Goal: Task Accomplishment & Management: Manage account settings

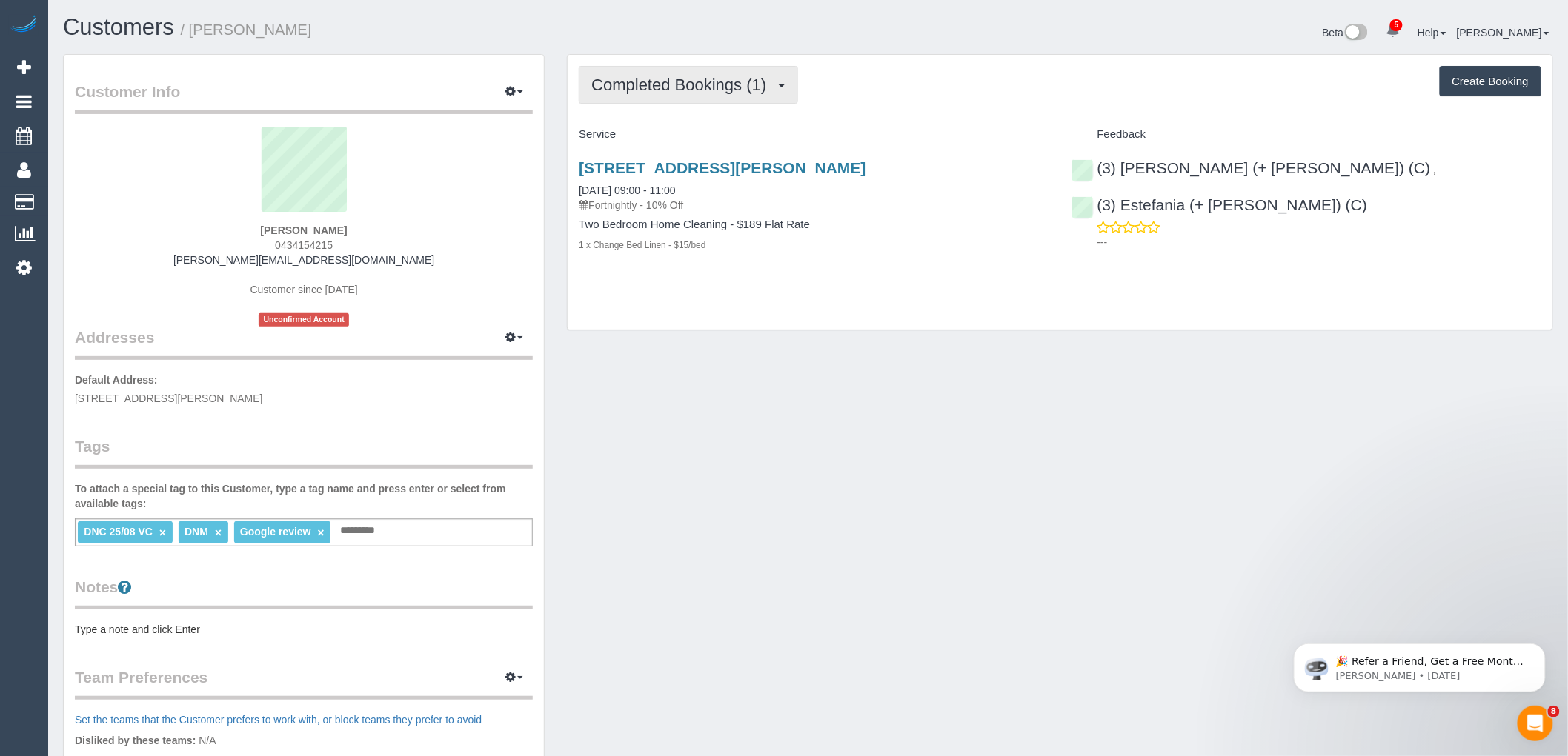
click at [751, 80] on span "Completed Bookings (1)" at bounding box center [682, 84] width 182 height 19
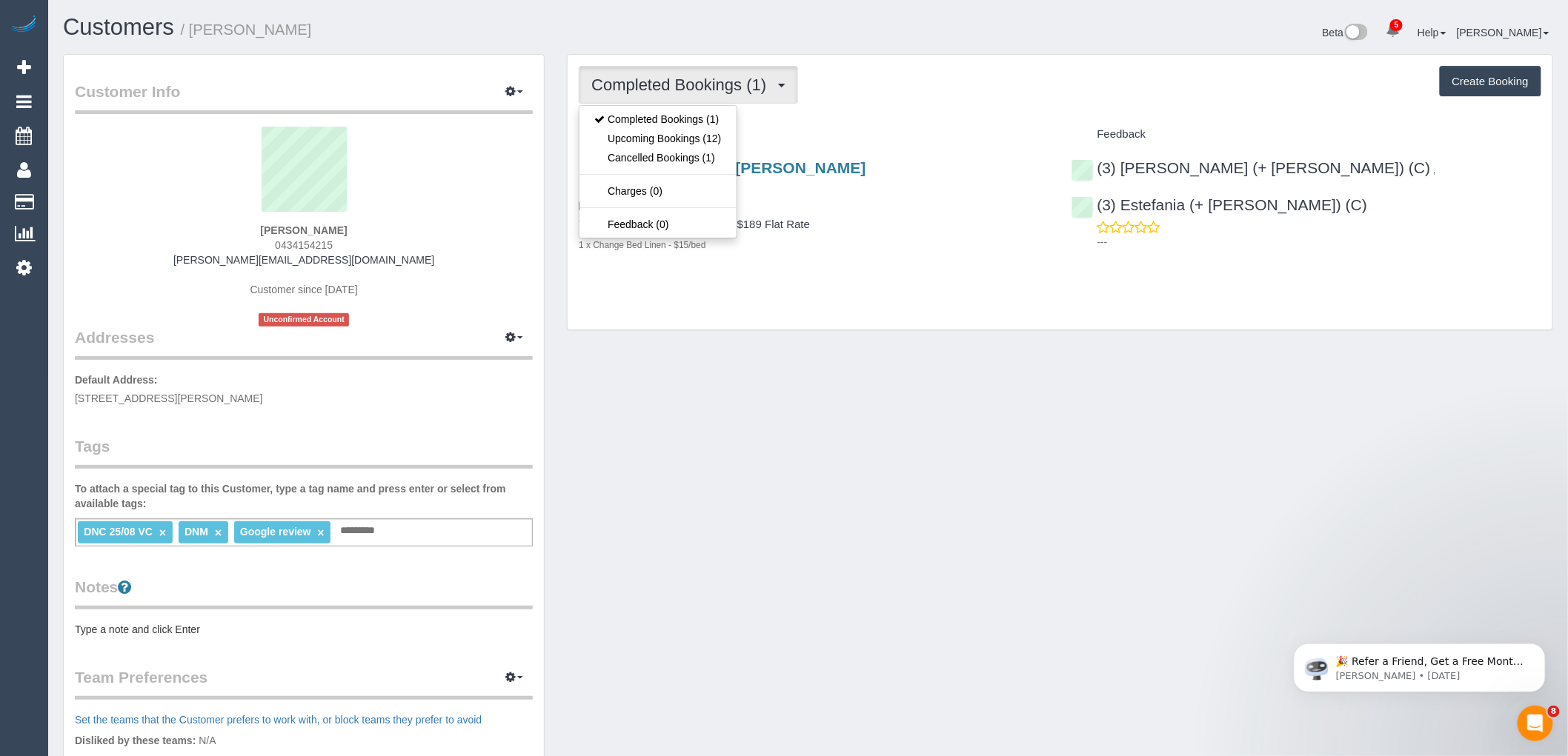
click at [908, 87] on div "Completed Bookings (1) Completed Bookings (1) Upcoming Bookings (12) Cancelled …" at bounding box center [1059, 85] width 963 height 38
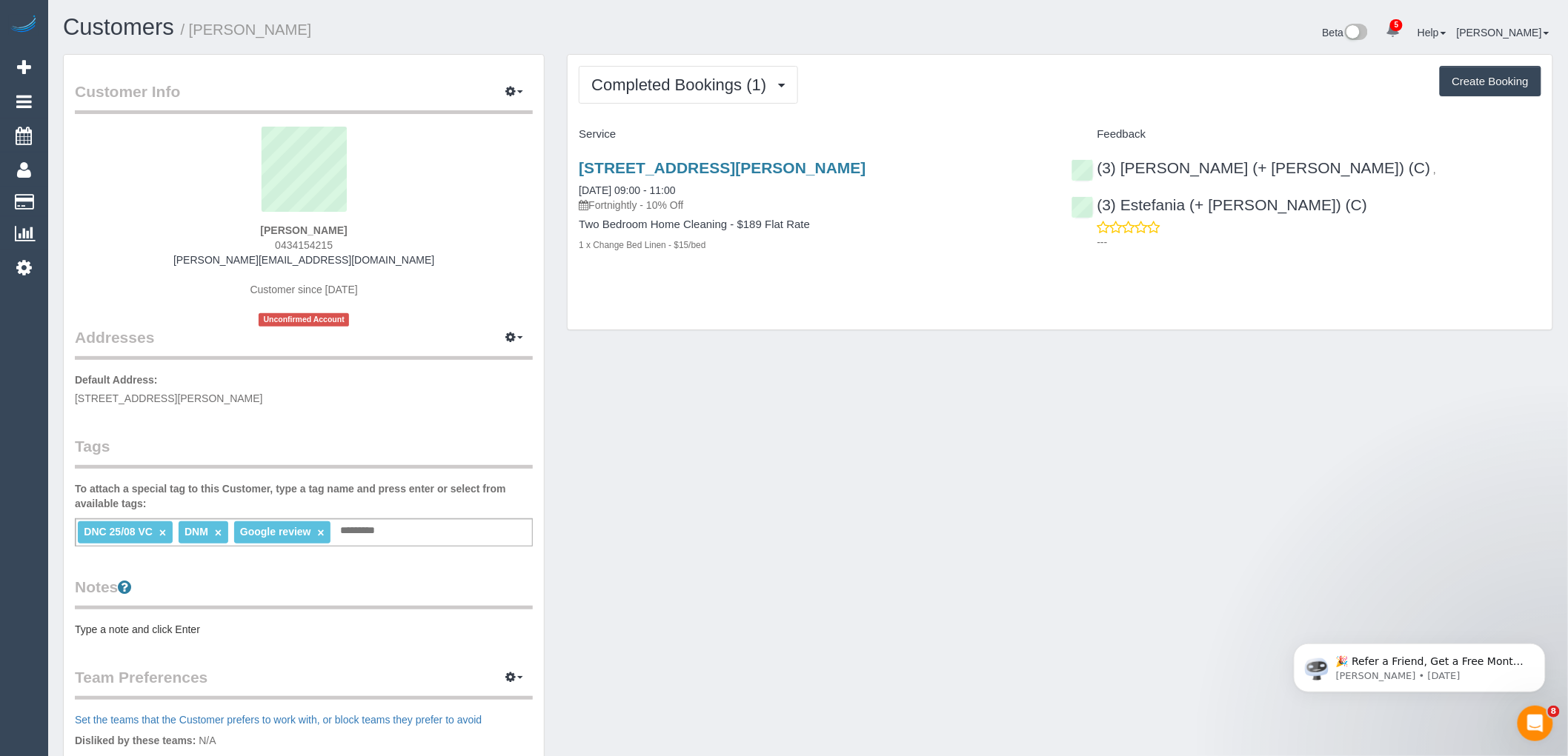
click at [161, 531] on link "×" at bounding box center [162, 533] width 6 height 13
click at [296, 419] on div "Customer Info Edit Contact Info Send Message Email Preferences Special Sales Ta…" at bounding box center [303, 537] width 480 height 965
click at [687, 91] on span "Completed Bookings (1)" at bounding box center [682, 84] width 182 height 19
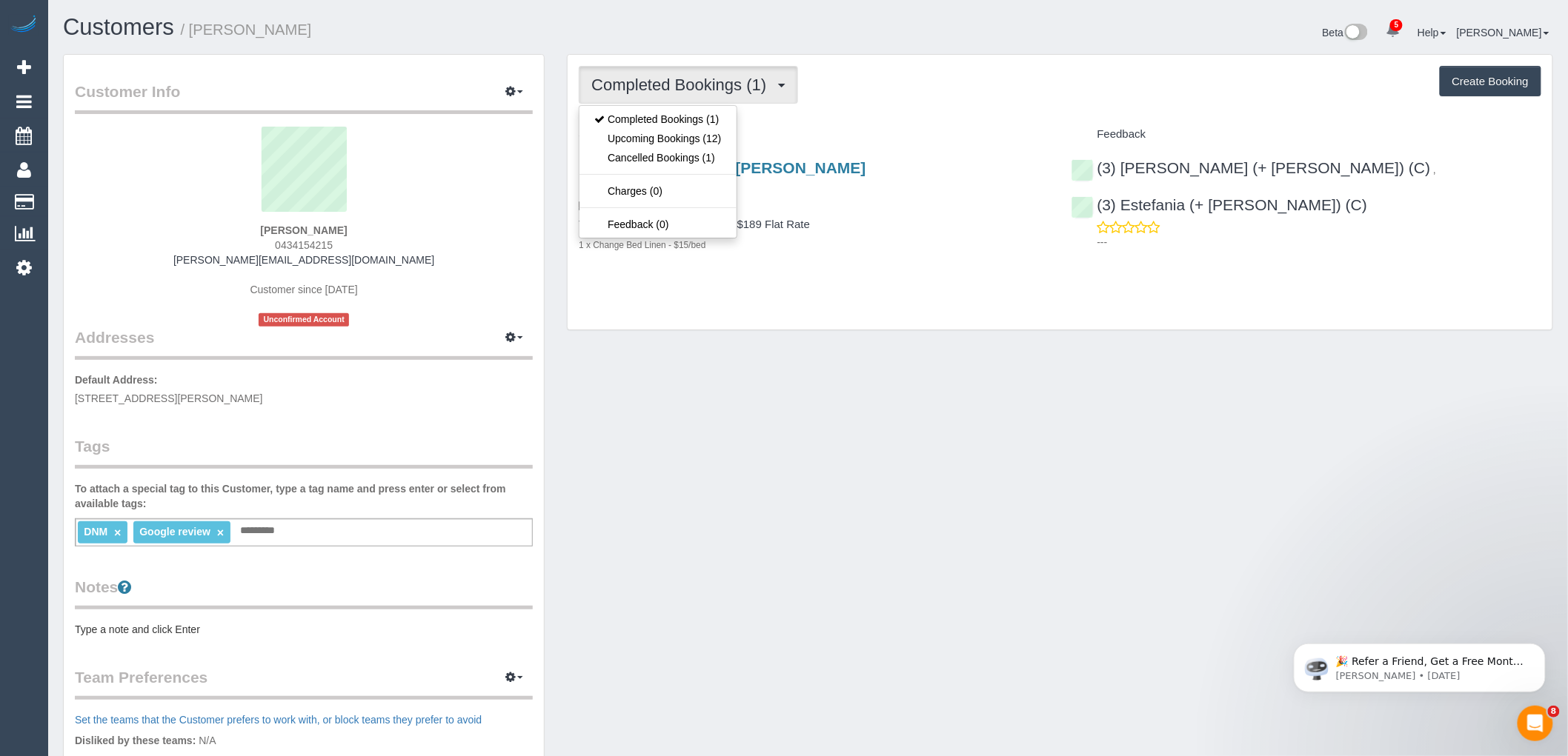
click at [904, 187] on div "2/58 Davis St, Kew, VIC 3101 25/08/2025 09:00 - 11:00 Fortnightly - 10% Off" at bounding box center [814, 186] width 470 height 53
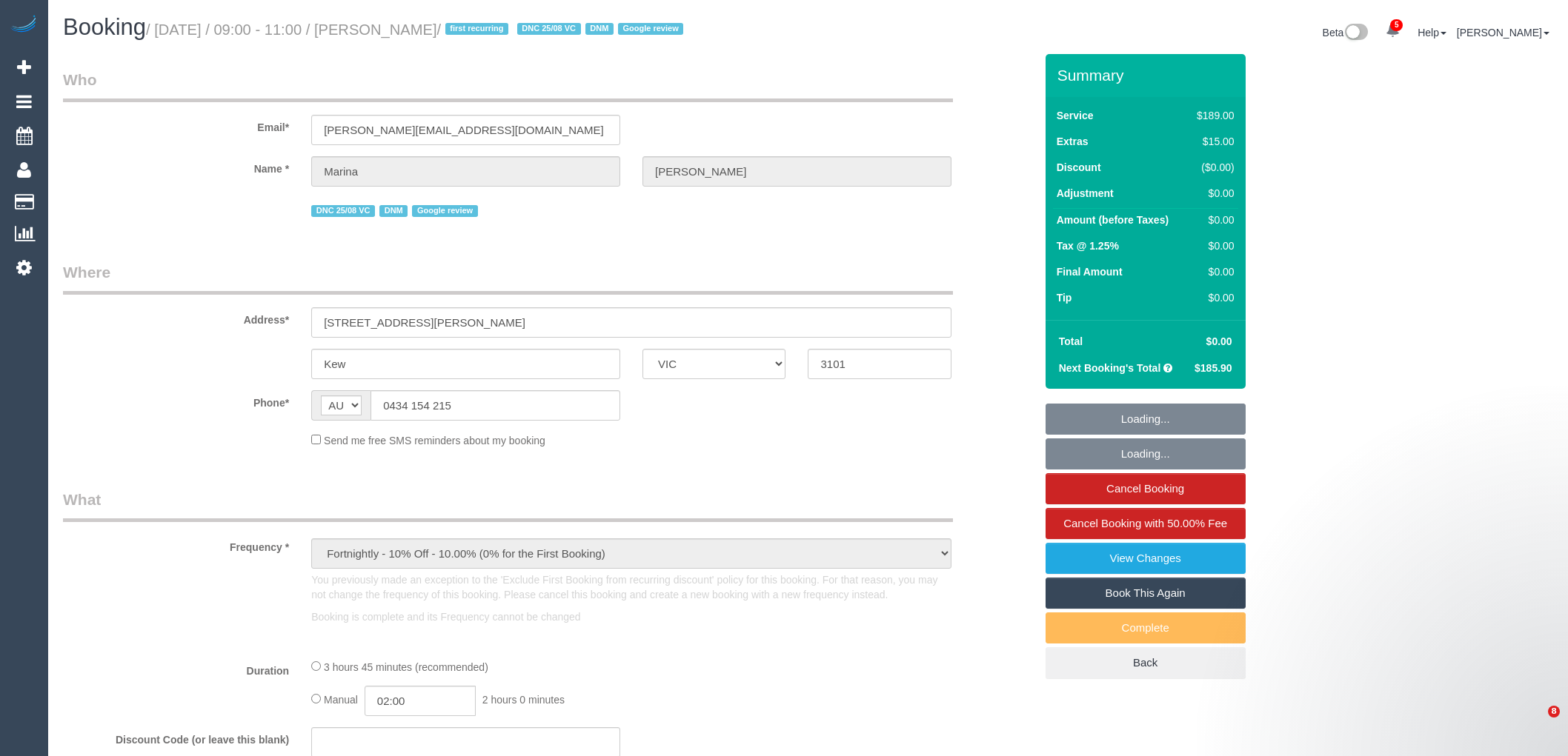
select select "VIC"
select select "number:27"
select select "number:14"
select select "number:19"
select select "number:24"
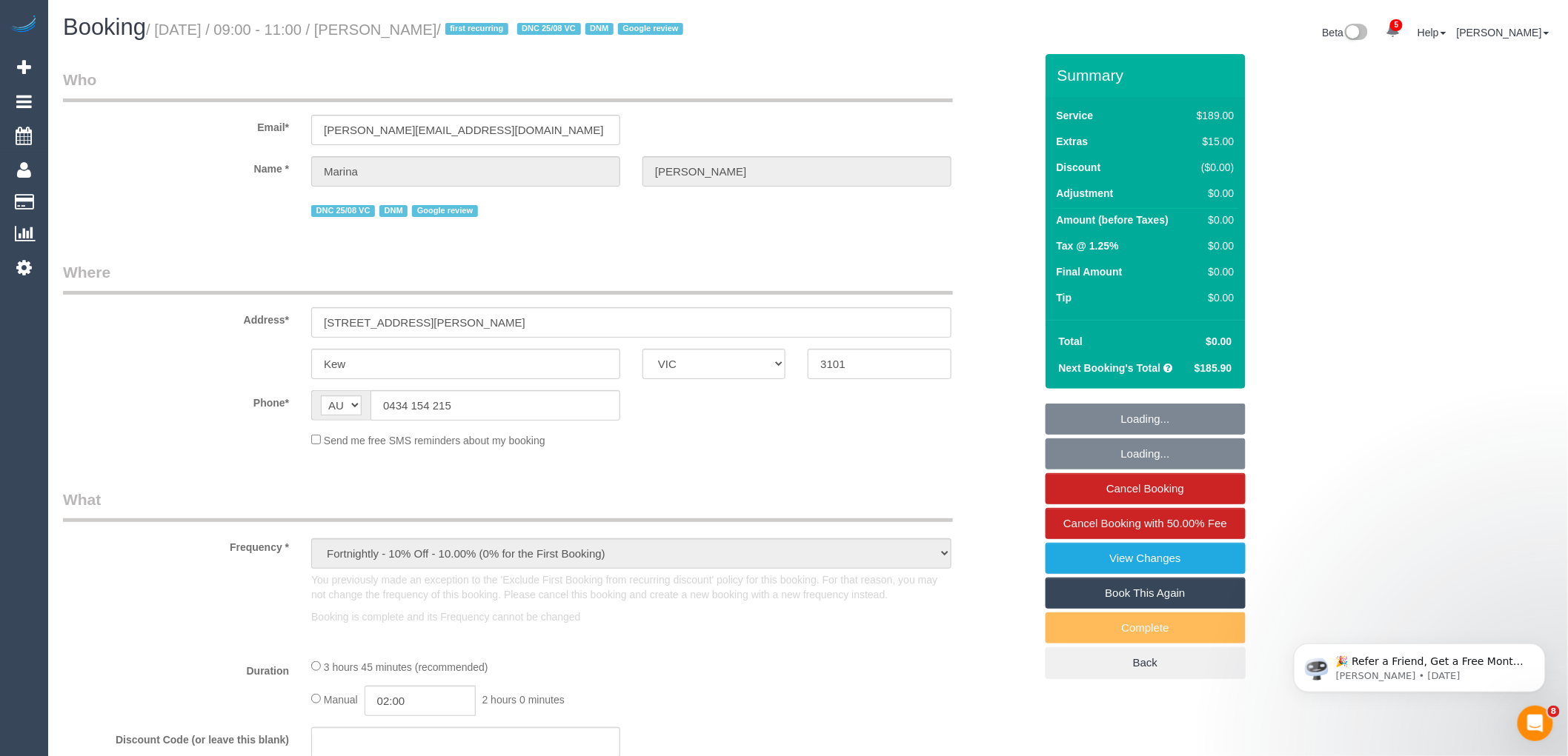
select select "number:33"
select select "number:11"
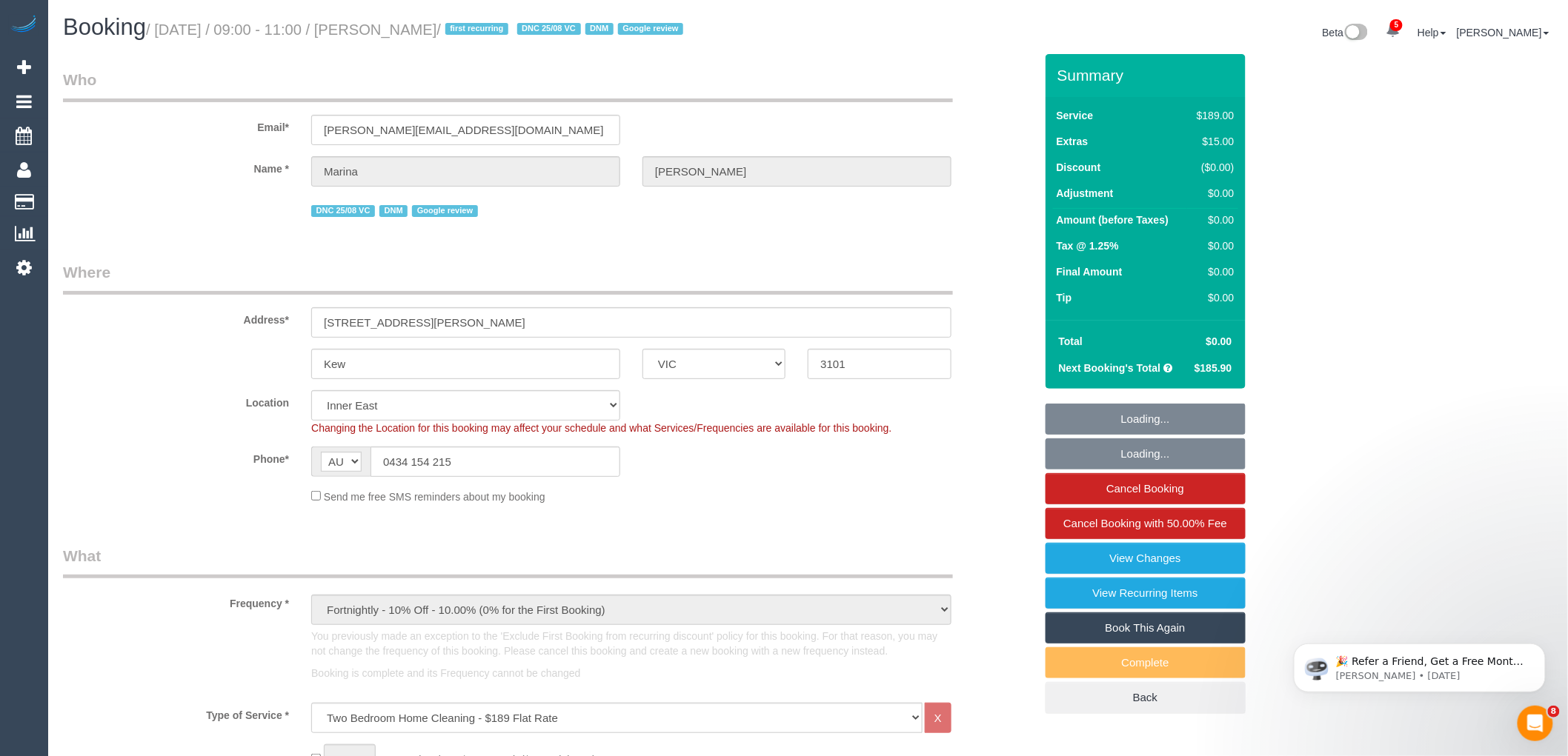
select select "string:stripe-pm_1Rx5eZ2GScqysDRVMWhcIDB8"
select select "object:1649"
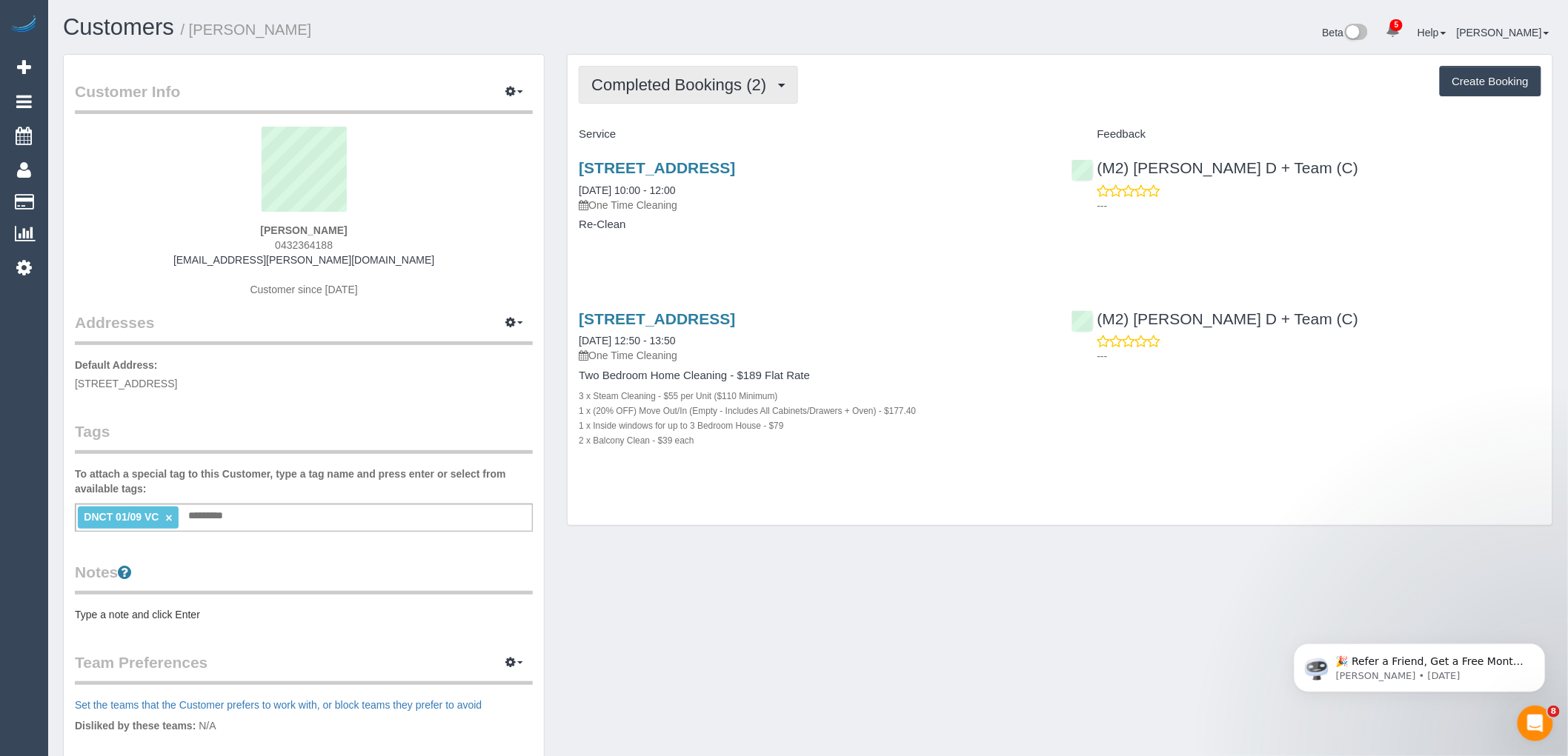
click at [648, 91] on span "Completed Bookings (2)" at bounding box center [682, 84] width 182 height 19
click at [928, 107] on div "Completed Bookings (2) Completed Bookings (2) Upcoming Bookings (1) Cancelled B…" at bounding box center [1060, 290] width 985 height 471
click at [699, 86] on span "Completed Bookings (2)" at bounding box center [682, 84] width 182 height 19
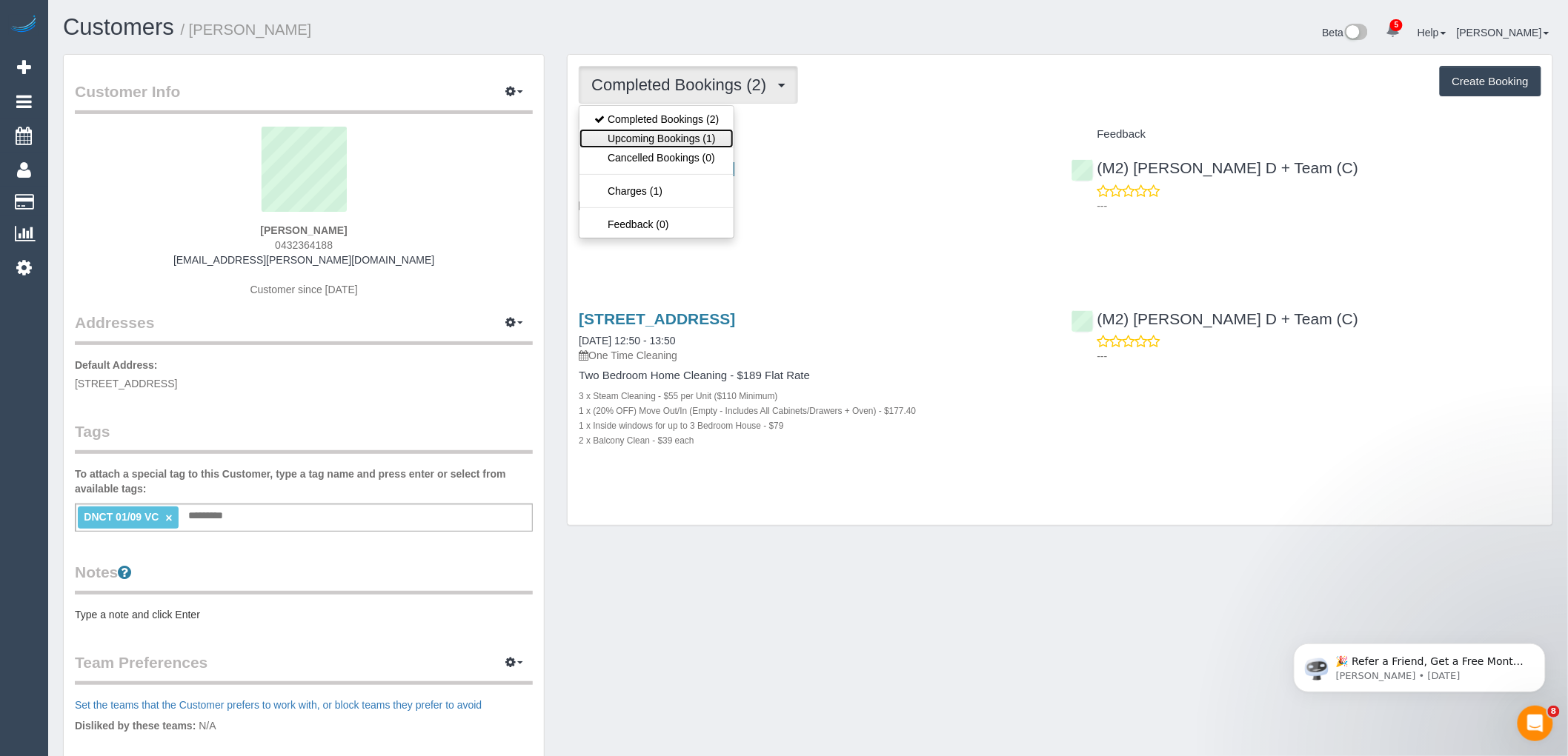
click at [693, 141] on link "Upcoming Bookings (1)" at bounding box center [657, 138] width 154 height 19
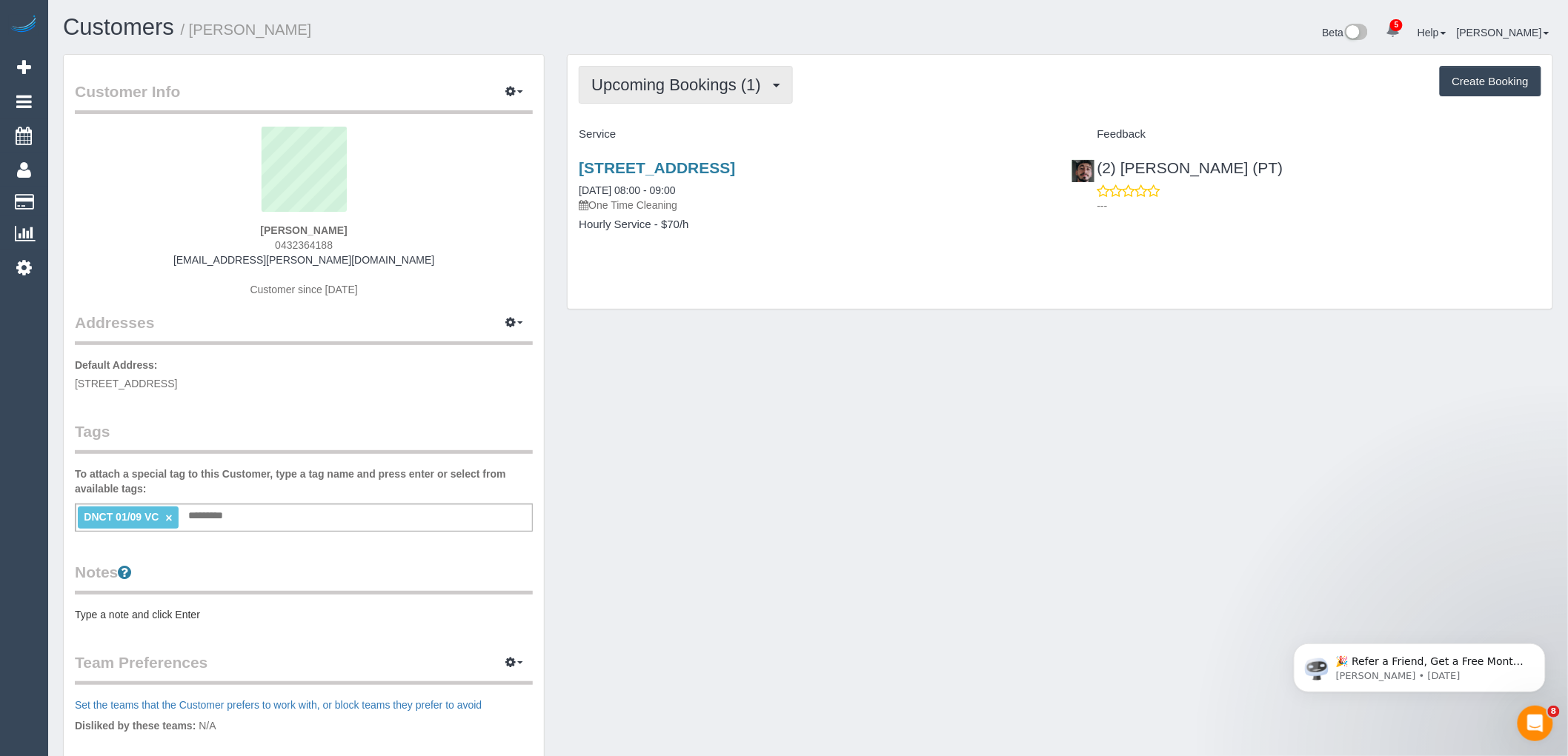
click at [739, 77] on span "Upcoming Bookings (1)" at bounding box center [679, 84] width 177 height 19
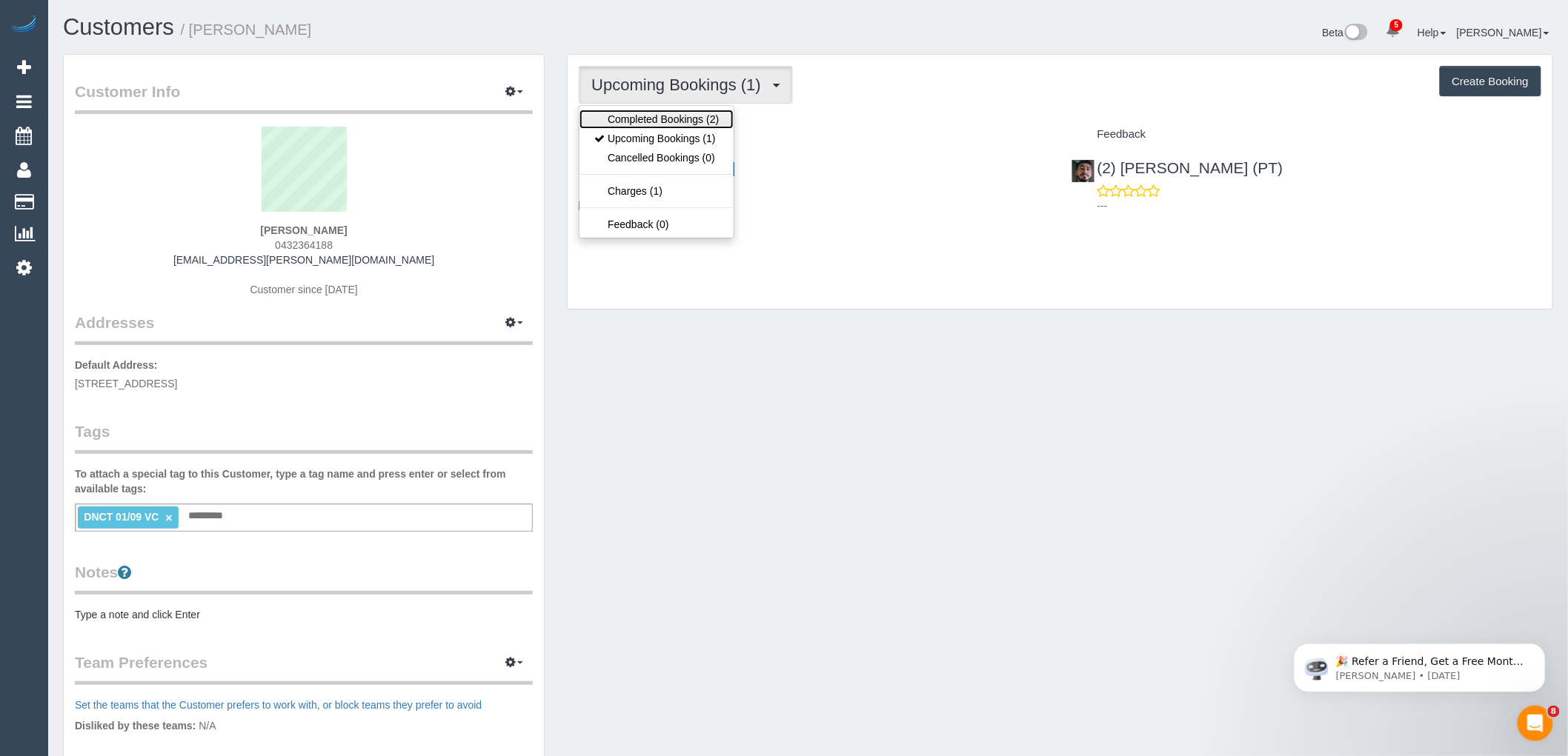
click at [714, 117] on link "Completed Bookings (2)" at bounding box center [657, 118] width 154 height 19
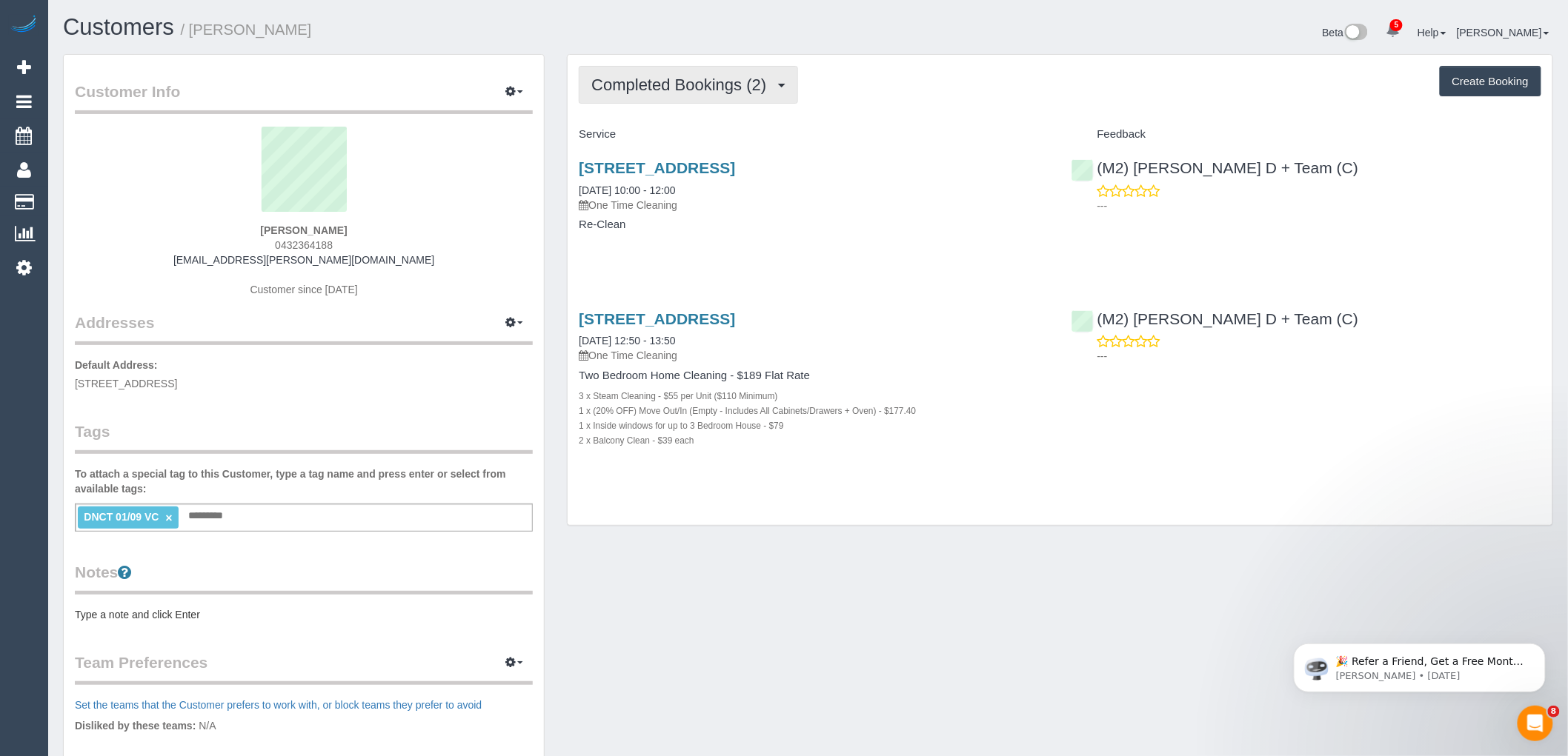
drag, startPoint x: 753, startPoint y: 86, endPoint x: 737, endPoint y: 109, distance: 28.0
click at [753, 86] on span "Completed Bookings (2)" at bounding box center [682, 84] width 182 height 19
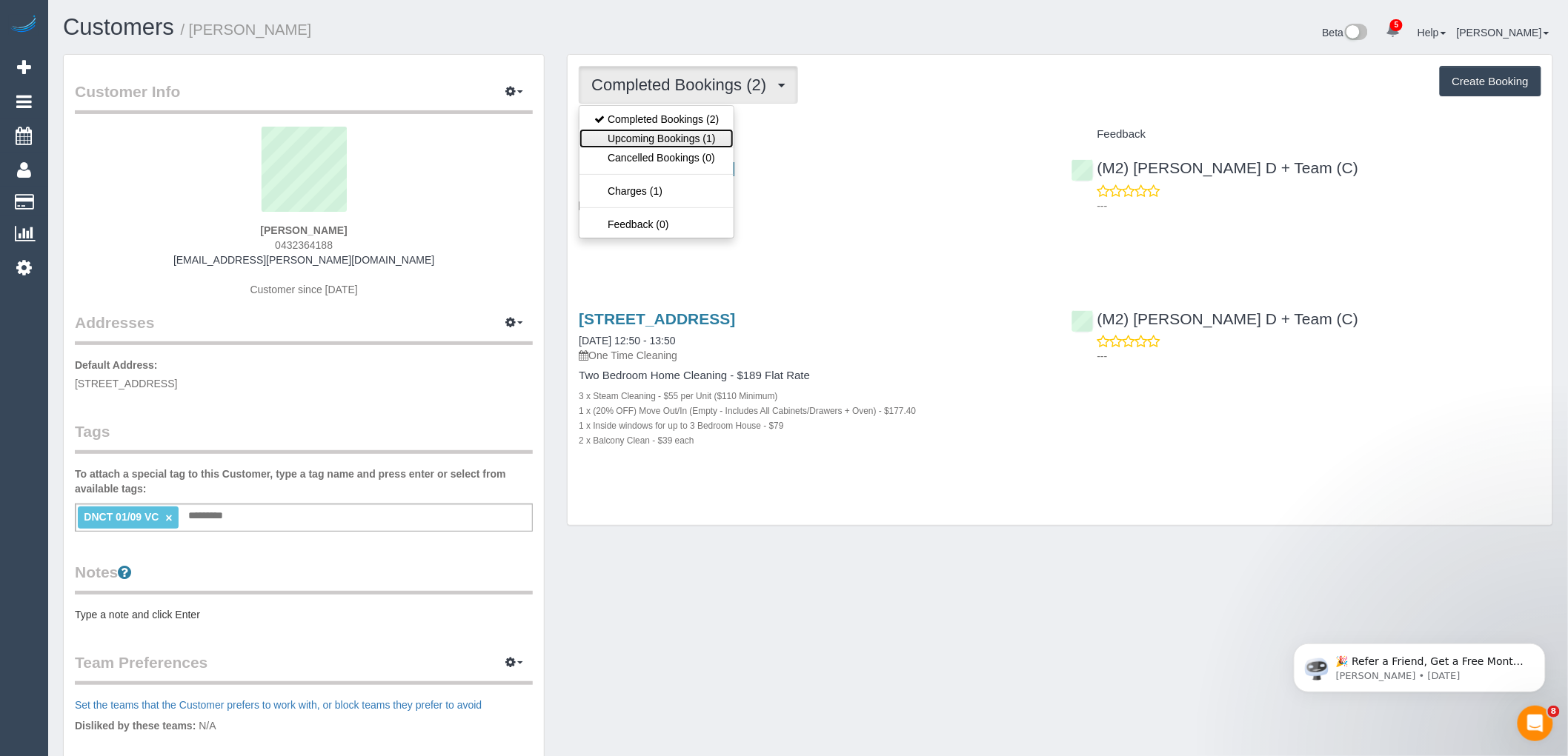
click at [714, 143] on link "Upcoming Bookings (1)" at bounding box center [657, 138] width 154 height 19
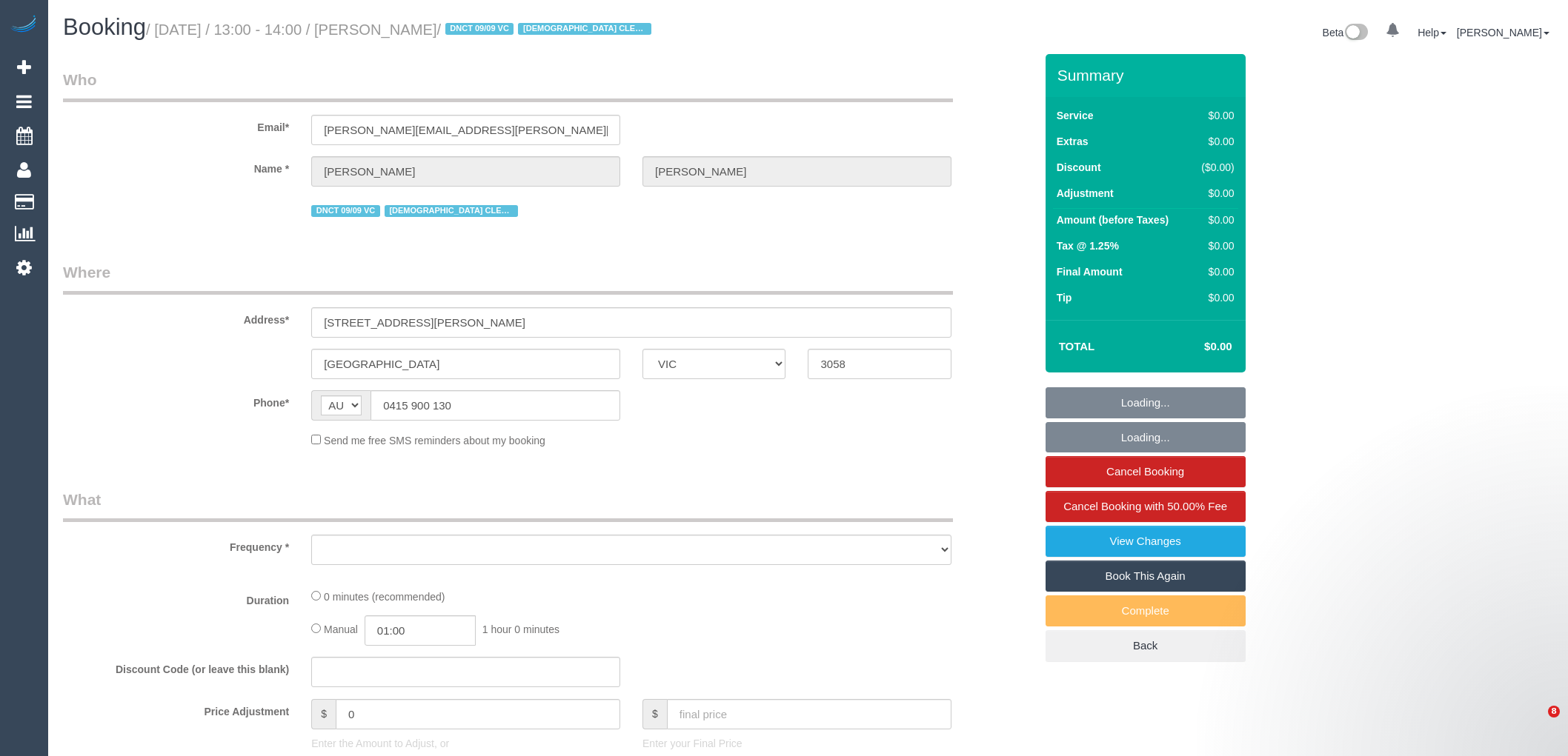
select select "VIC"
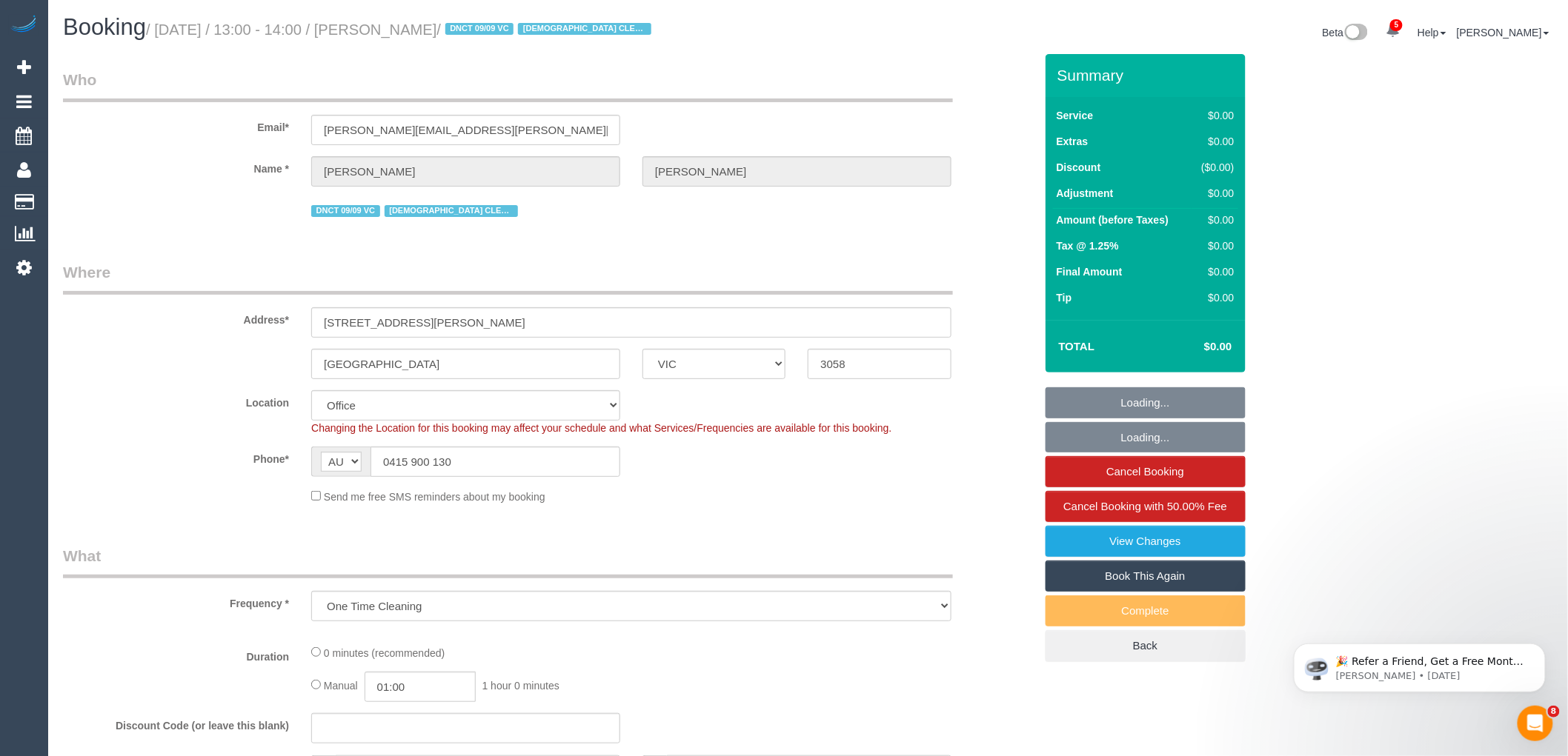
select select "object:602"
select select "number:27"
select select "number:14"
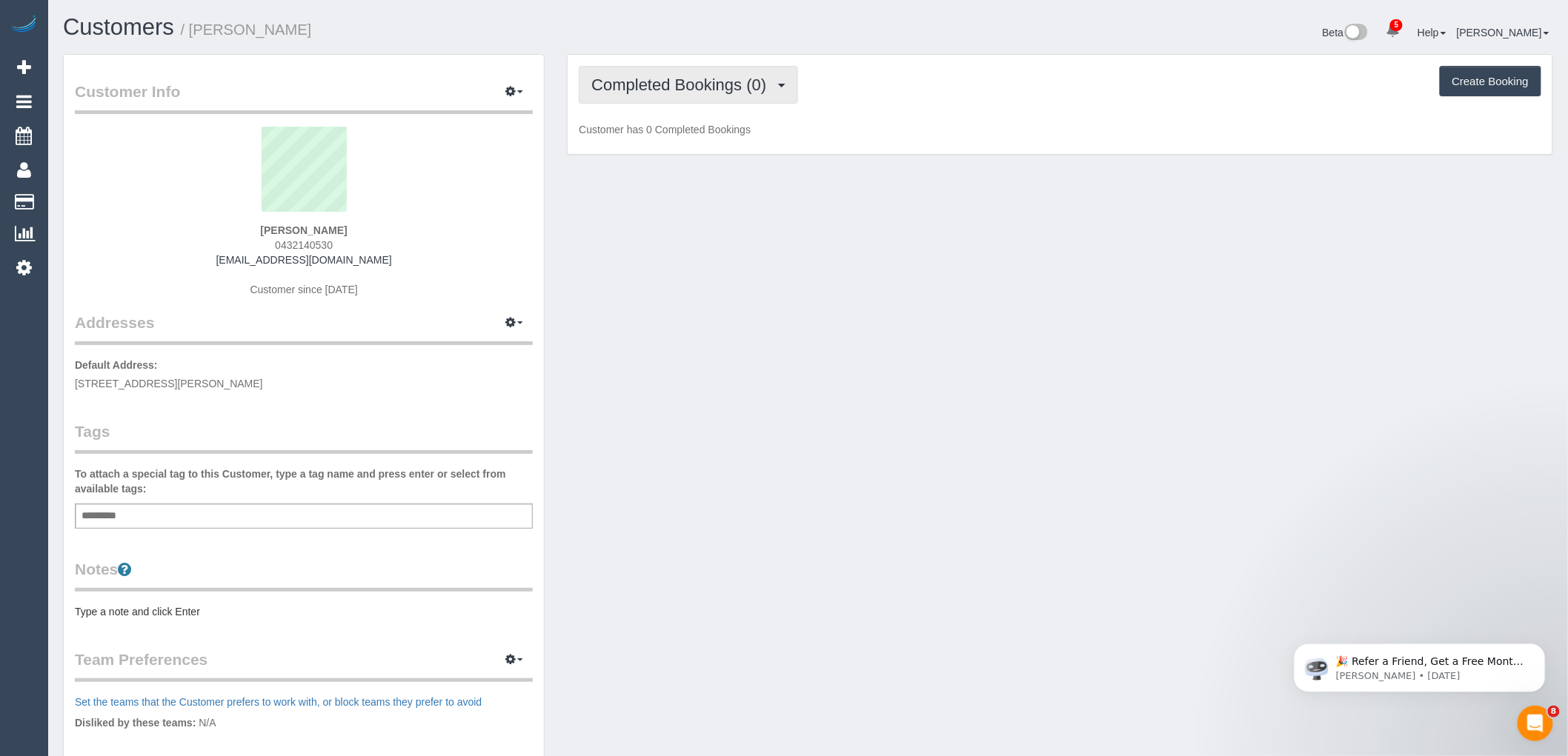
click at [697, 79] on span "Completed Bookings (0)" at bounding box center [682, 84] width 182 height 19
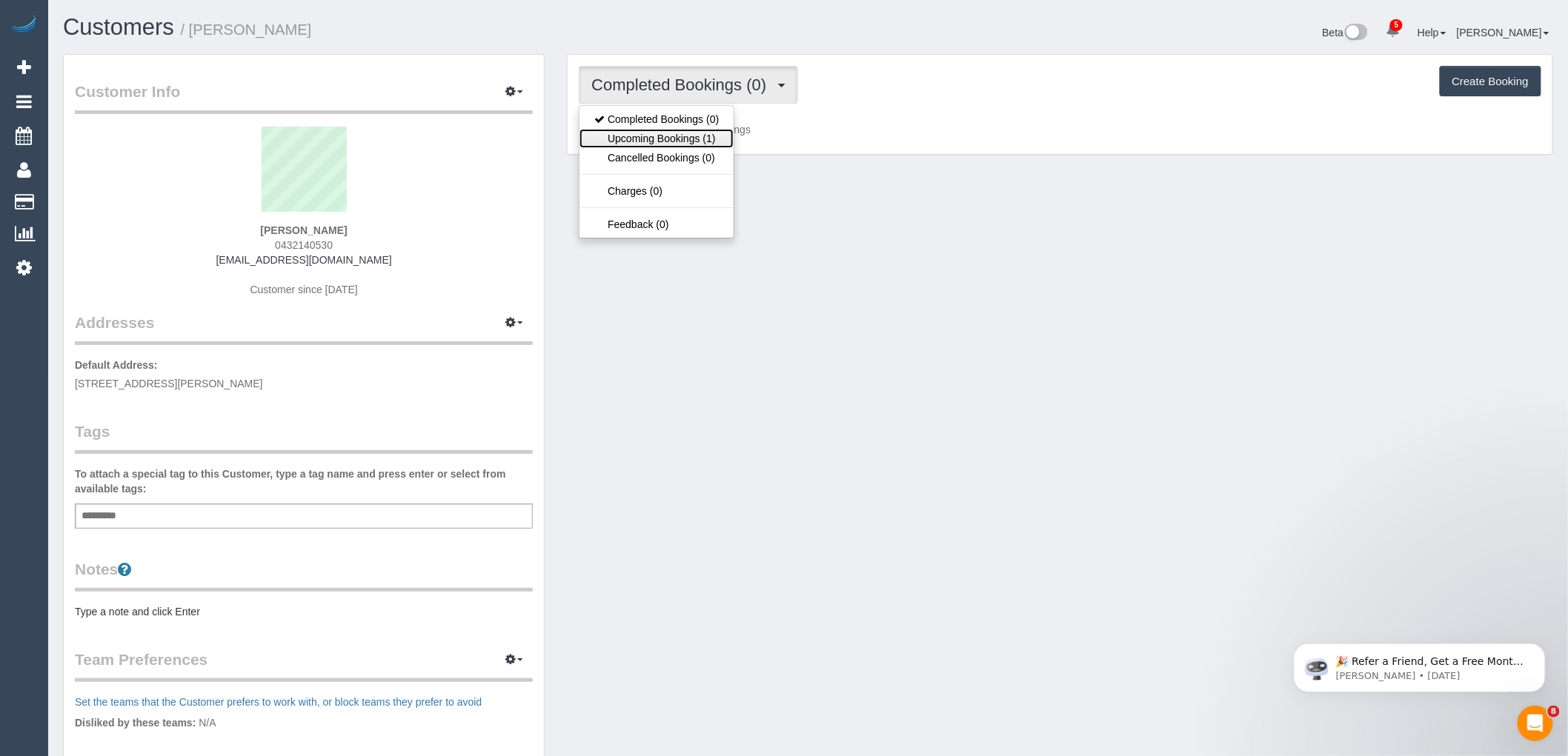
click at [697, 138] on link "Upcoming Bookings (1)" at bounding box center [657, 138] width 154 height 19
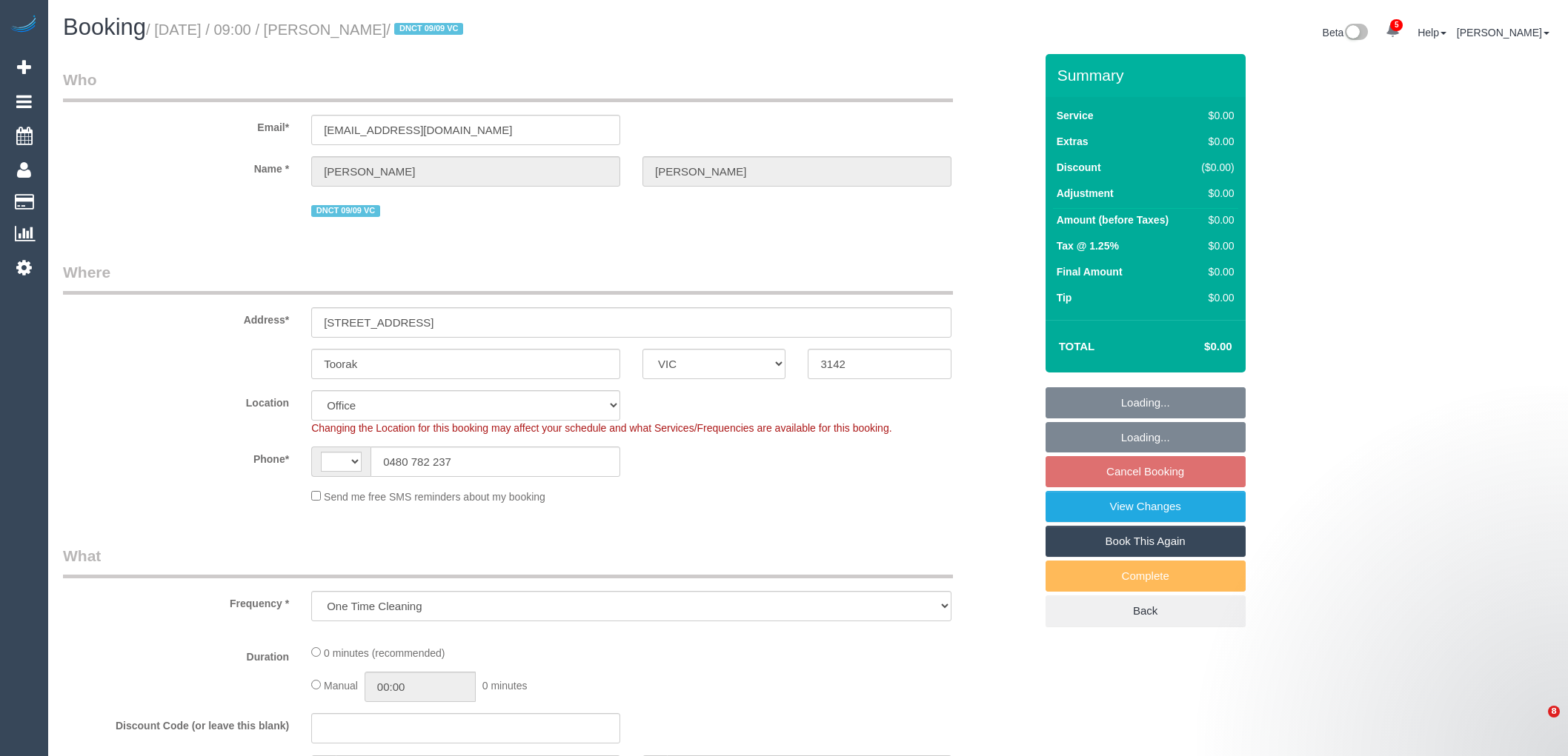
select select "VIC"
select select "number:28"
select select "number:14"
select select "number:18"
select select "object:503"
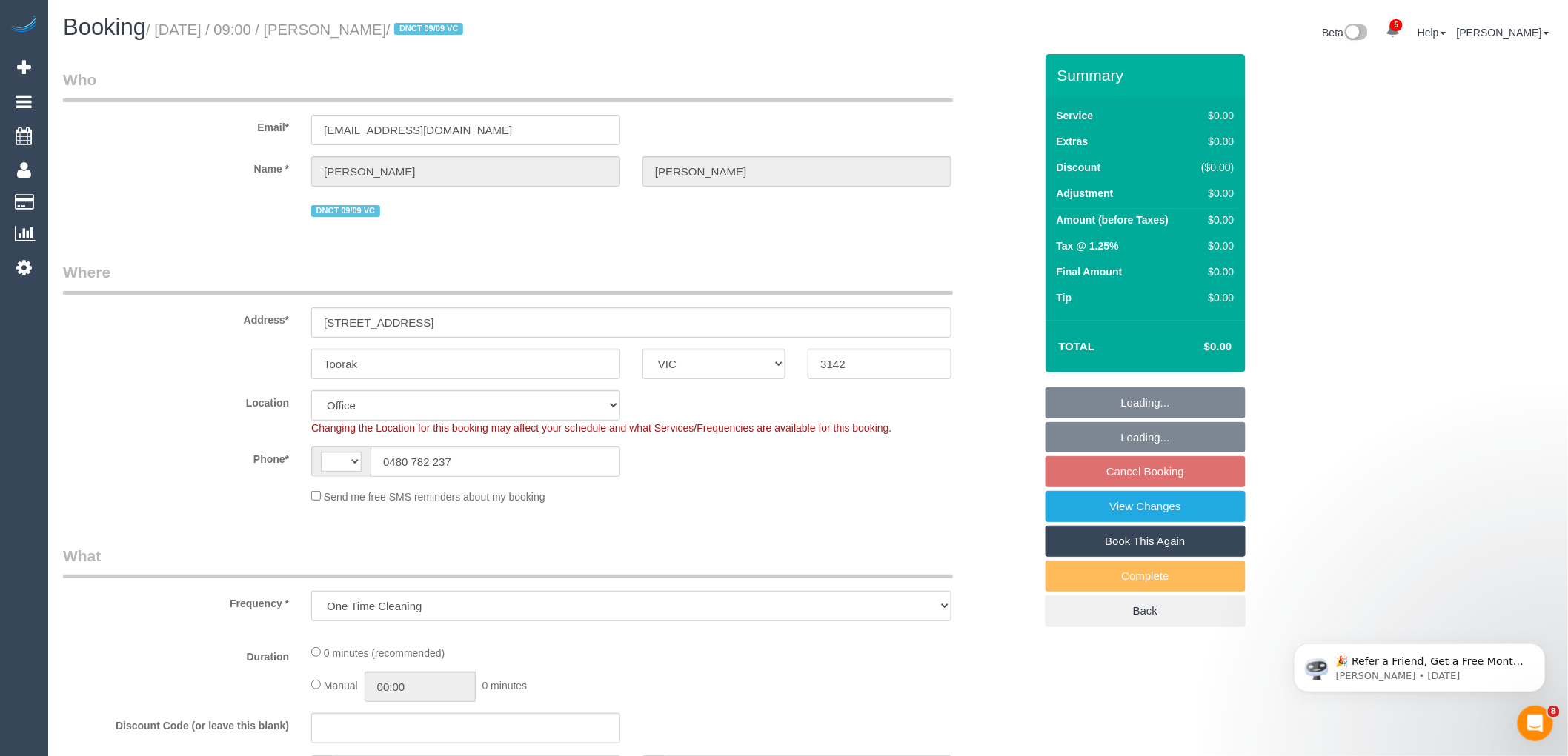
select select "string:AU"
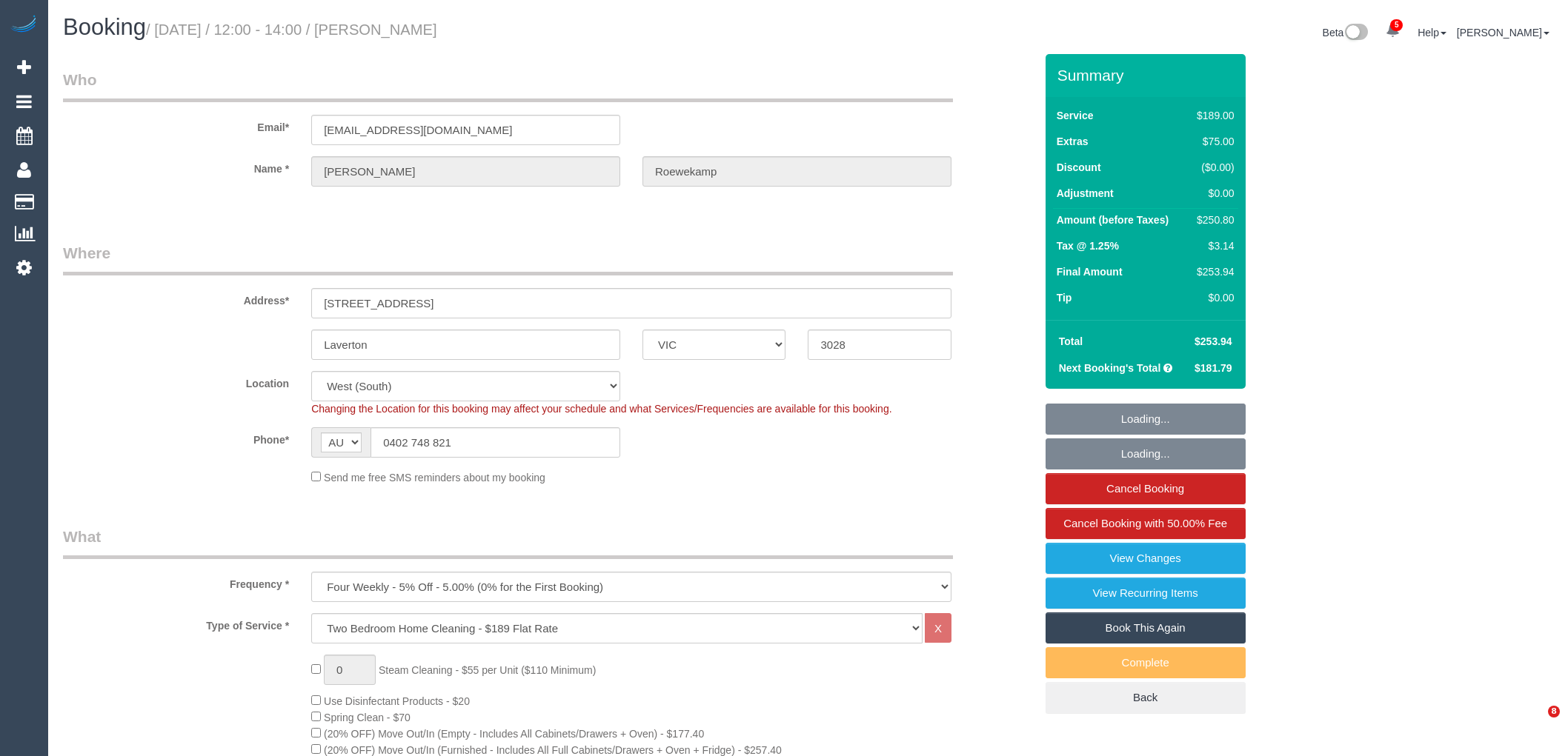
select select "VIC"
select select "number:29"
select select "number:14"
select select "number:19"
select select "number:22"
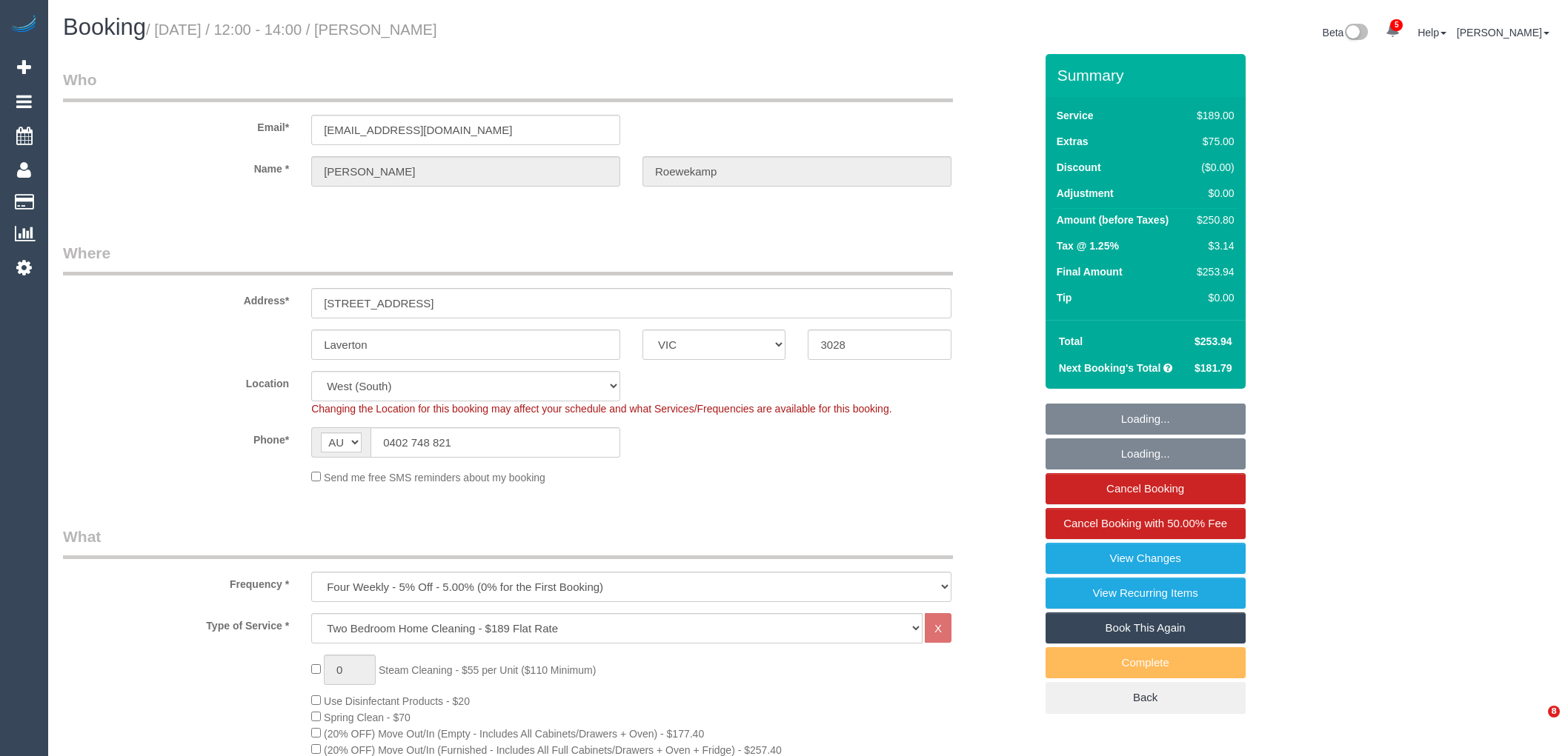
select select "number:34"
select select "number:12"
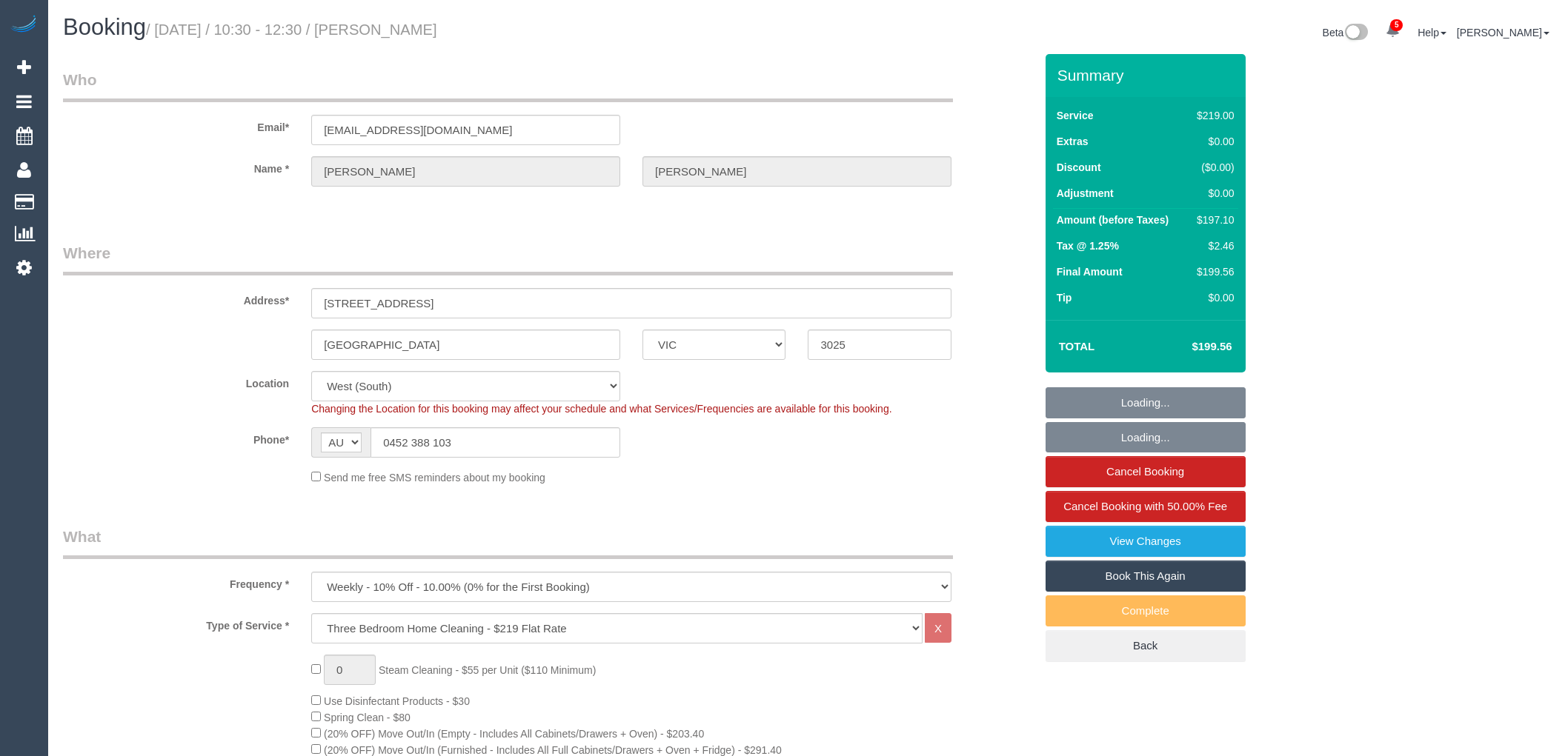
select select "VIC"
select select "string:stripe-pm_1ROqrO2GScqysDRVOYqVWFcC"
select select "number:27"
select select "number:14"
select select "number:19"
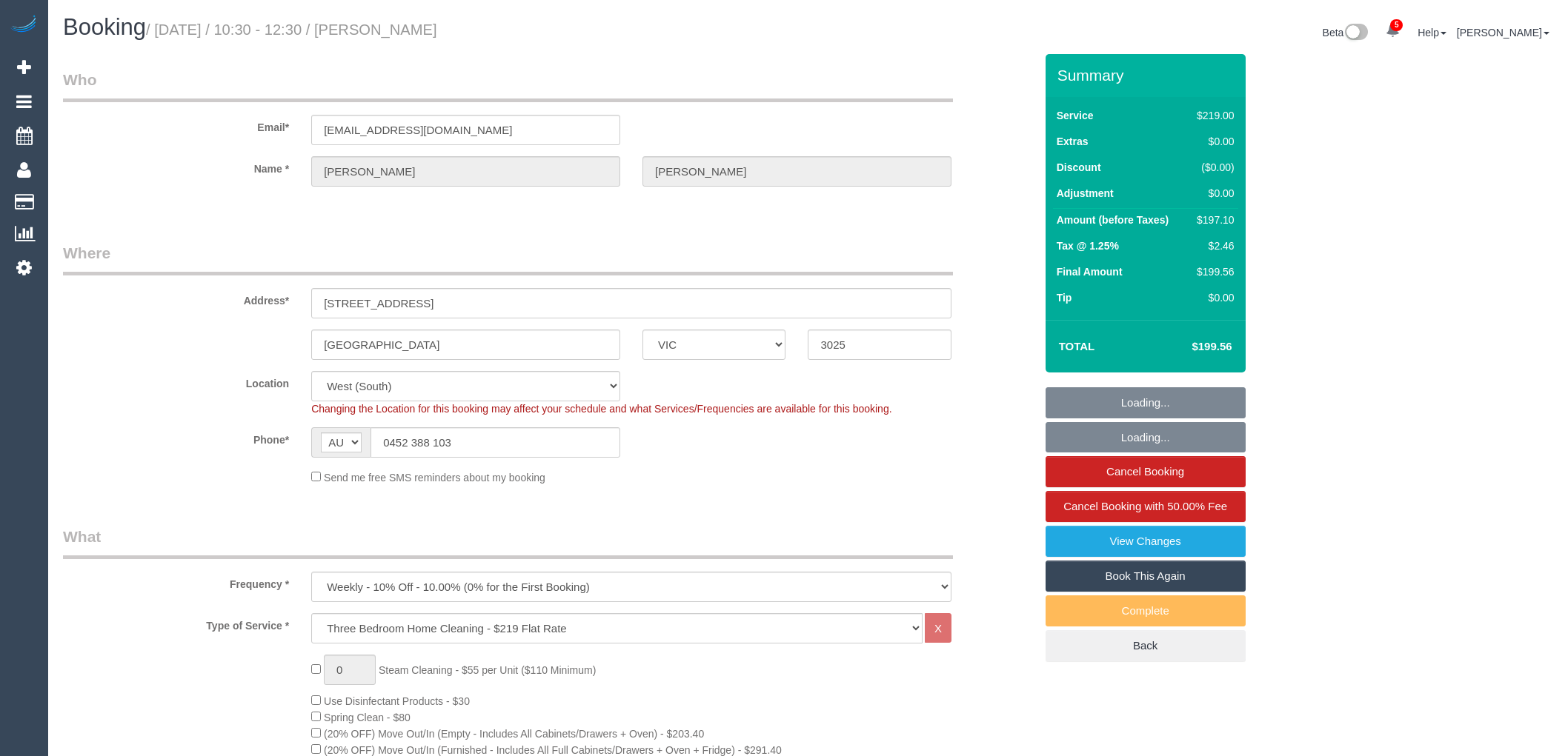
select select "number:22"
select select "number:34"
select select "number:11"
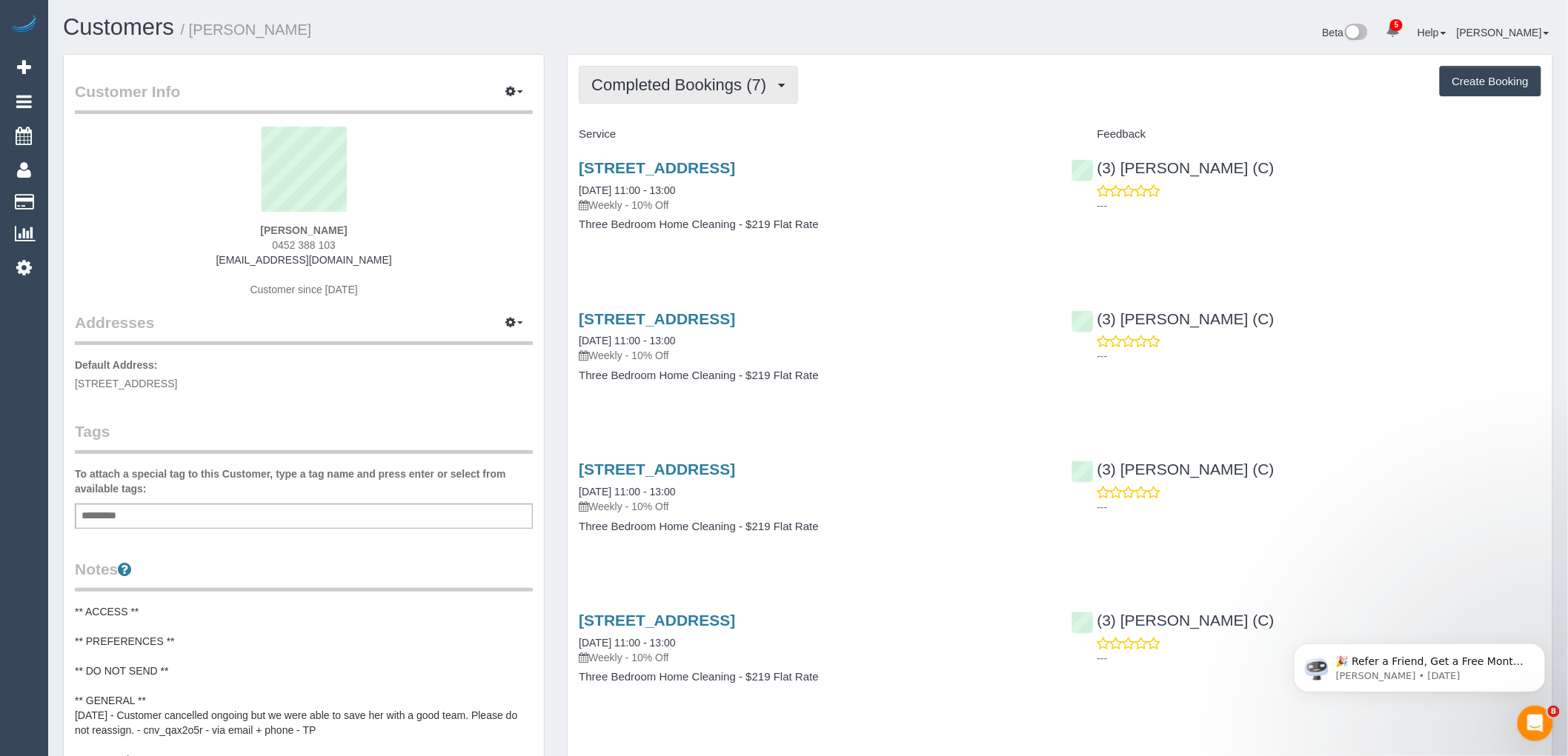
click at [693, 87] on span "Completed Bookings (7)" at bounding box center [682, 84] width 182 height 19
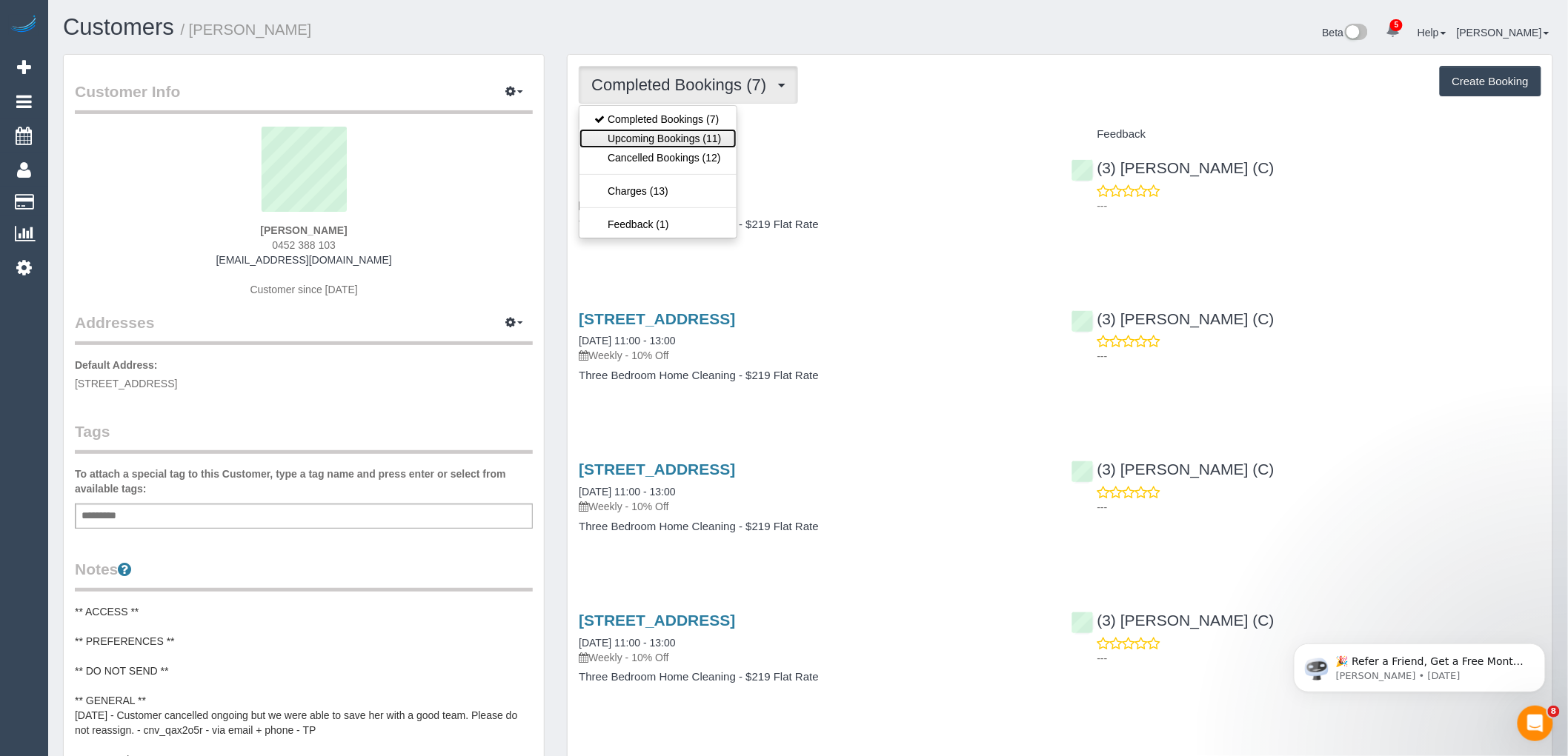
click at [699, 135] on link "Upcoming Bookings (11)" at bounding box center [658, 138] width 156 height 19
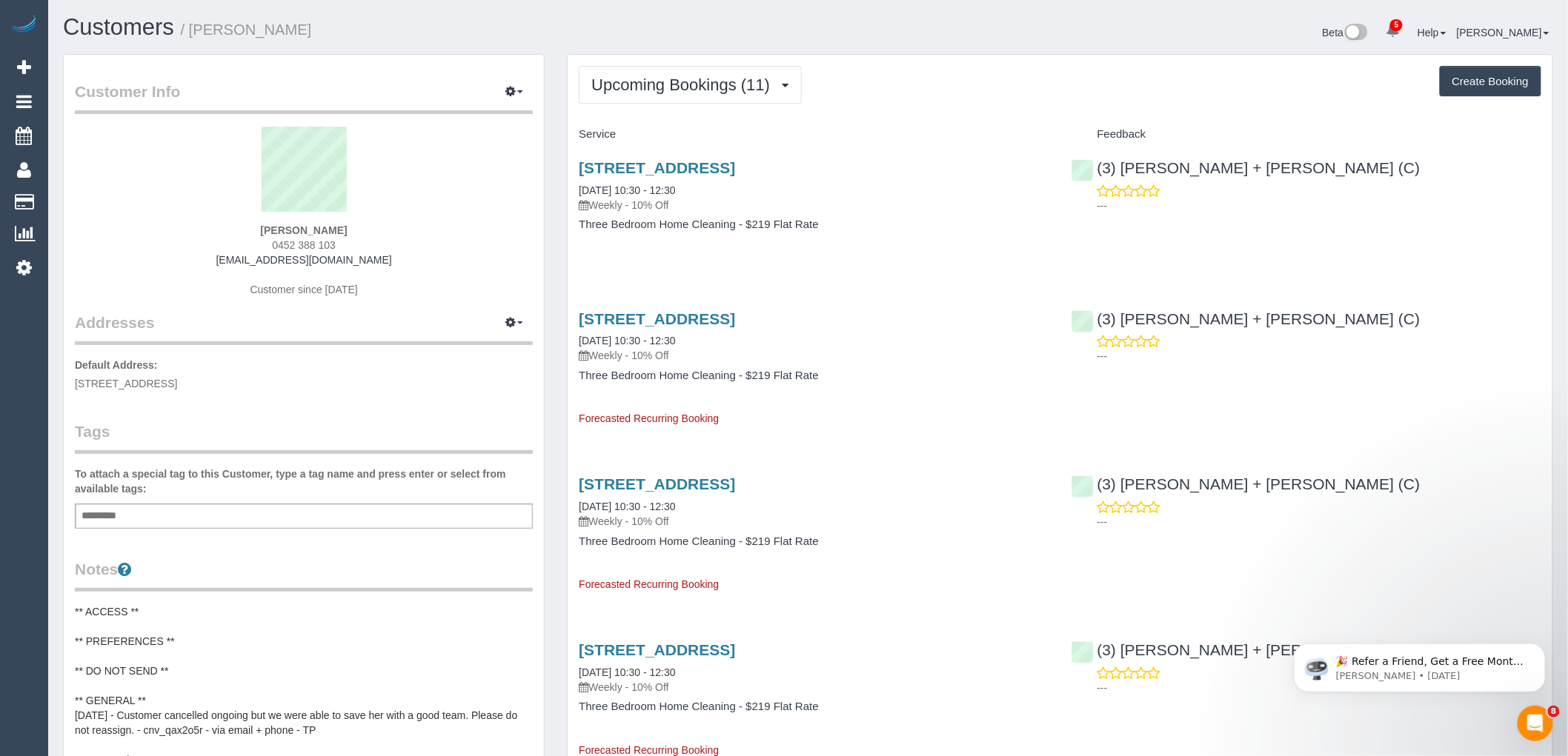
drag, startPoint x: 343, startPoint y: 241, endPoint x: 238, endPoint y: 240, distance: 105.0
click at [238, 240] on div "Danielle Mcdaid 0452 388 103 dannii.mcdaid1986@gmail.com Customer since 2025" at bounding box center [303, 219] width 458 height 186
copy span "0452 388 103"
click at [452, 243] on div "Danielle Mcdaid 0452 388 103 dannii.mcdaid1986@gmail.com Customer since 2025" at bounding box center [303, 219] width 458 height 186
click at [398, 225] on div "Danielle Mcdaid 0452 388 103 dannii.mcdaid1986@gmail.com Customer since 2025" at bounding box center [303, 219] width 458 height 186
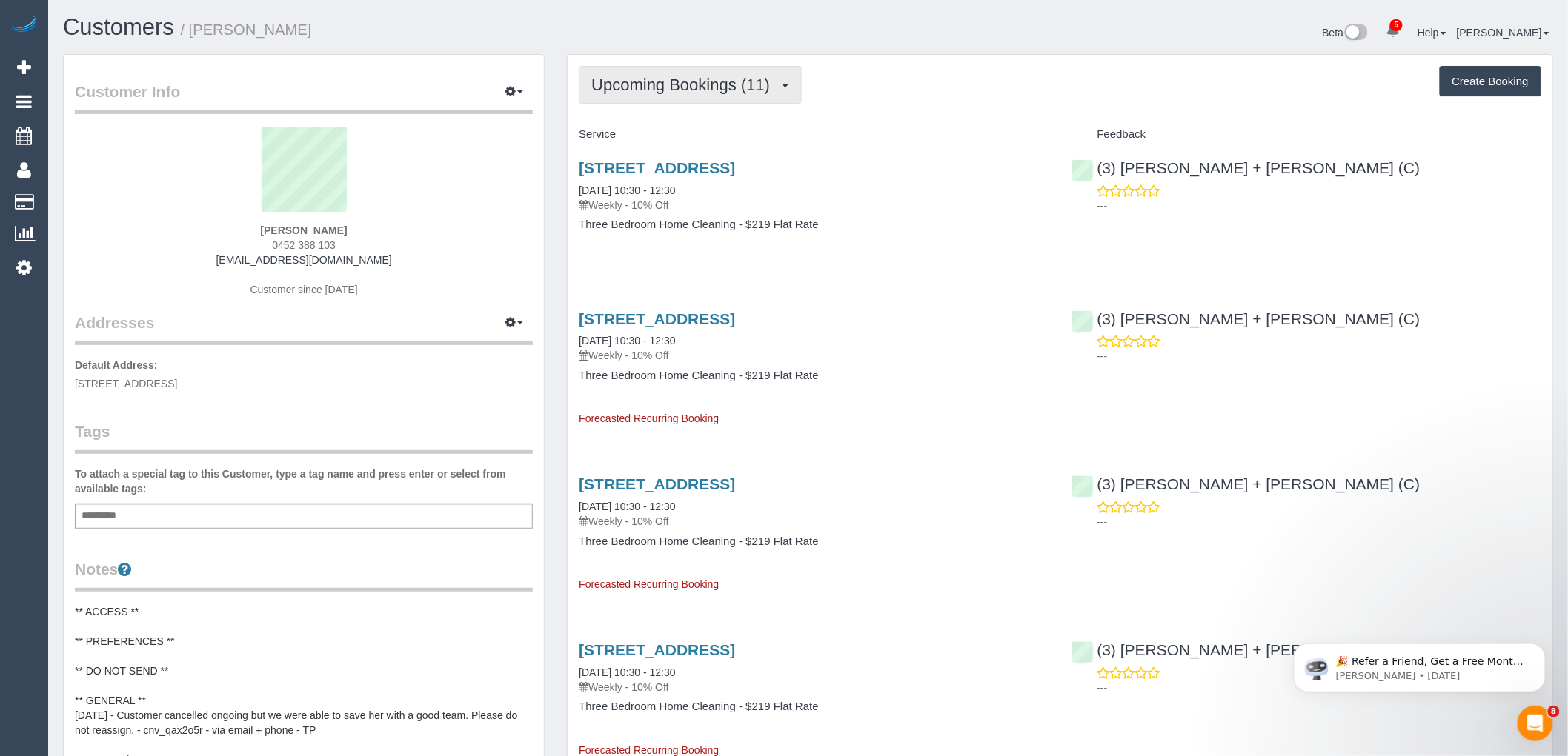
click at [731, 71] on button "Upcoming Bookings (11)" at bounding box center [690, 85] width 223 height 38
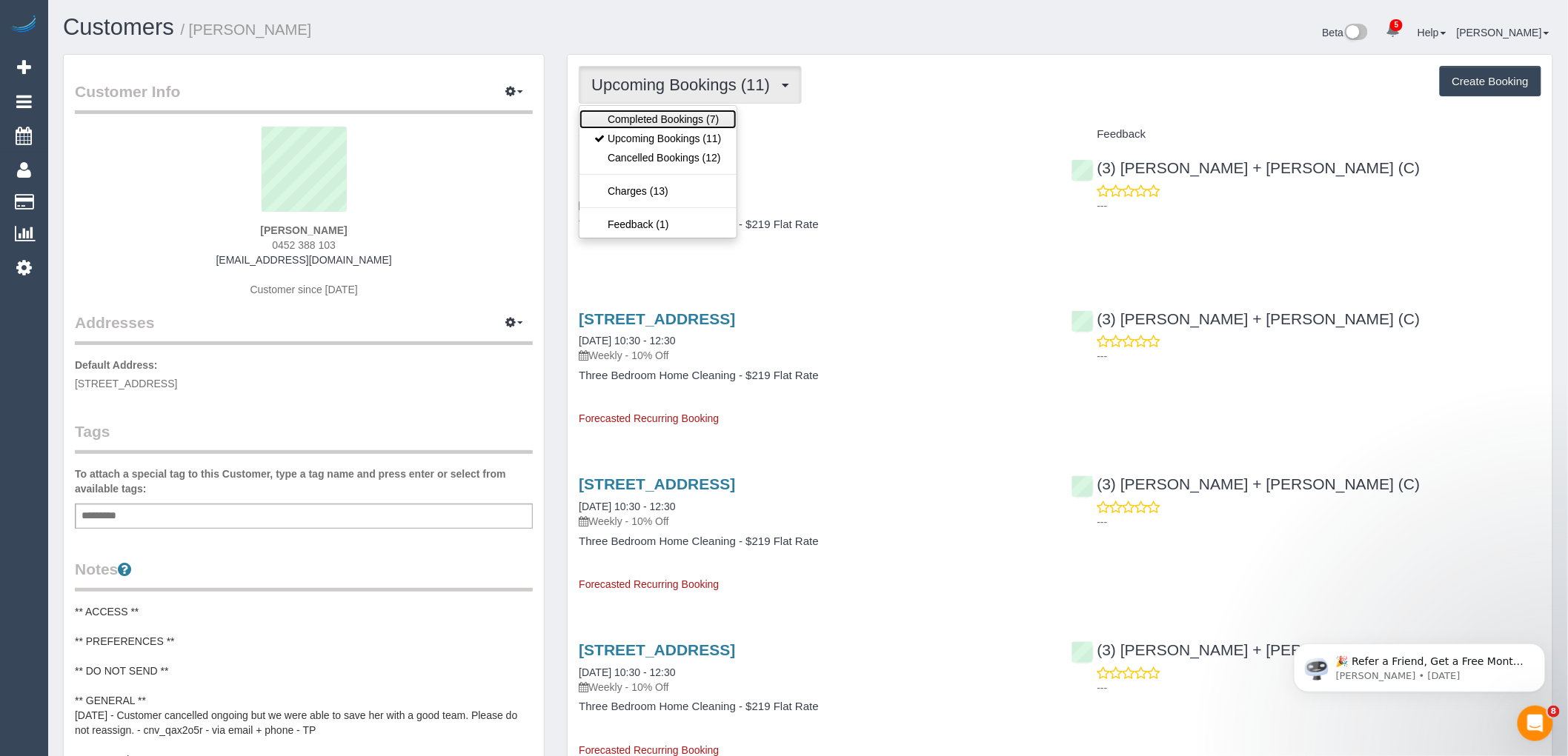
click at [721, 112] on link "Completed Bookings (7)" at bounding box center [658, 118] width 156 height 19
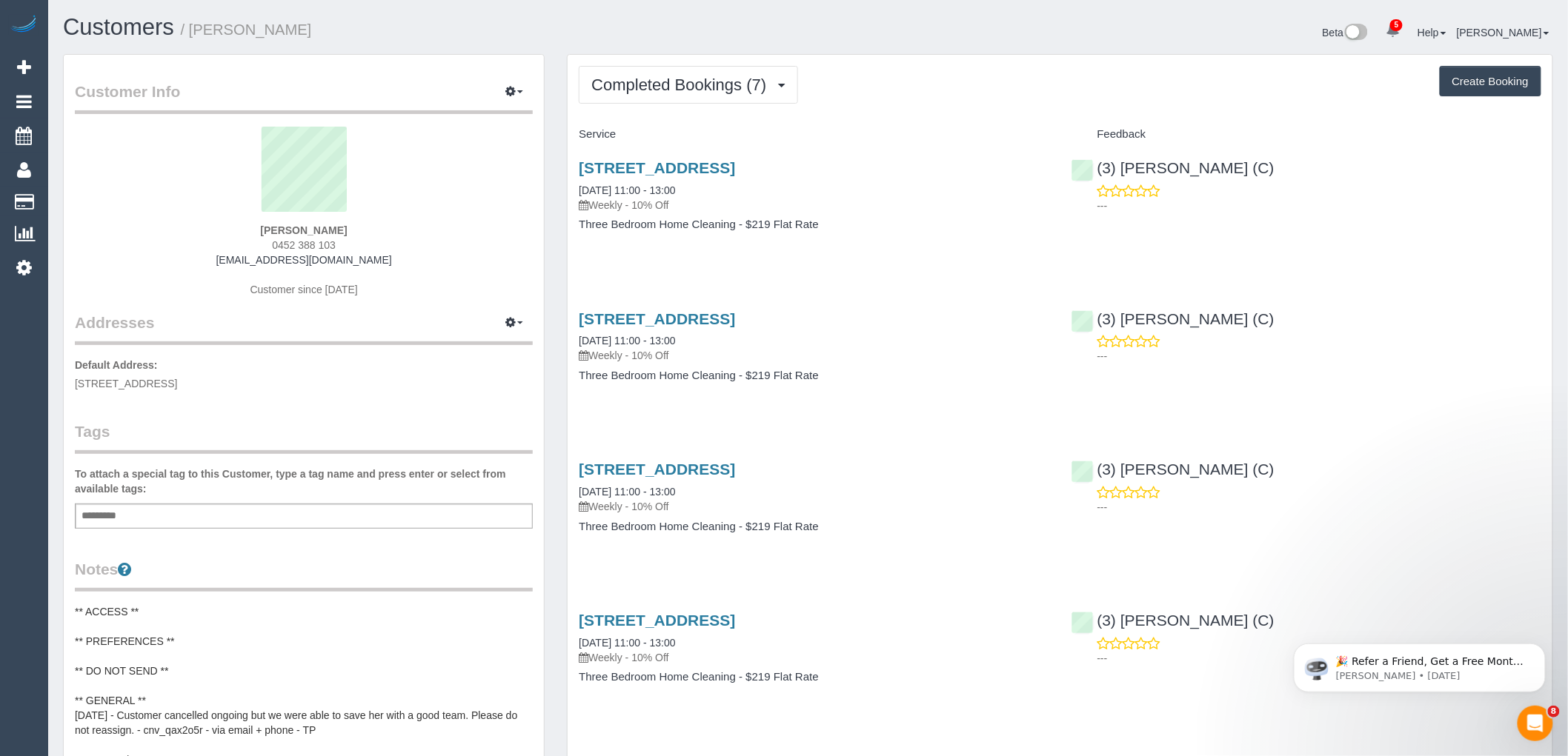
drag, startPoint x: 248, startPoint y: 245, endPoint x: 233, endPoint y: 245, distance: 15.0
click at [236, 245] on div "Danielle Mcdaid 0452 388 103 dannii.mcdaid1986@gmail.com Customer since 2025" at bounding box center [303, 219] width 458 height 186
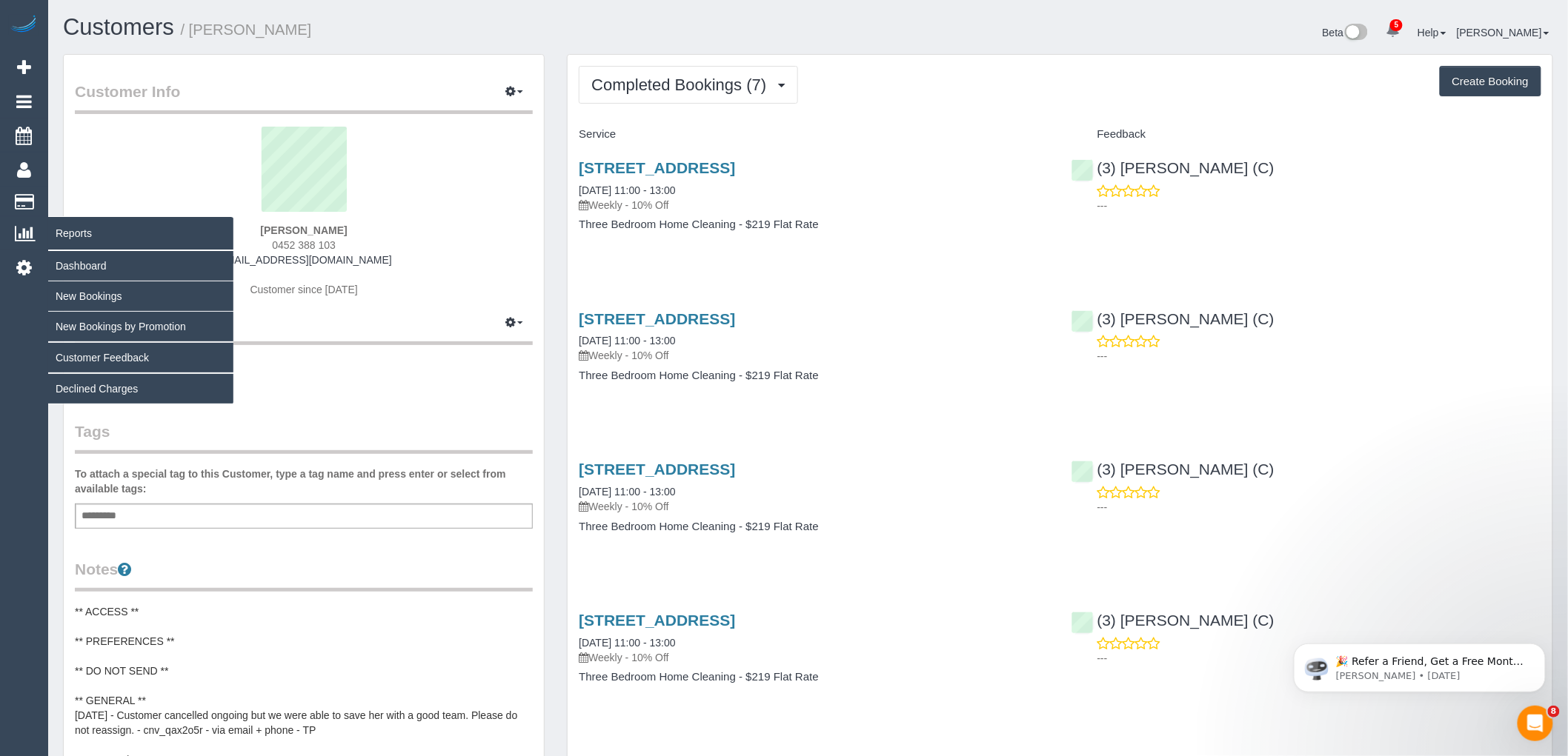
copy span "0452 388 103"
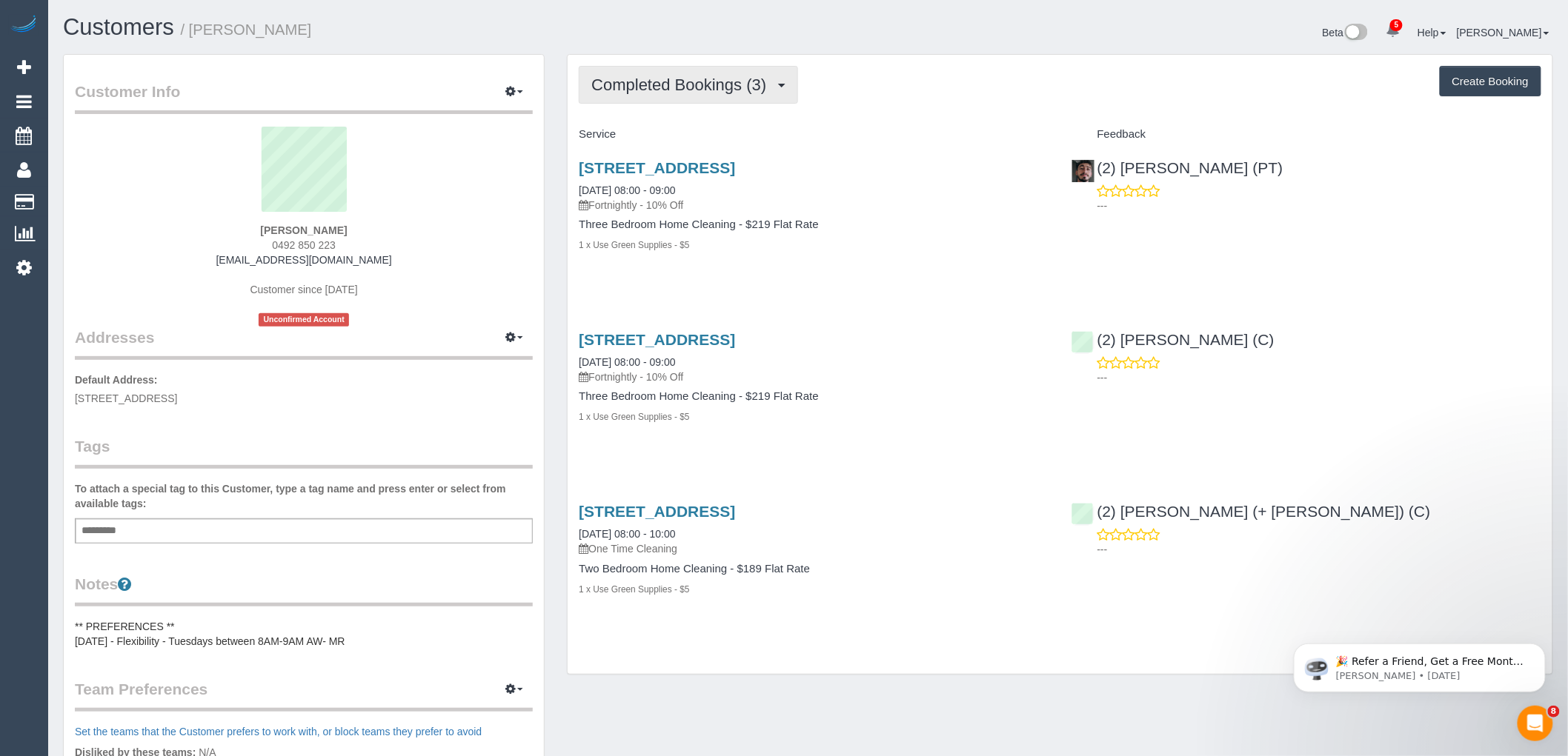
click at [680, 72] on button "Completed Bookings (3)" at bounding box center [688, 85] width 220 height 38
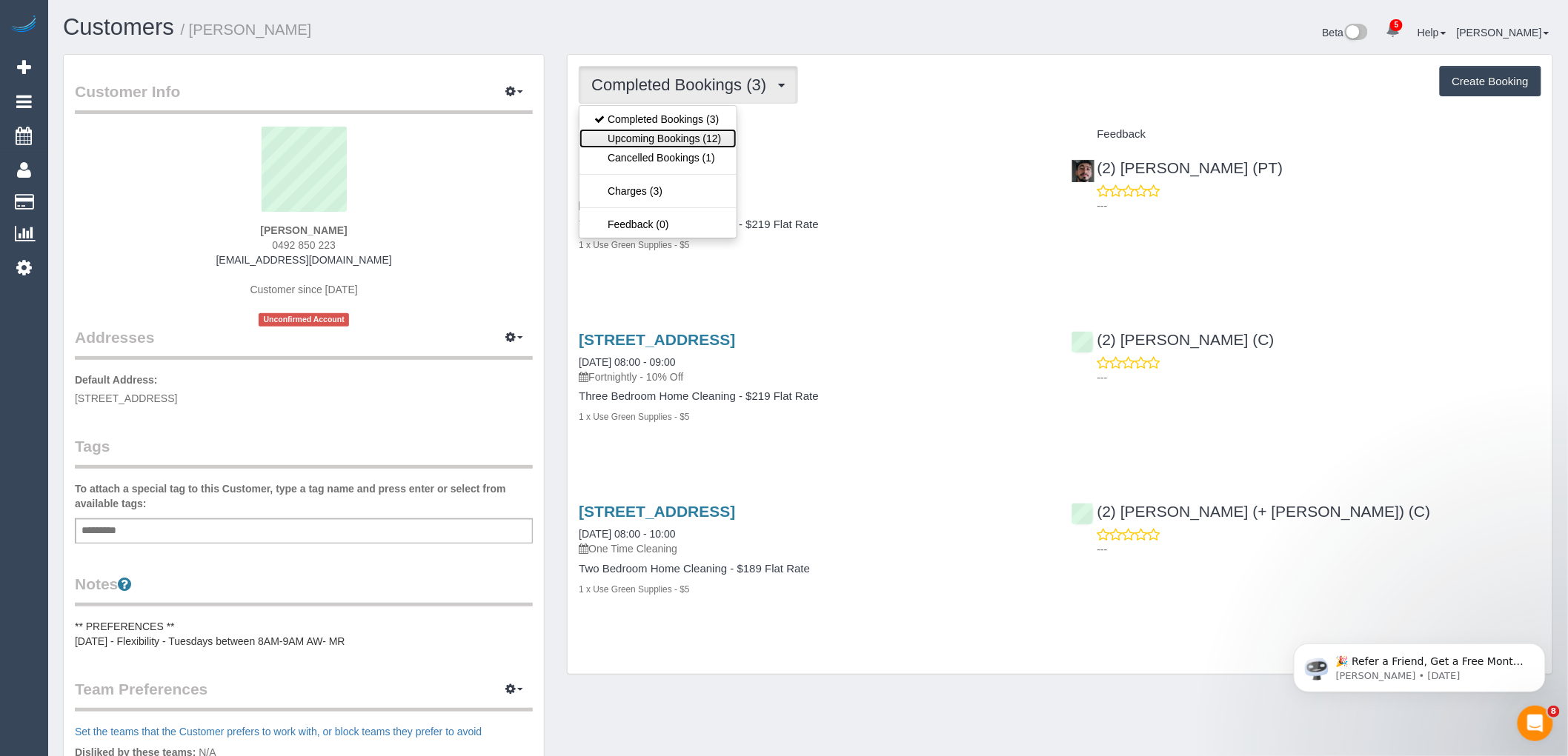
click at [697, 138] on link "Upcoming Bookings (12)" at bounding box center [658, 138] width 156 height 19
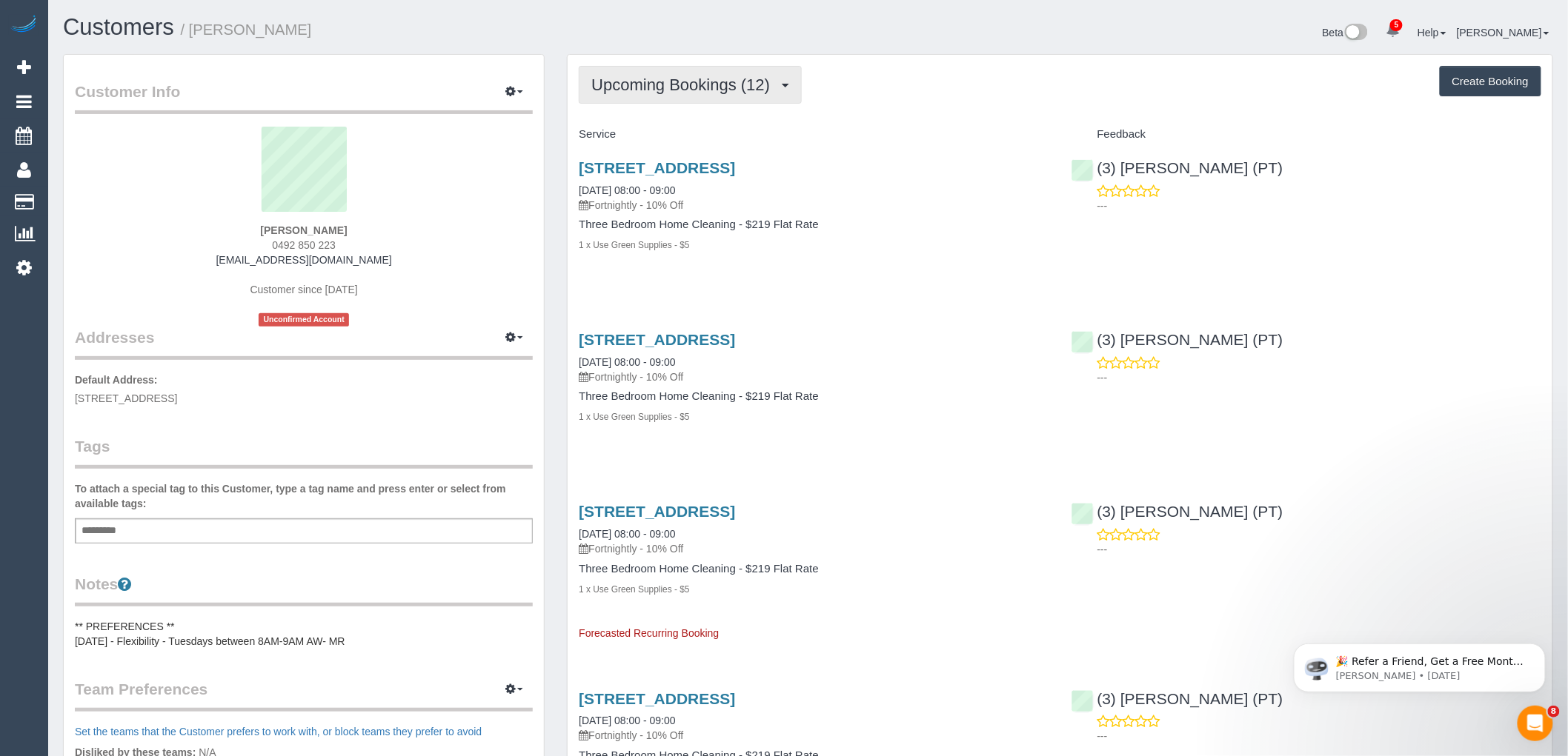
click at [697, 91] on span "Upcoming Bookings (12)" at bounding box center [684, 84] width 186 height 19
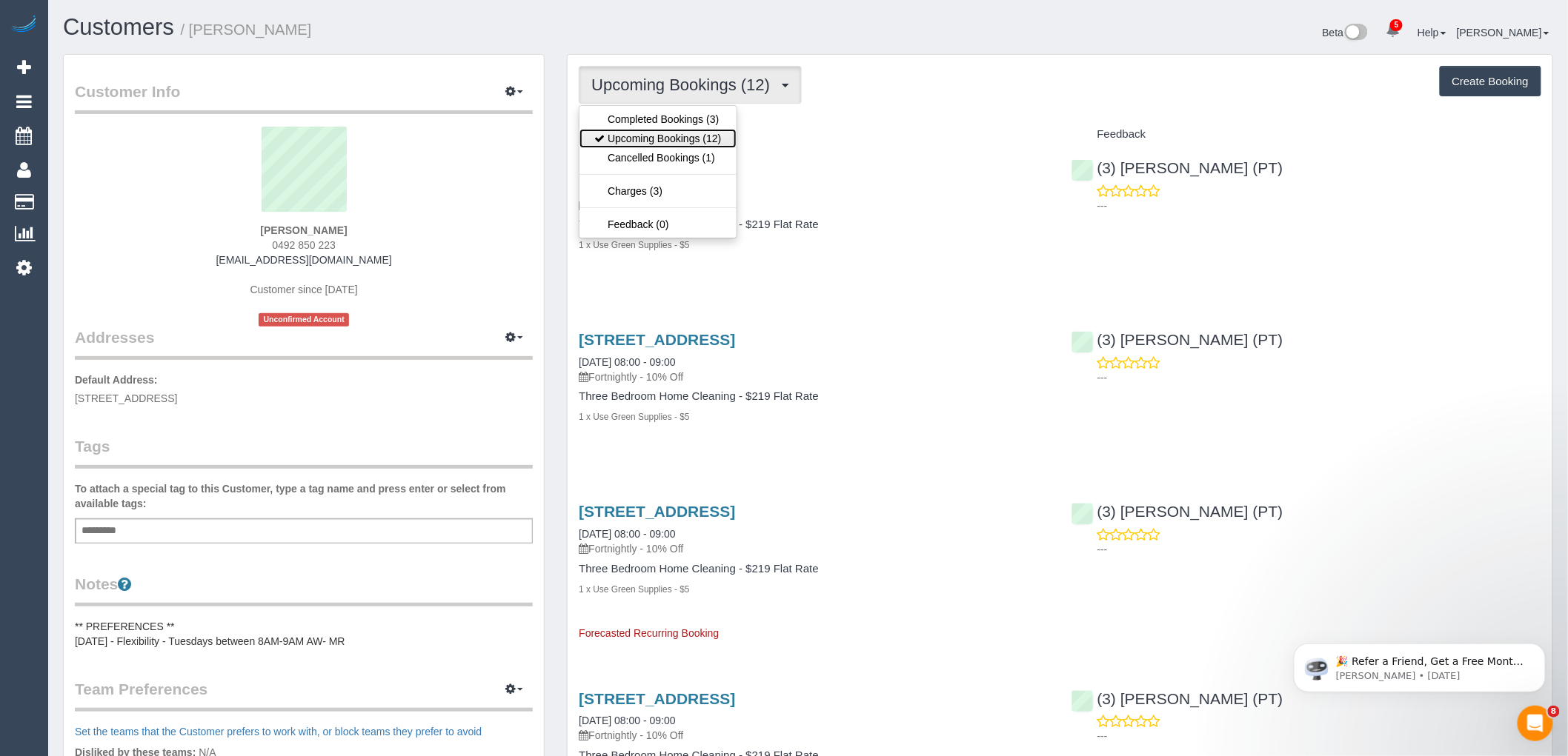
click at [702, 139] on link "Upcoming Bookings (12)" at bounding box center [658, 138] width 156 height 19
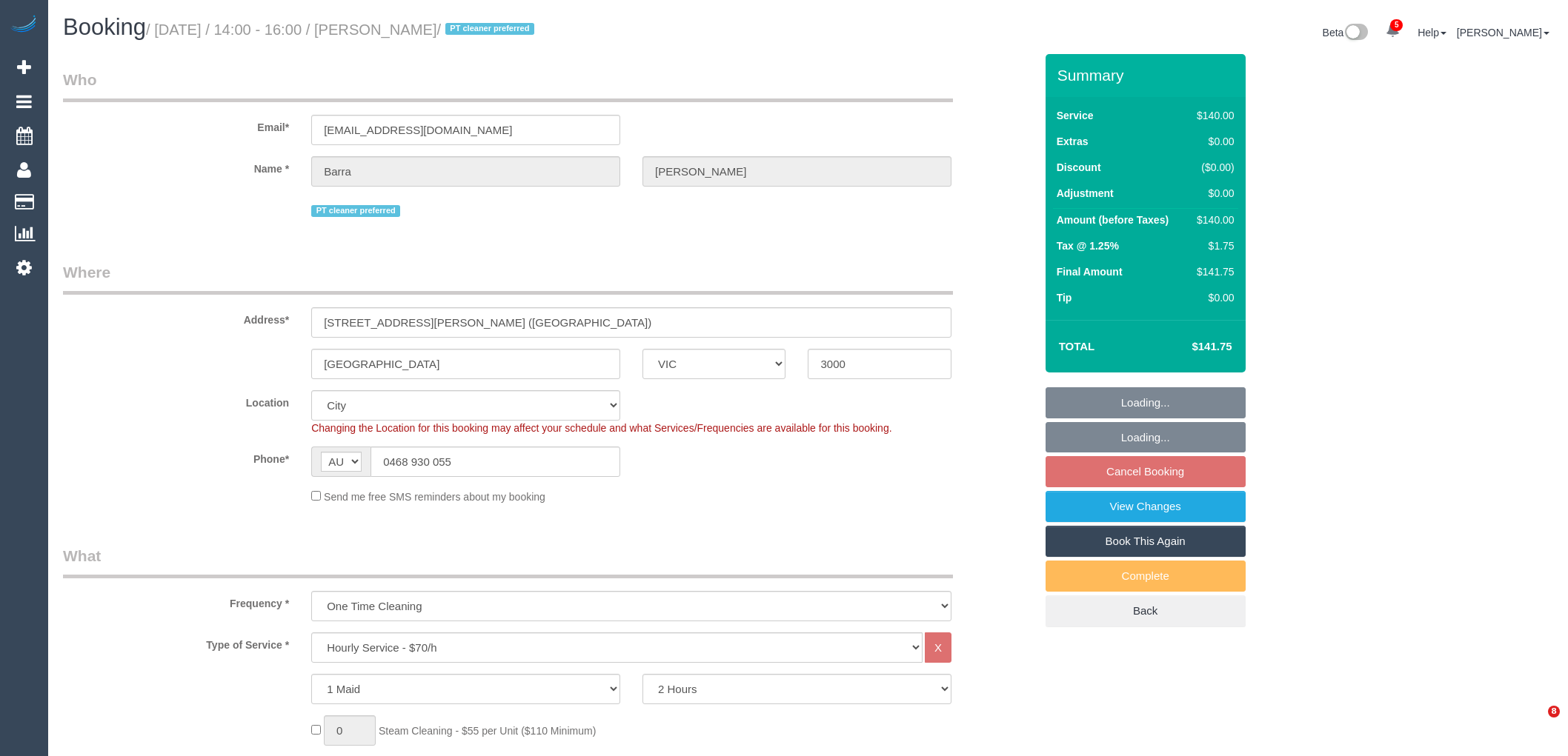
select select "VIC"
select select "number:28"
select select "number:14"
select select "number:20"
select select "number:25"
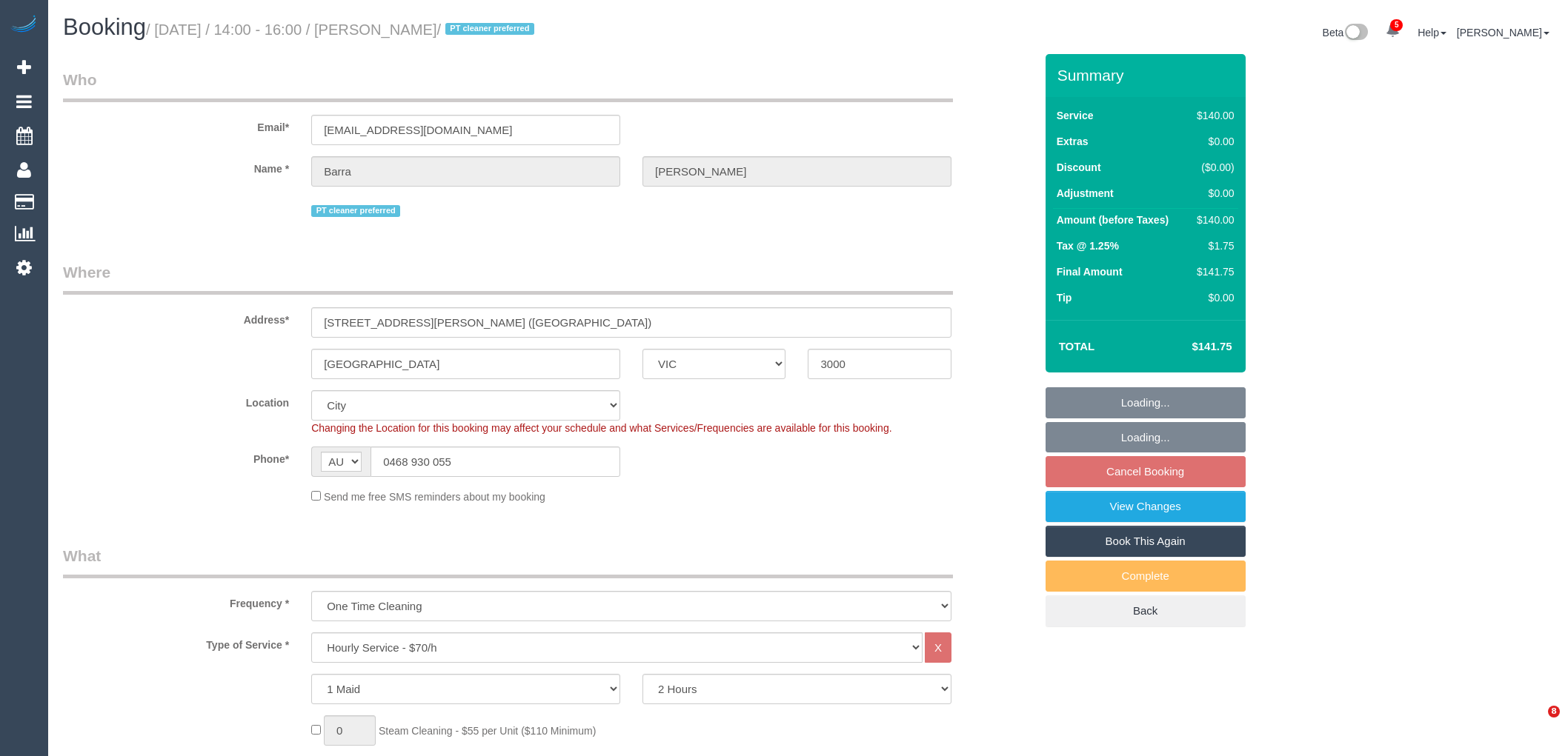
select select "spot1"
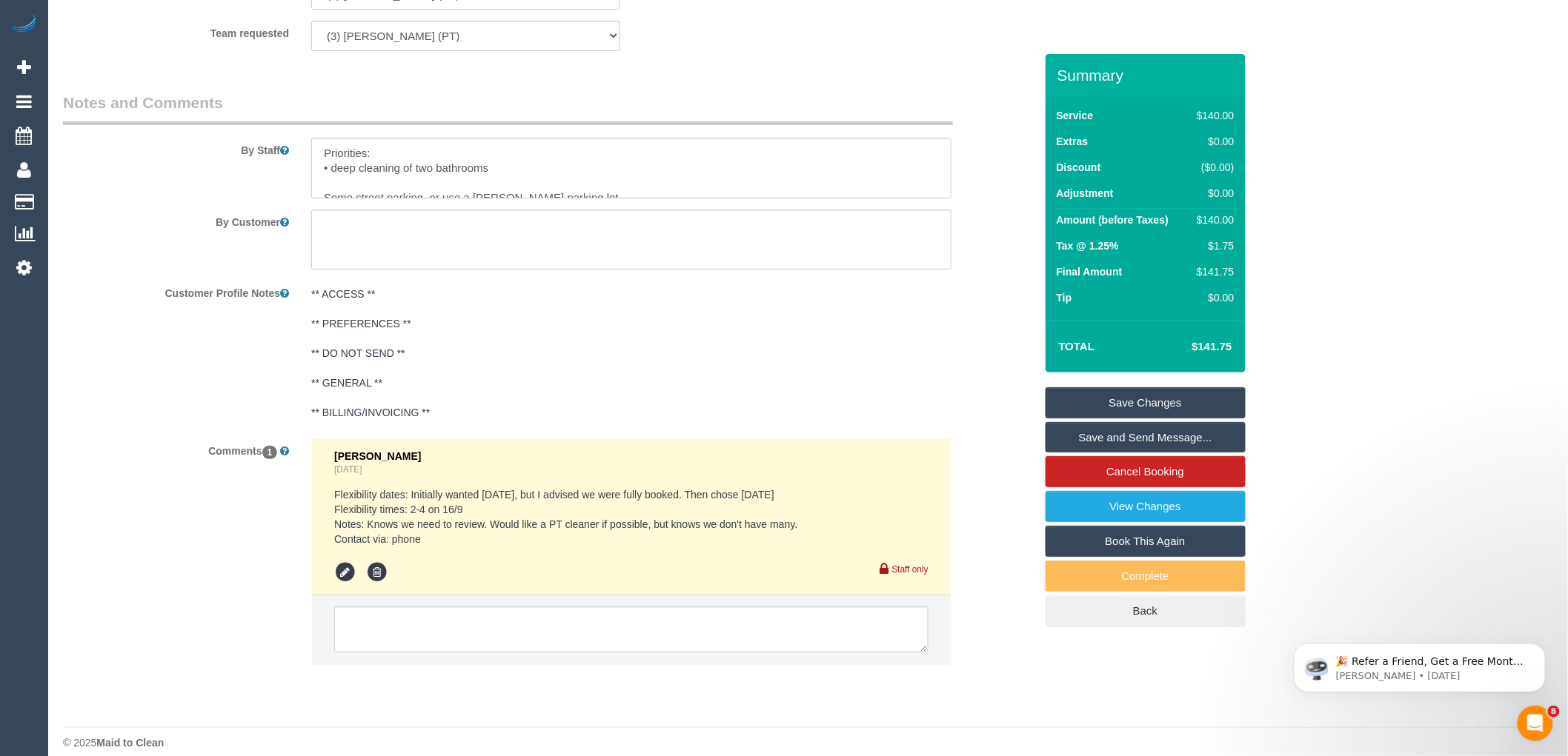
scroll to position [1975, 0]
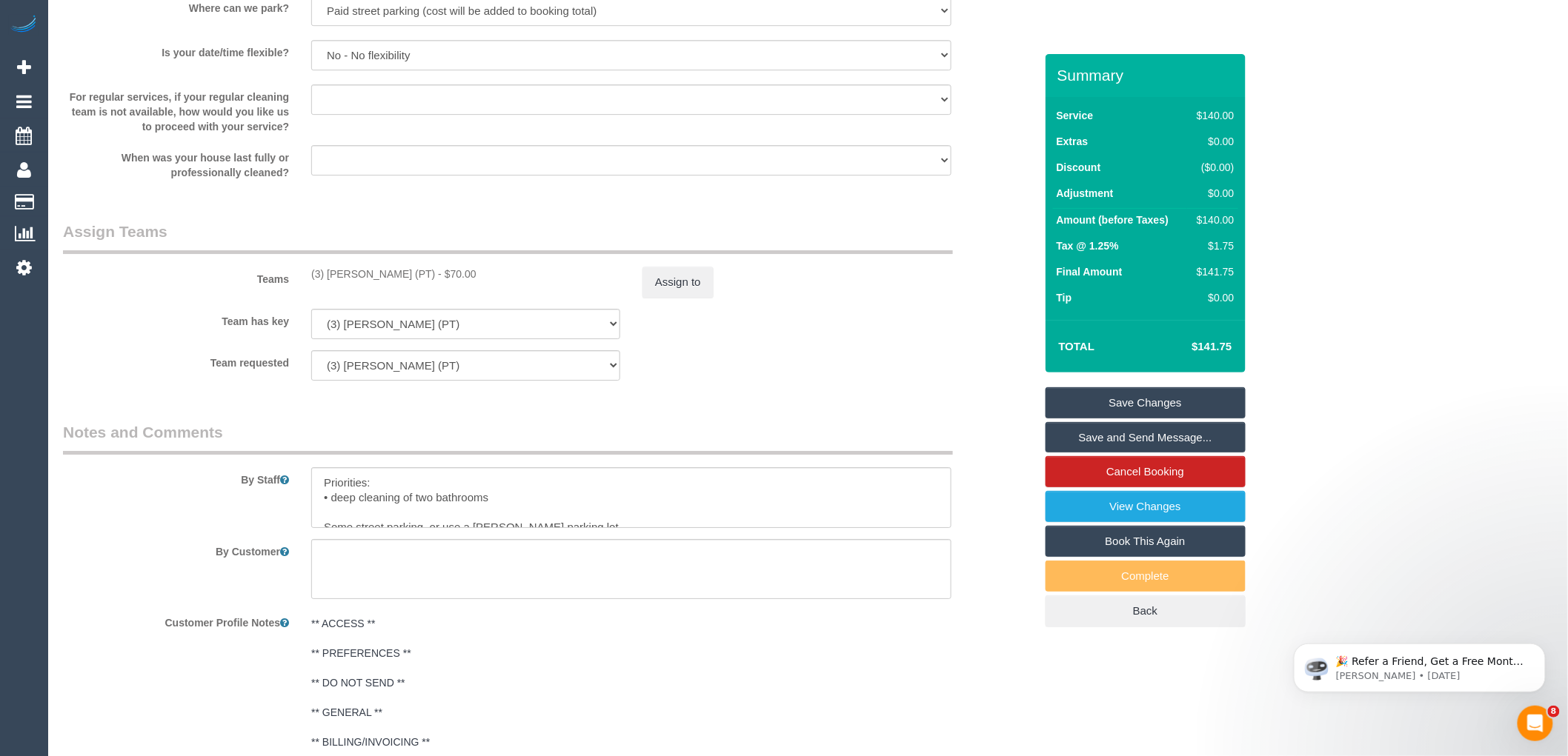
drag, startPoint x: 390, startPoint y: 282, endPoint x: 294, endPoint y: 285, distance: 96.0
click at [294, 285] on div "Teams (3) Allie Zhu (PT) - $70.00 Assign to" at bounding box center [549, 259] width 994 height 77
copy div "(3) [PERSON_NAME] (PT)"
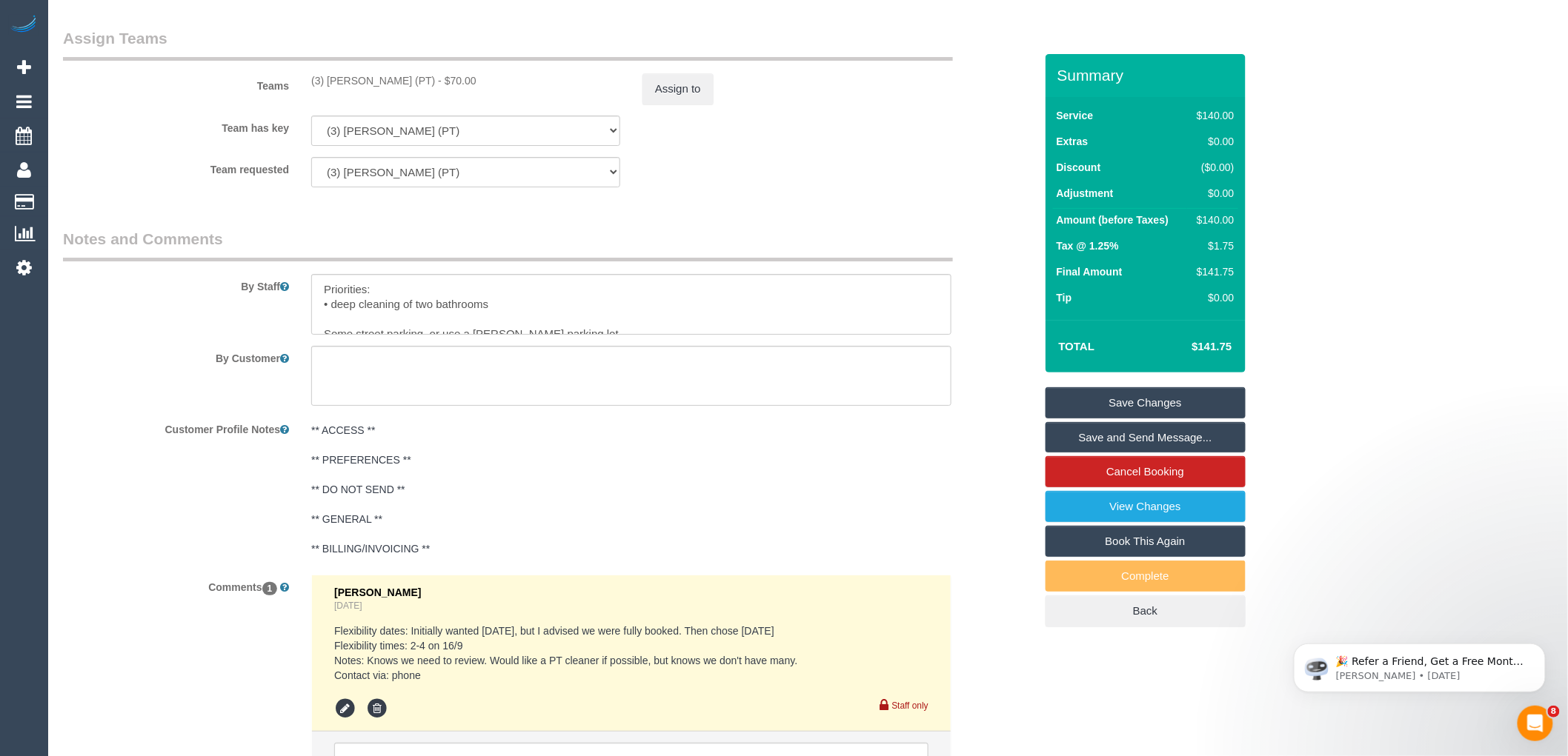
scroll to position [2331, 0]
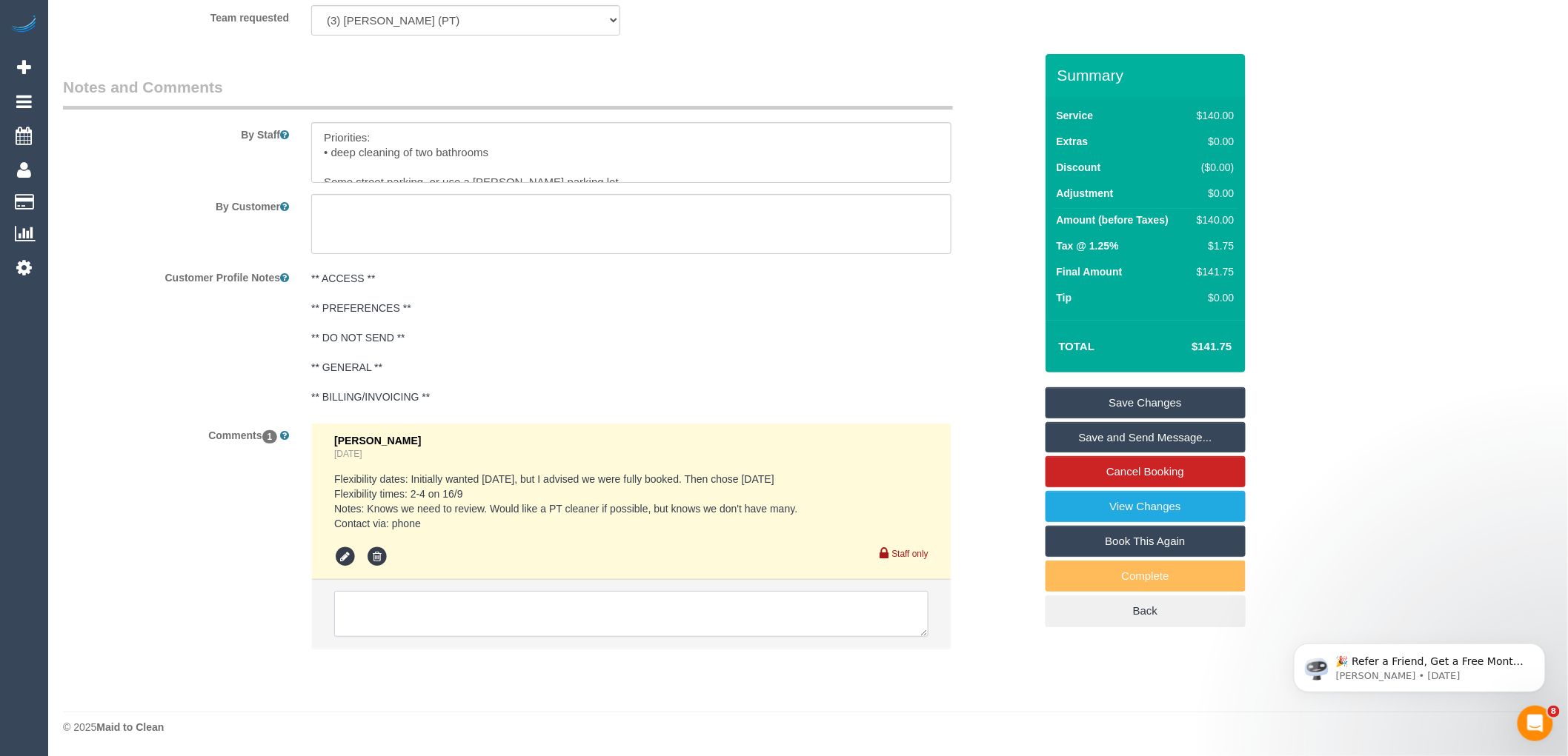
click at [513, 608] on textarea at bounding box center [632, 613] width 595 height 46
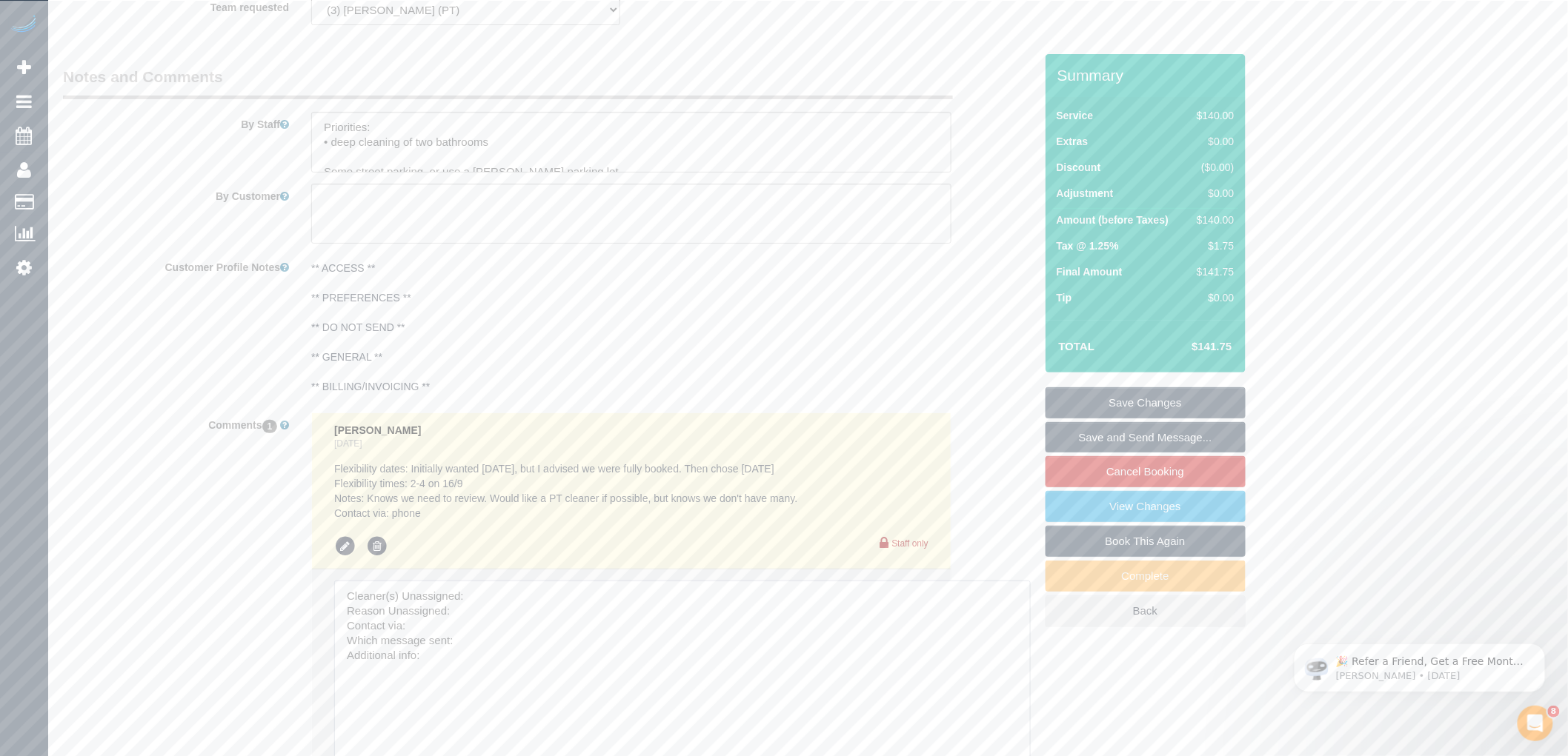
drag, startPoint x: 919, startPoint y: 633, endPoint x: 1025, endPoint y: 788, distance: 187.8
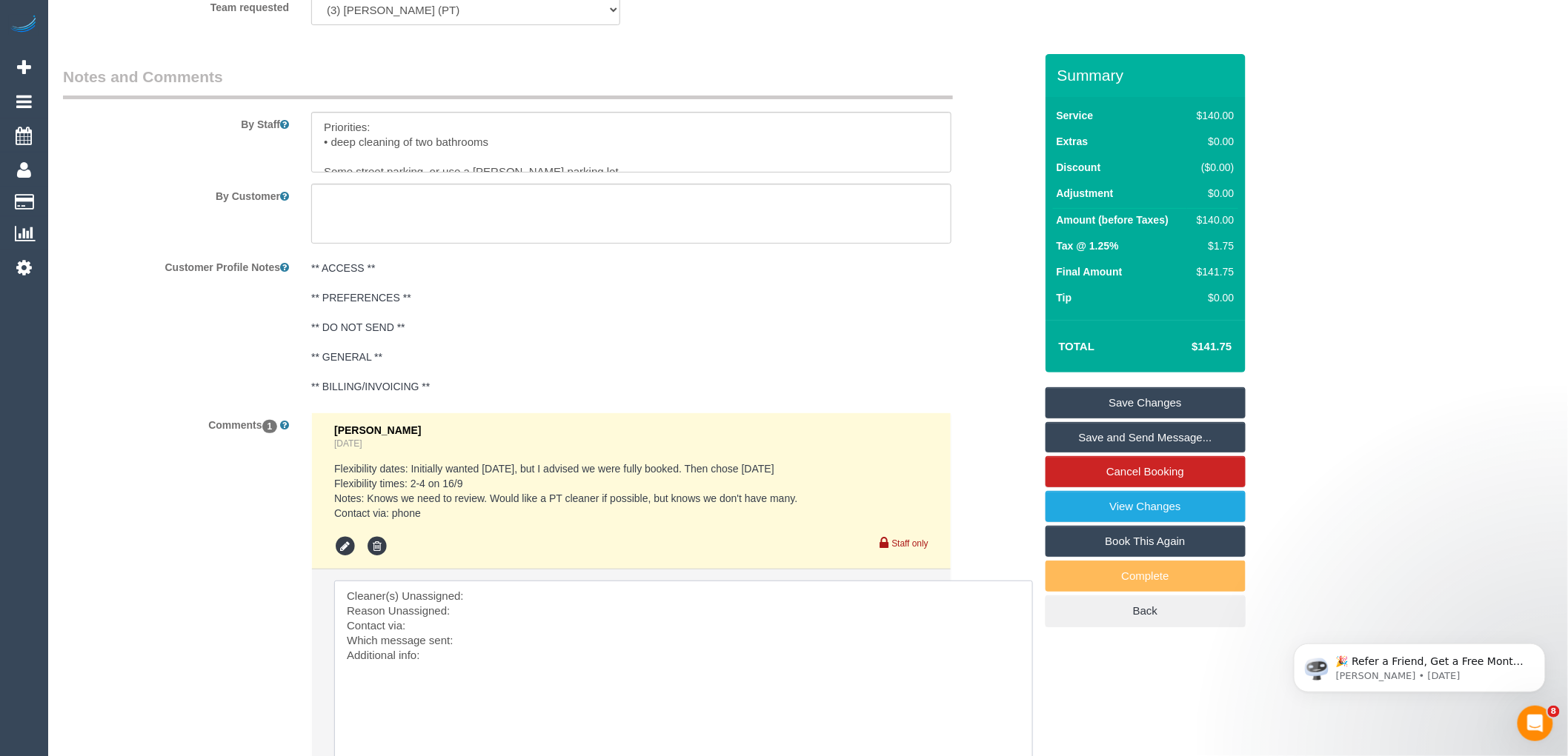
scroll to position [2413, 0]
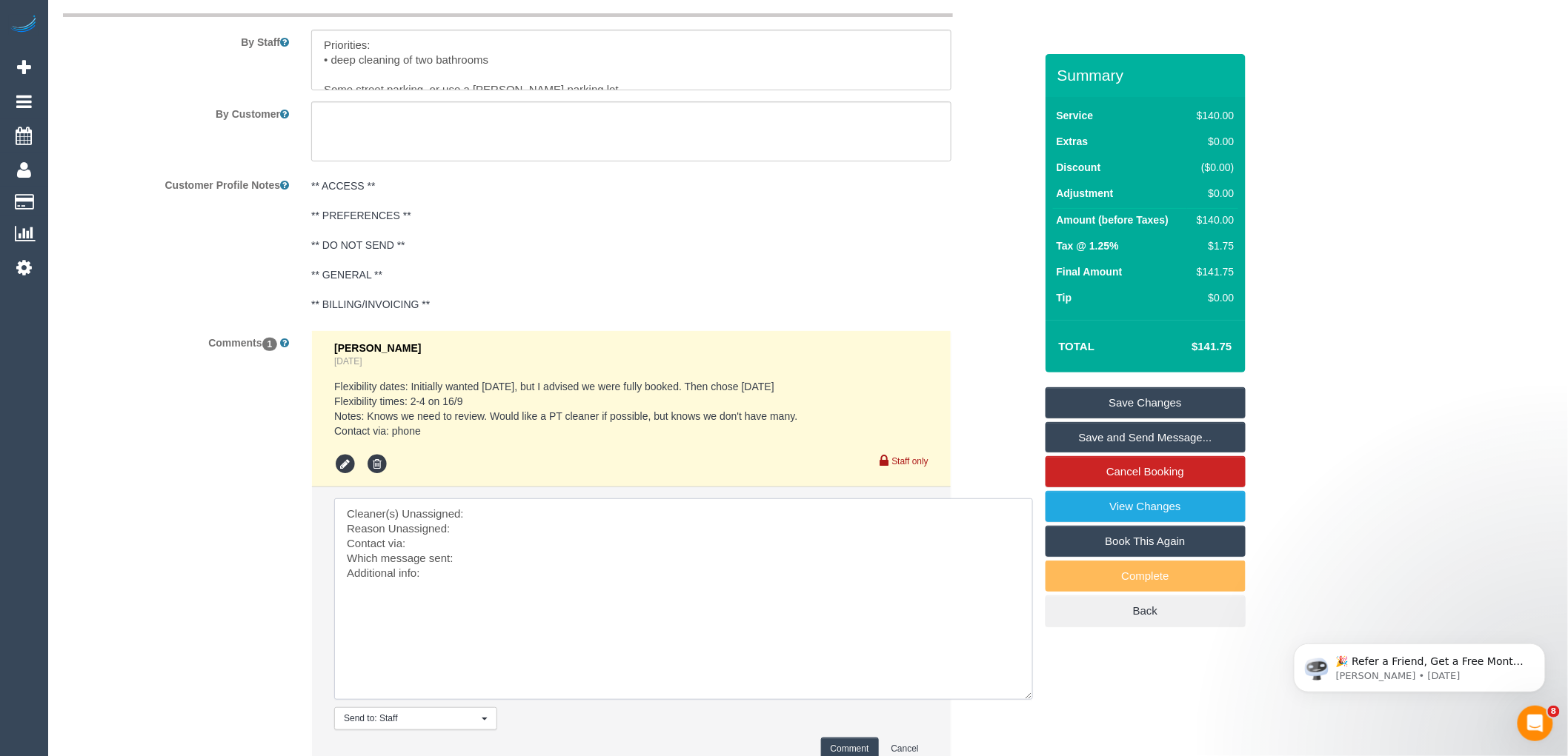
click at [491, 519] on textarea at bounding box center [684, 599] width 699 height 202
paste textarea "(3) [PERSON_NAME] (PT)"
click at [341, 541] on textarea at bounding box center [684, 599] width 699 height 202
click at [508, 541] on textarea at bounding box center [684, 599] width 699 height 202
click at [528, 568] on textarea at bounding box center [684, 599] width 699 height 202
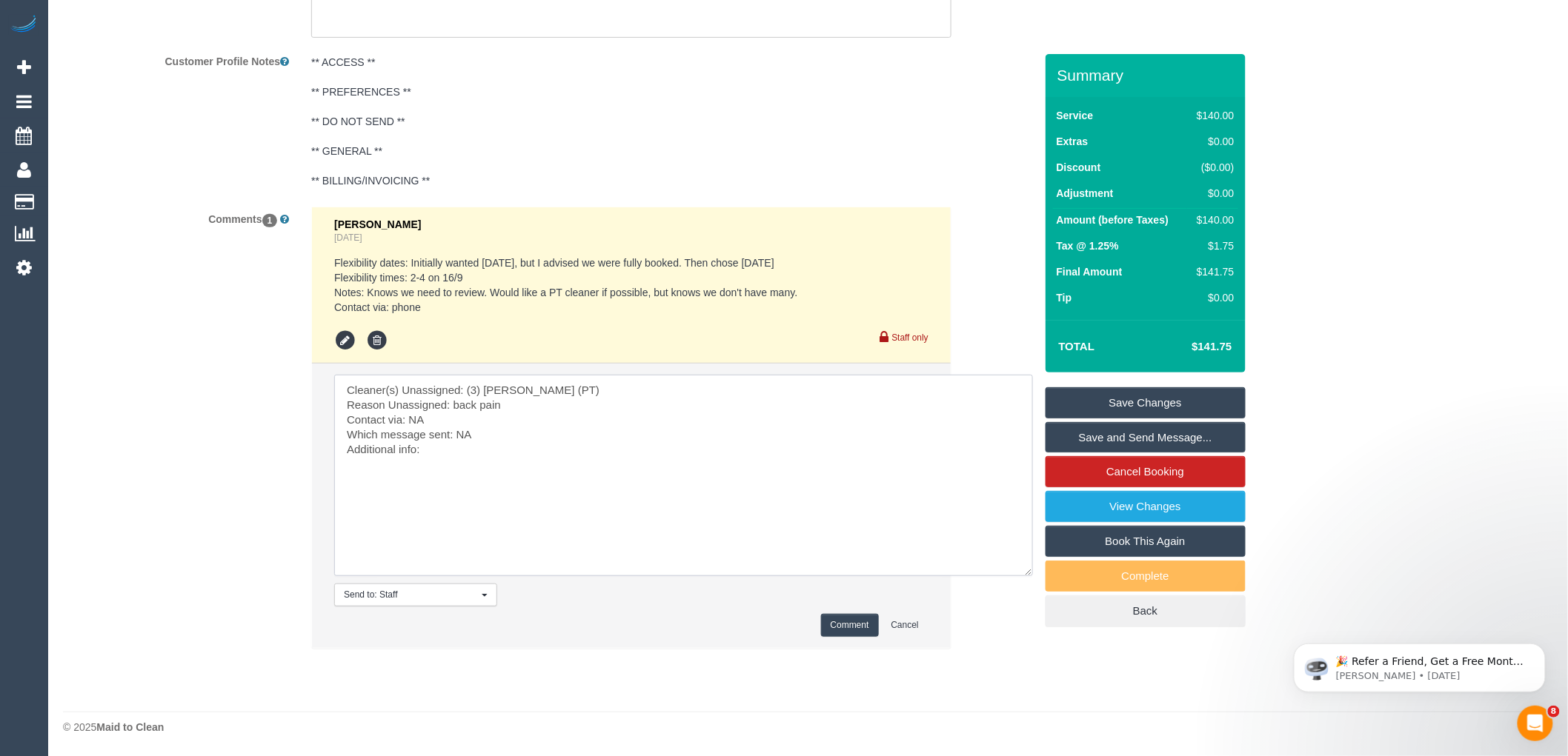
type textarea "Cleaner(s) Unassigned: (3) Allie Zhu (PT) Reason Unassigned: back pain Contact …"
click at [847, 621] on button "Comment" at bounding box center [849, 626] width 57 height 23
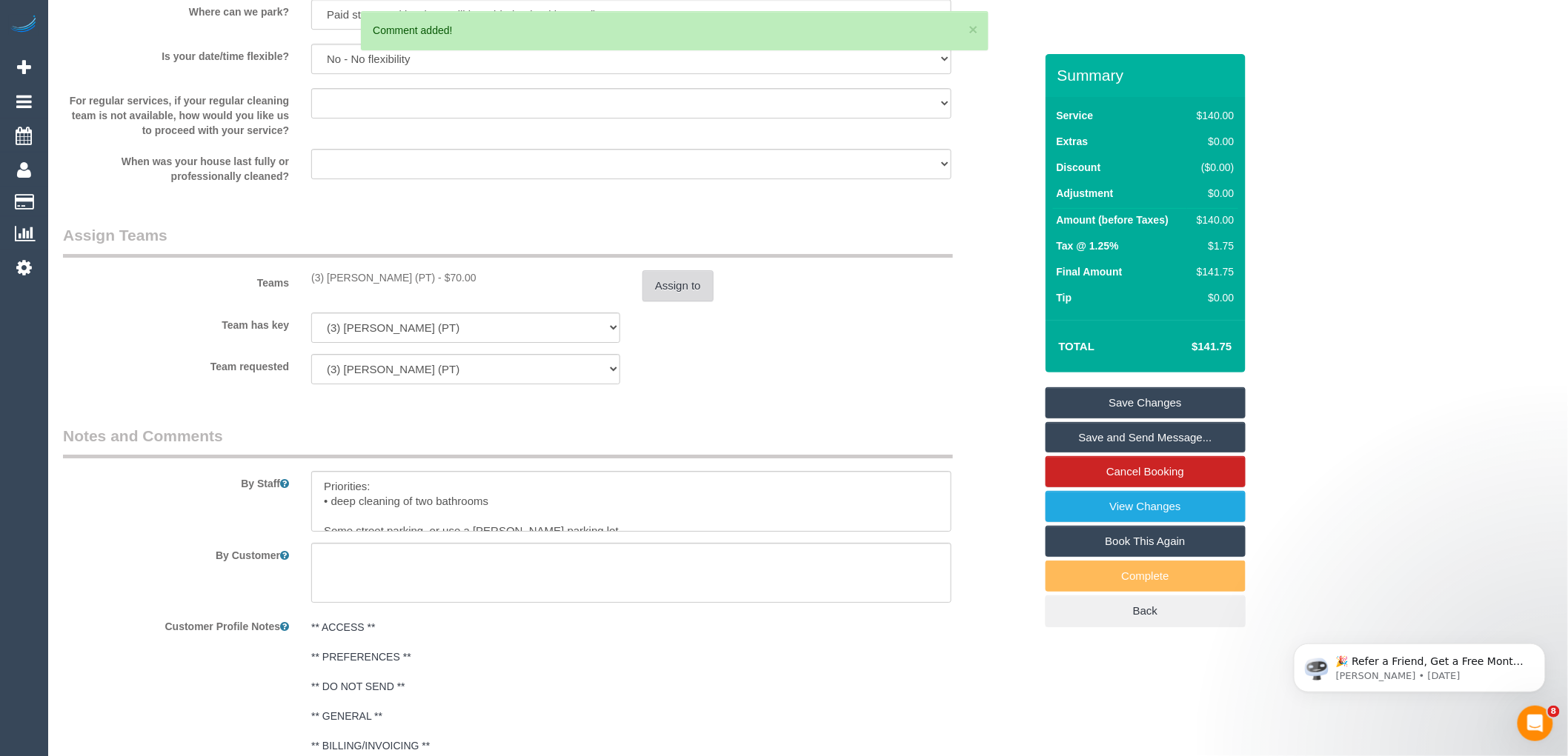
click at [663, 301] on button "Assign to" at bounding box center [677, 286] width 71 height 31
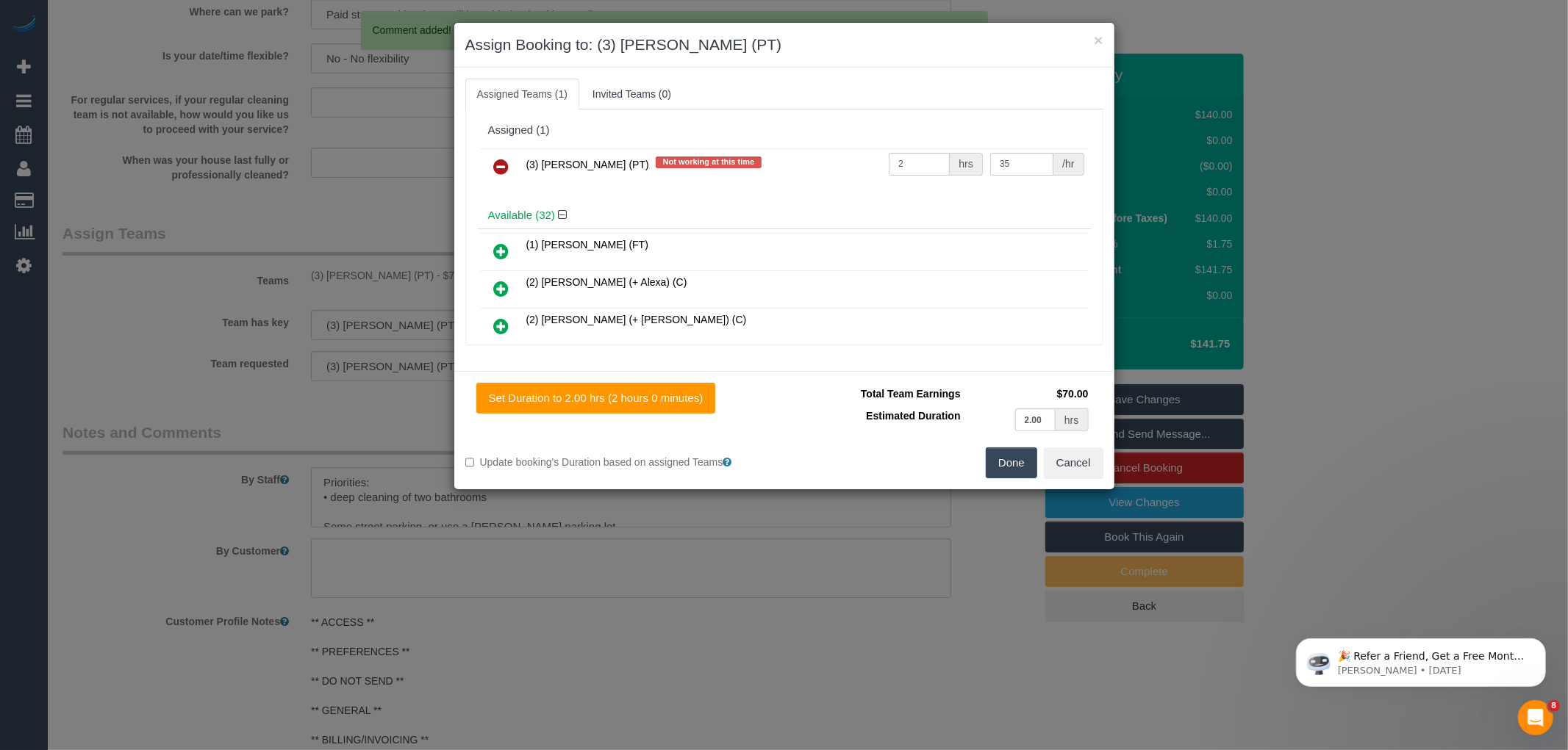
click at [504, 171] on icon at bounding box center [501, 167] width 15 height 18
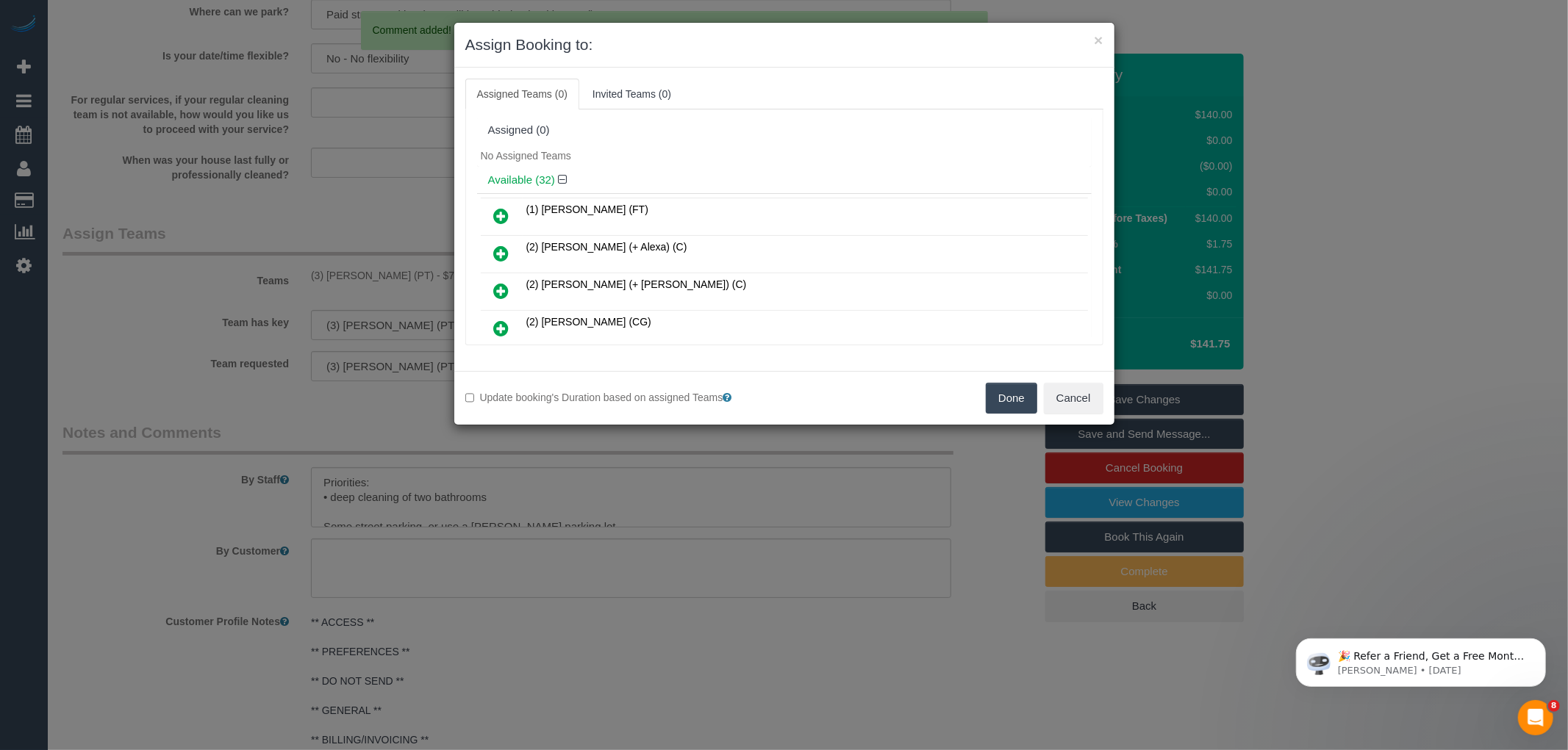
click at [998, 422] on div "Update booking's Duration based on assigned Teams Done Cancel" at bounding box center [785, 398] width 660 height 53
click at [1009, 407] on button "Done" at bounding box center [1012, 398] width 52 height 31
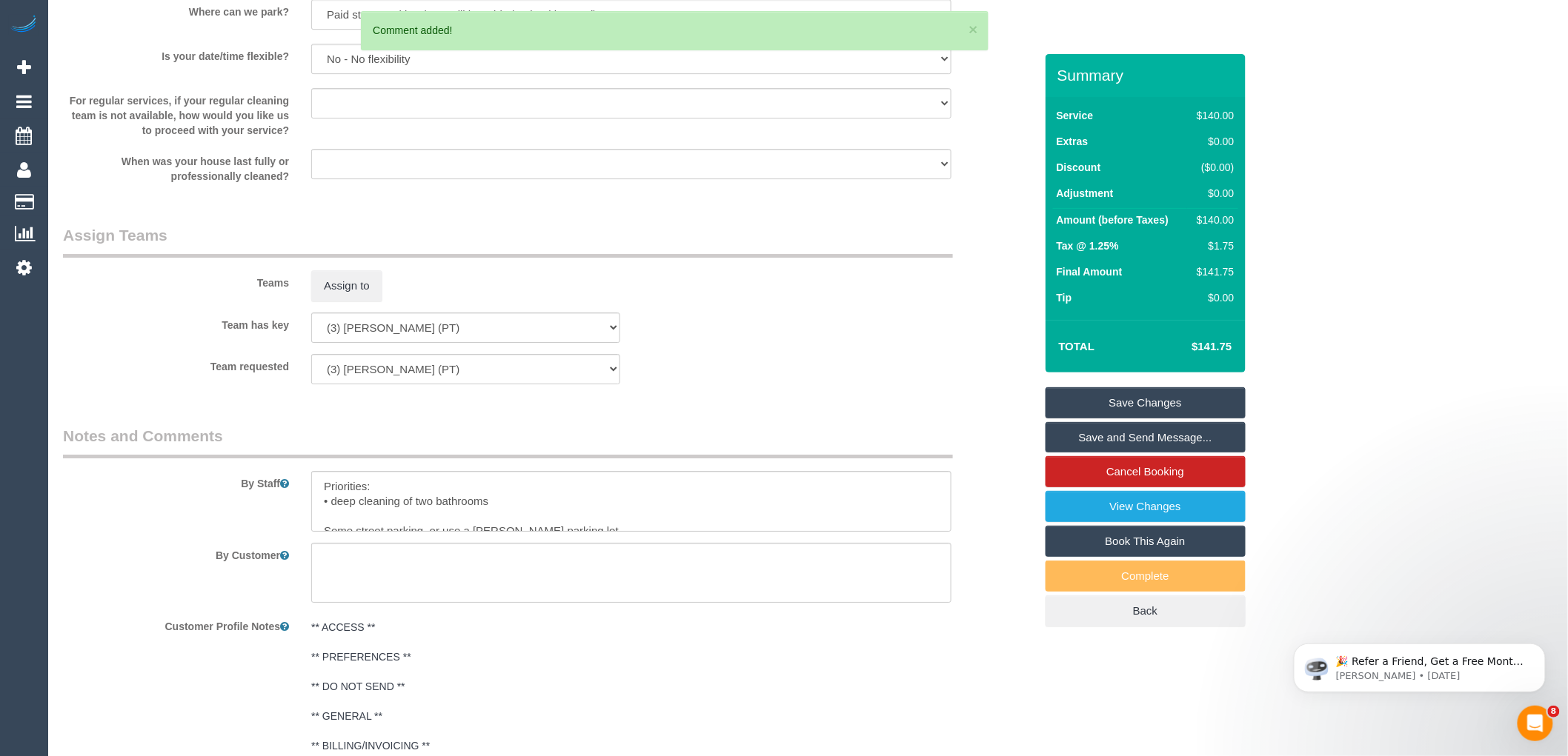
click at [1170, 405] on link "Save Changes" at bounding box center [1146, 403] width 200 height 31
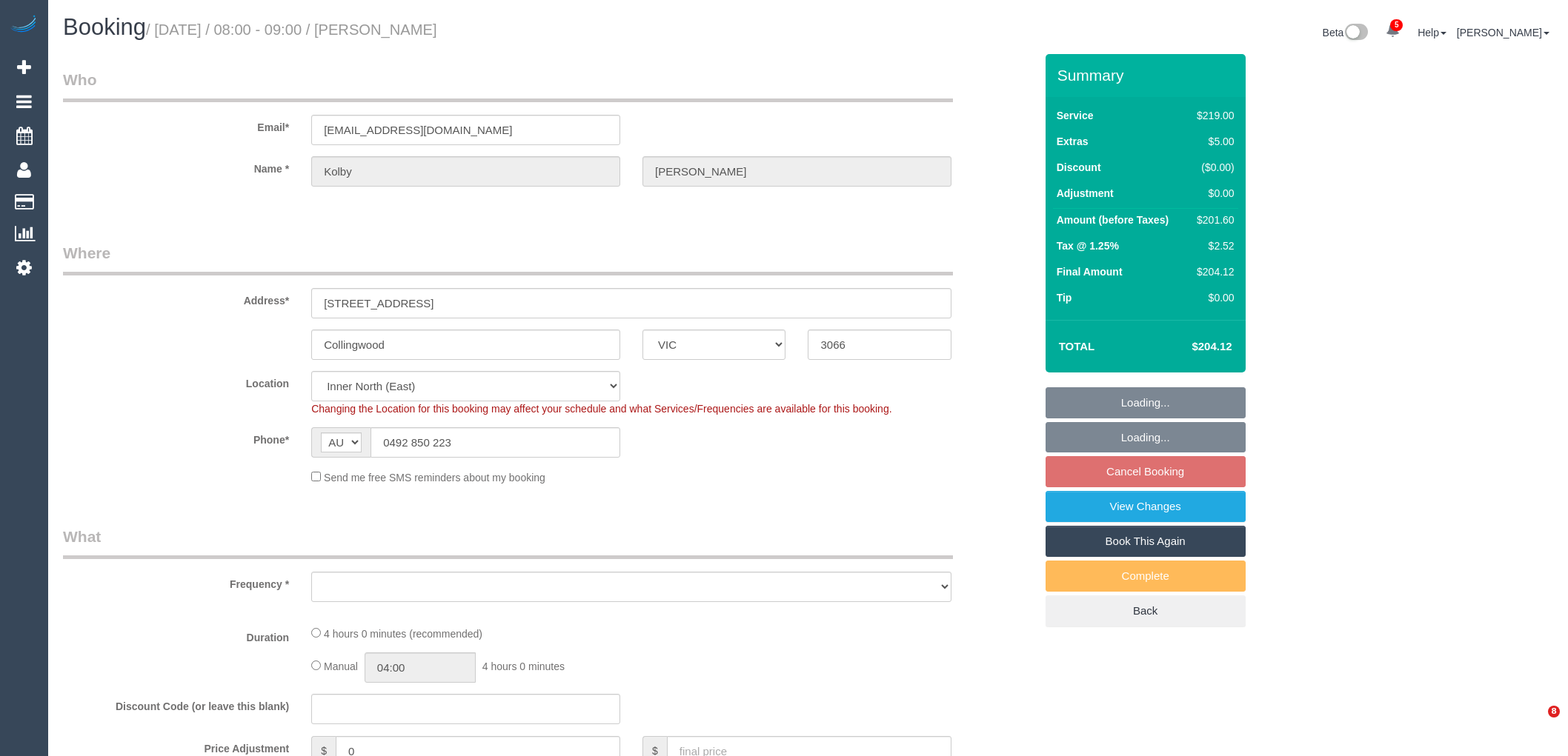
select select "VIC"
select select "string:stripe-pm_1RvVJM2GScqysDRVMx0vrAQq"
select select "number:29"
select select "number:14"
select select "number:19"
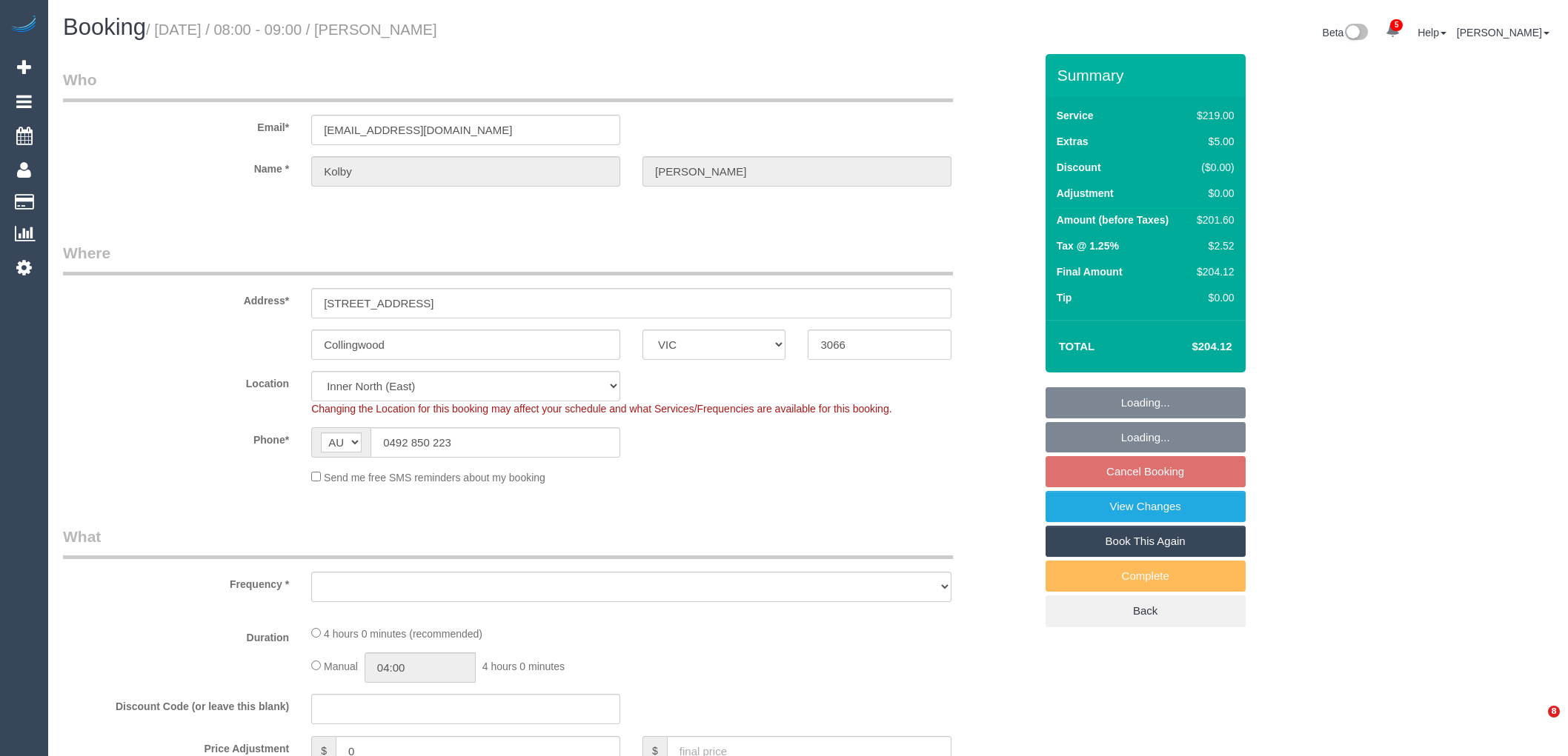
select select "number:25"
select select "number:33"
select select "object:1666"
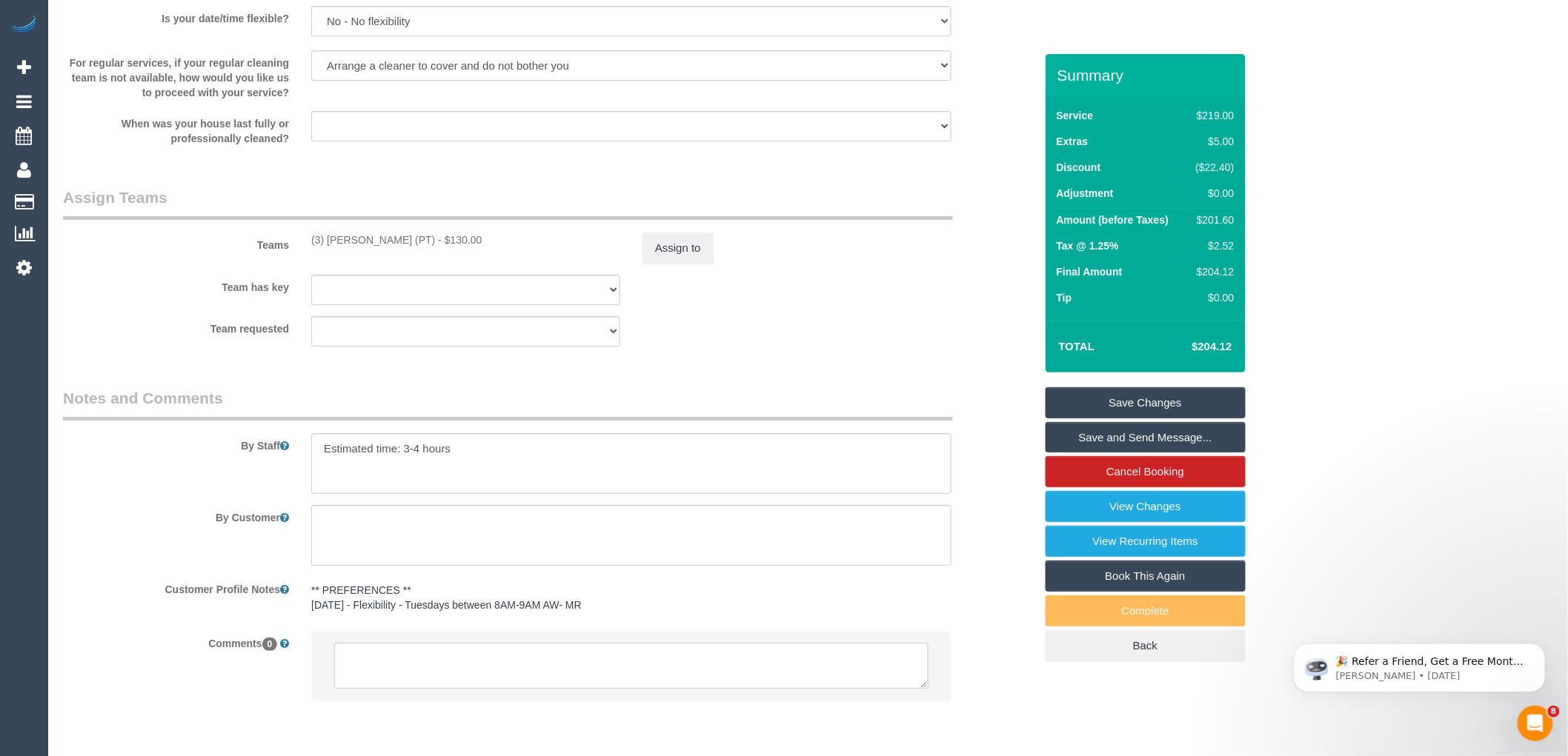
scroll to position [2204, 0]
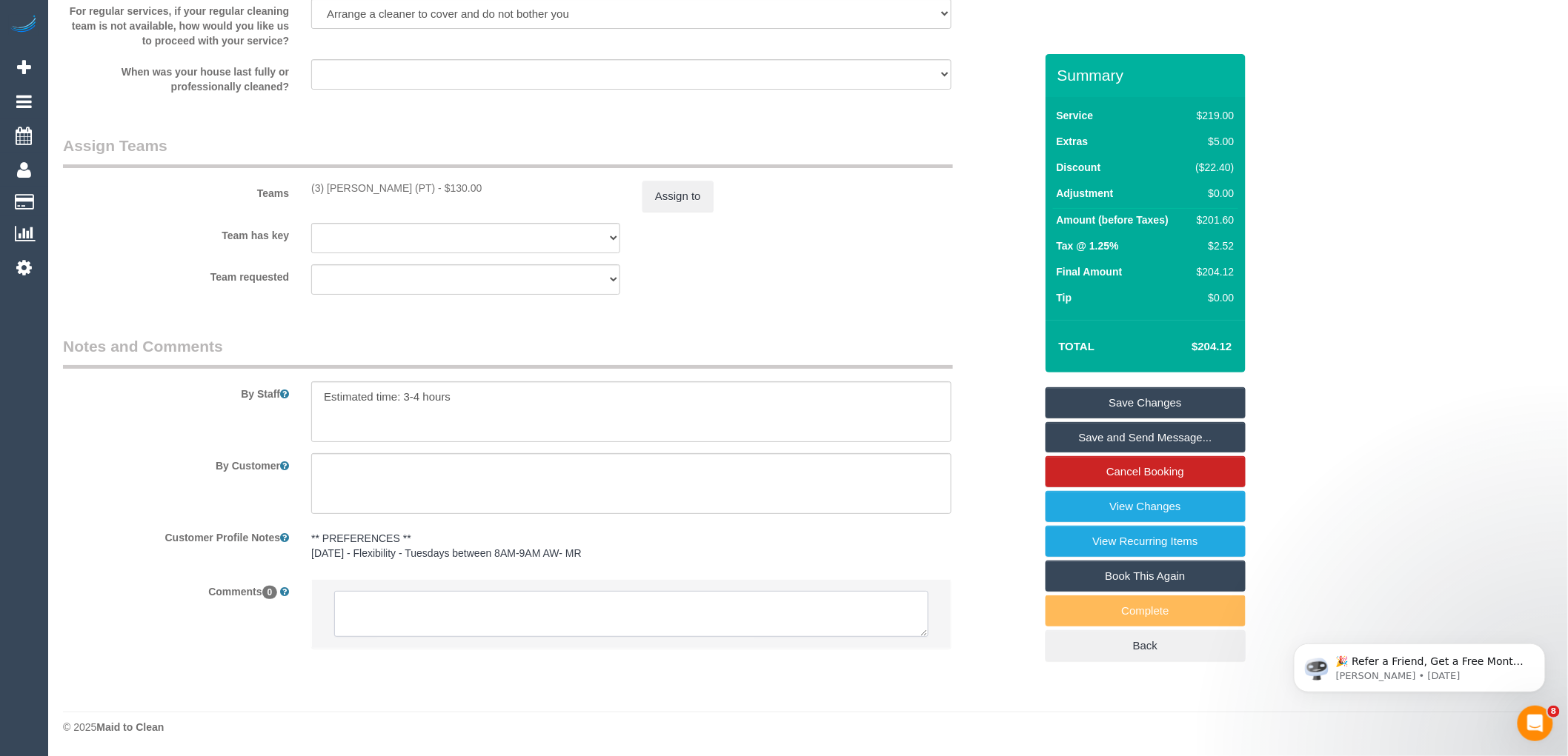
click at [421, 591] on textarea at bounding box center [632, 613] width 595 height 46
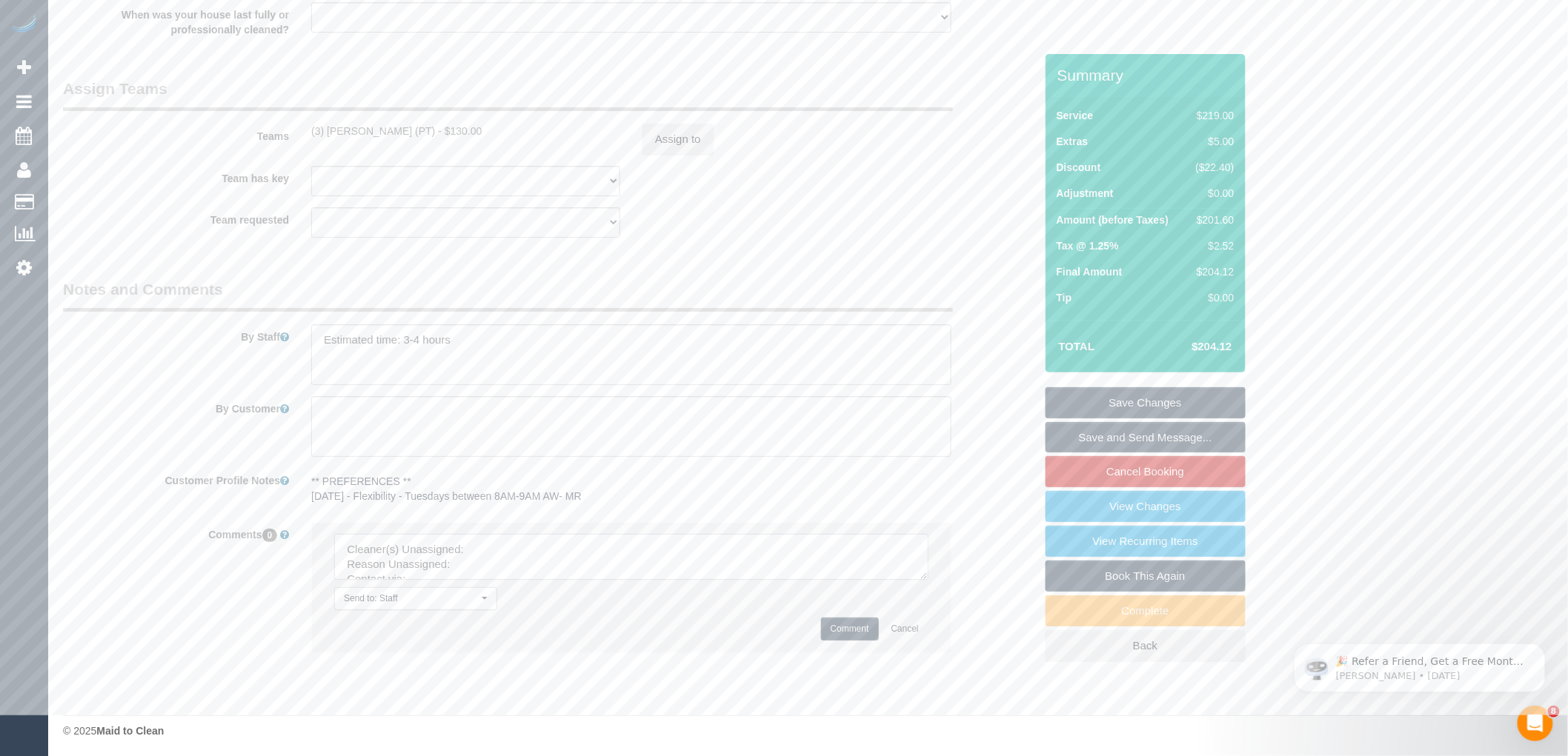
scroll to position [2265, 0]
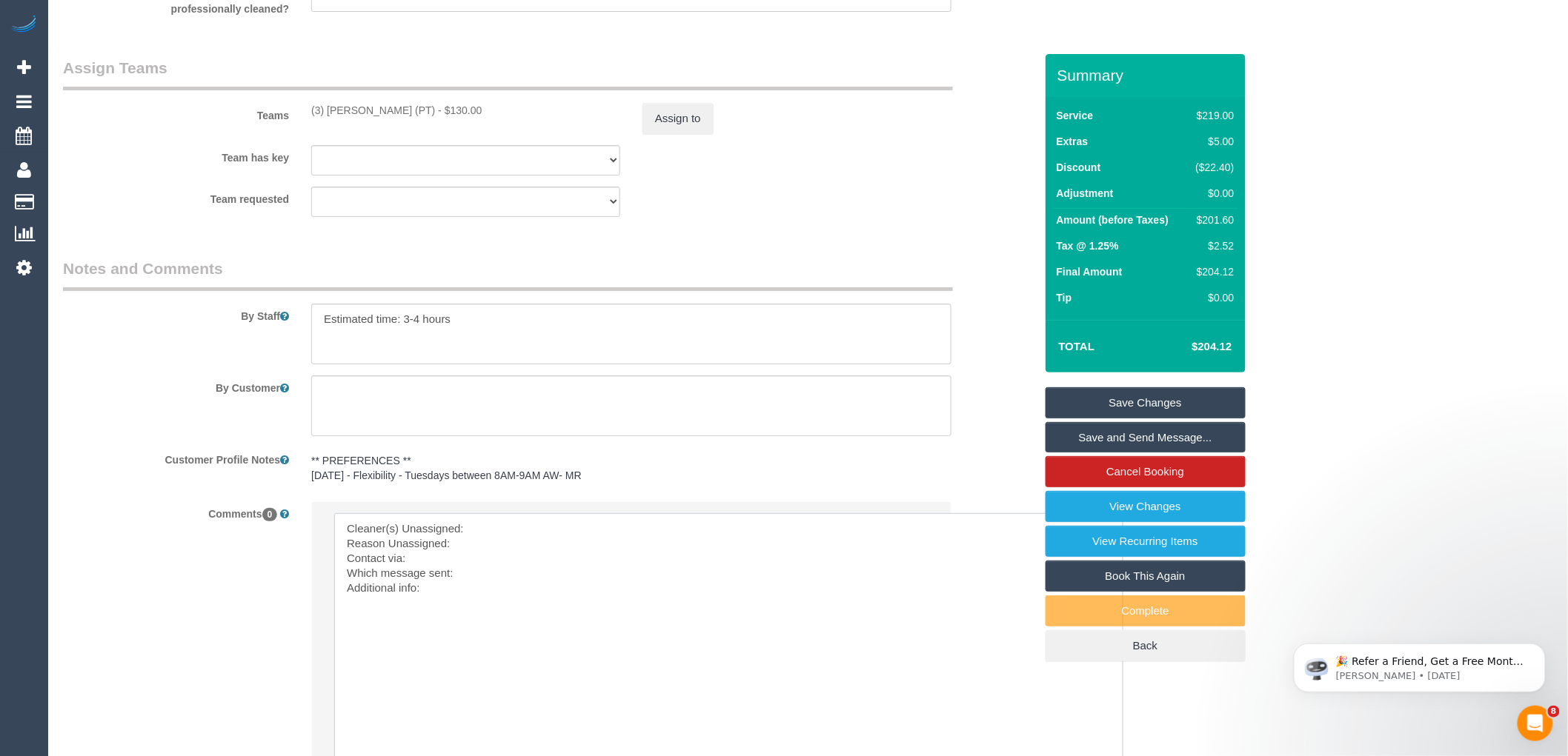
drag, startPoint x: 924, startPoint y: 570, endPoint x: 1107, endPoint y: 751, distance: 257.4
click at [539, 544] on textarea at bounding box center [732, 645] width 795 height 263
paste textarea "(3) Allie Zhu (PT)"
click at [335, 559] on textarea at bounding box center [732, 645] width 795 height 263
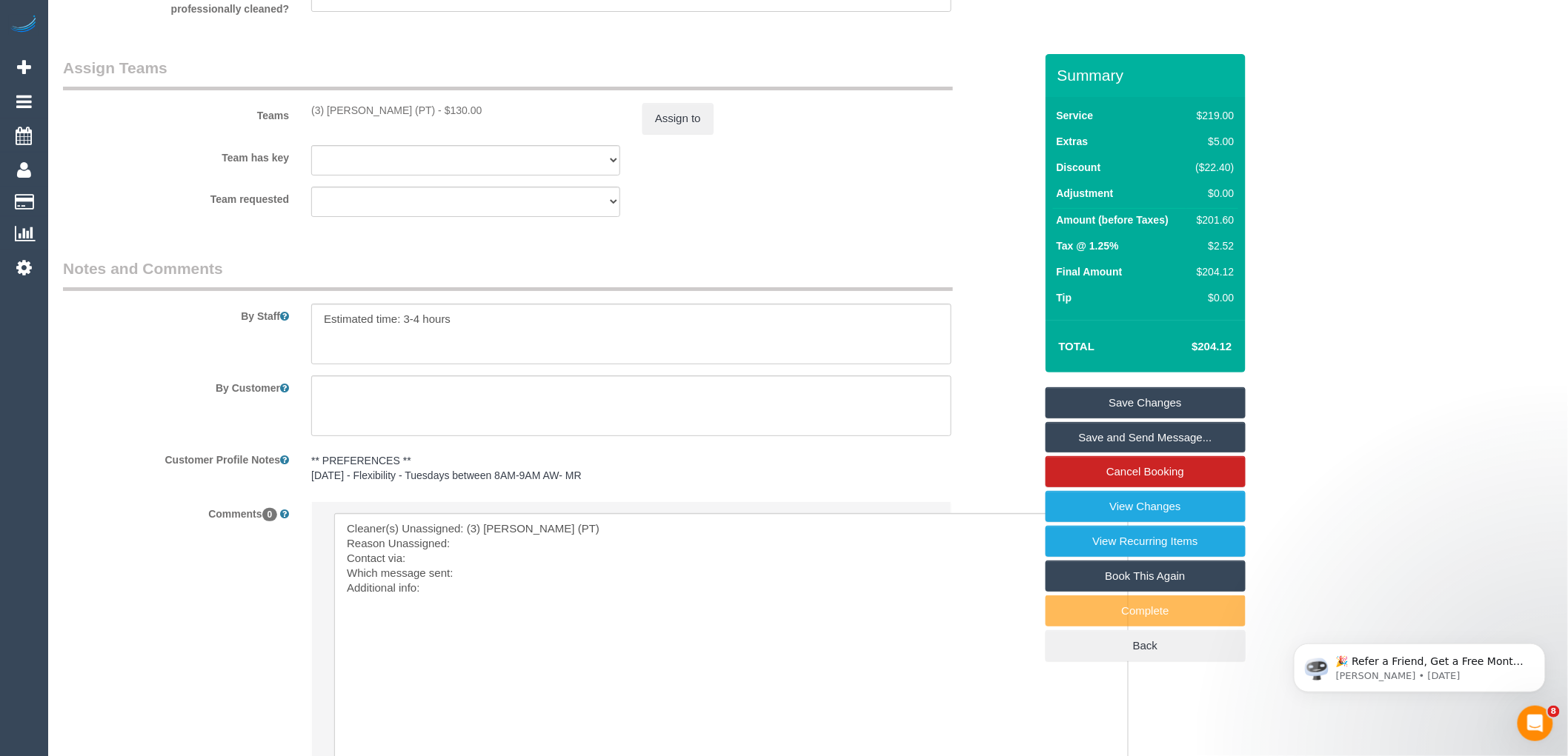
drag, startPoint x: 395, startPoint y: 123, endPoint x: 299, endPoint y: 123, distance: 96.0
click at [299, 123] on div "Teams (3) Allie Zhu (PT) - $130.00 Assign to" at bounding box center [549, 96] width 994 height 77
click at [482, 552] on textarea at bounding box center [732, 645] width 795 height 263
click at [435, 579] on textarea at bounding box center [732, 645] width 795 height 263
click at [458, 615] on textarea at bounding box center [732, 645] width 795 height 263
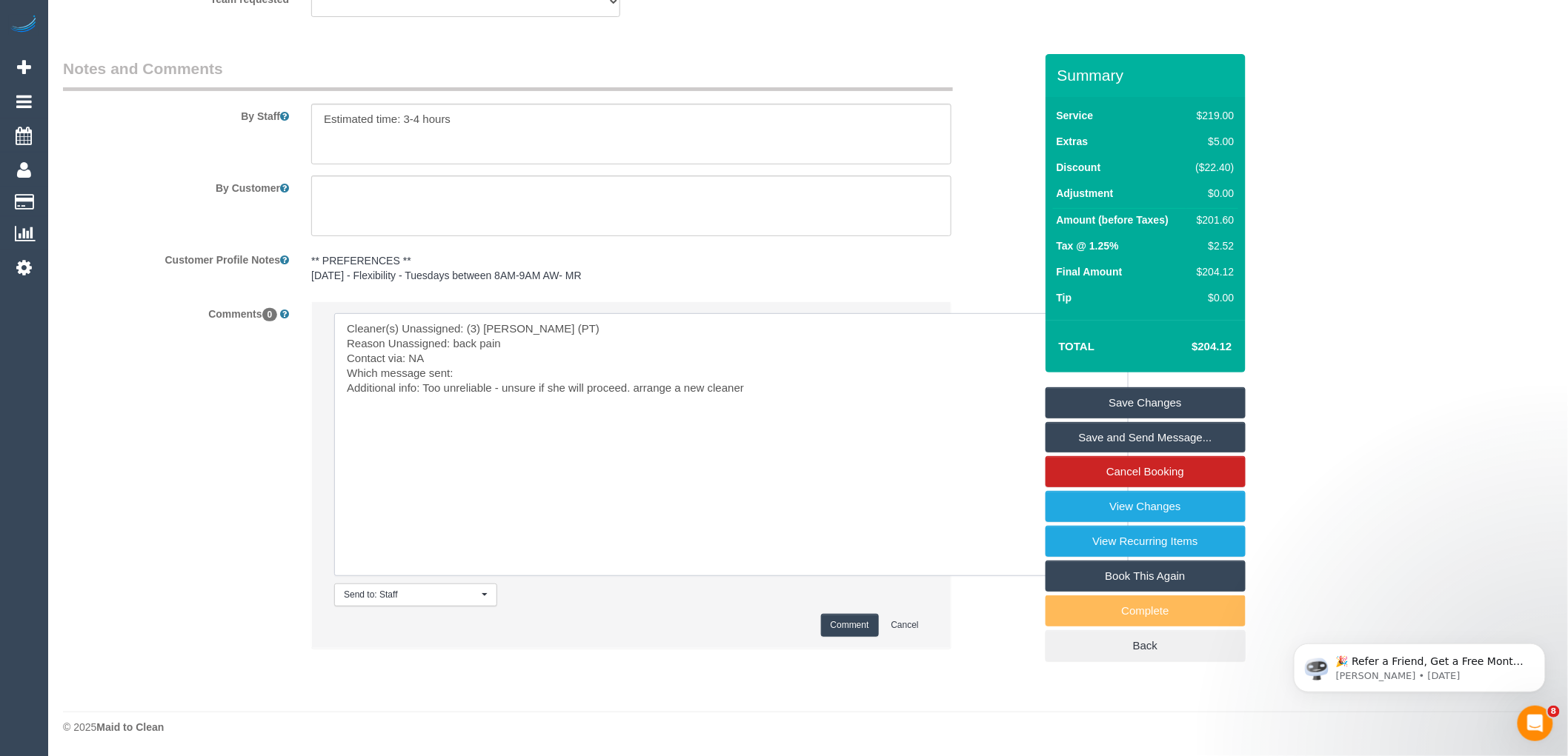
type textarea "Cleaner(s) Unassigned: (3) Allie Zhu (PT) Reason Unassigned: back pain Contact …"
click at [863, 614] on button "Comment" at bounding box center [849, 626] width 57 height 23
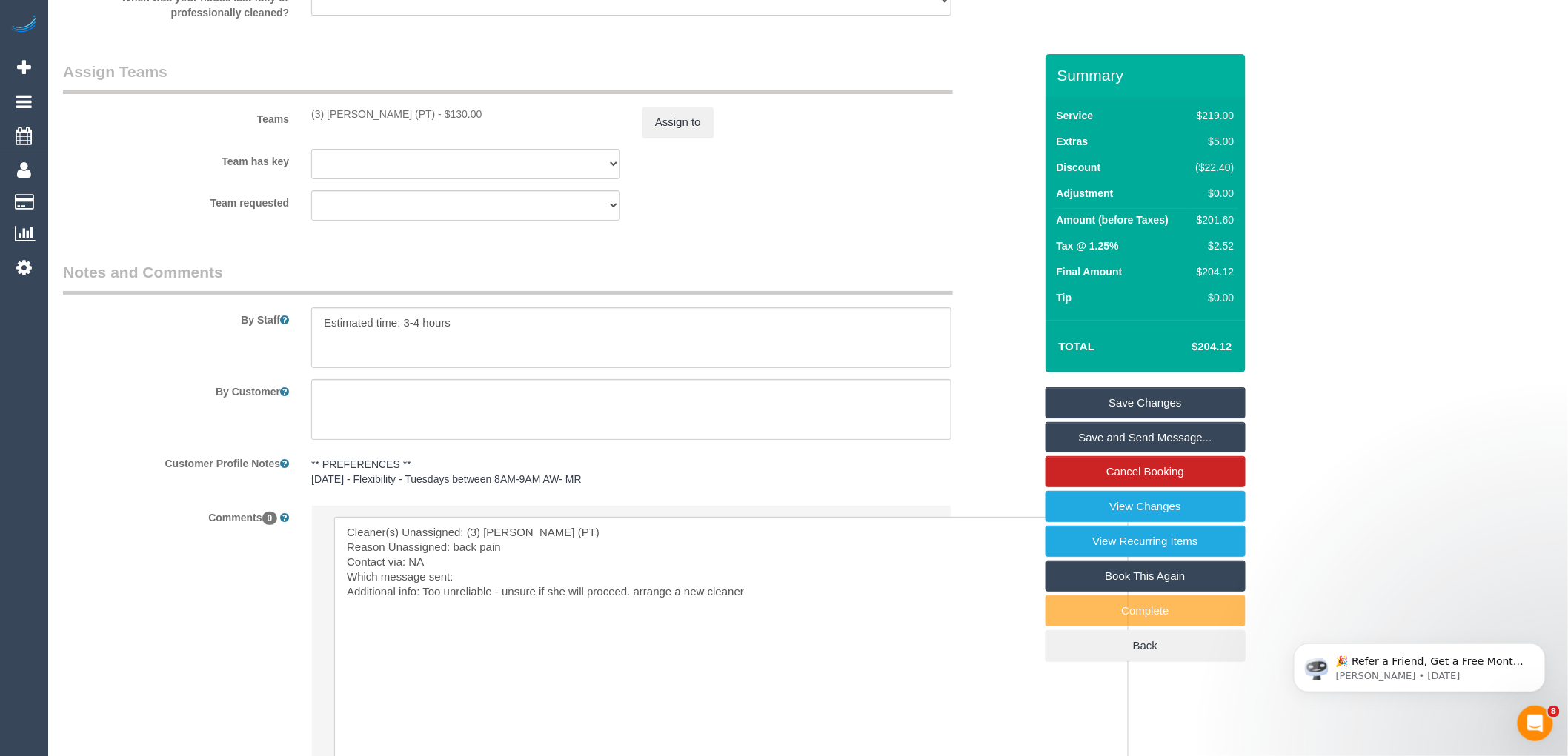
scroll to position [2153, 0]
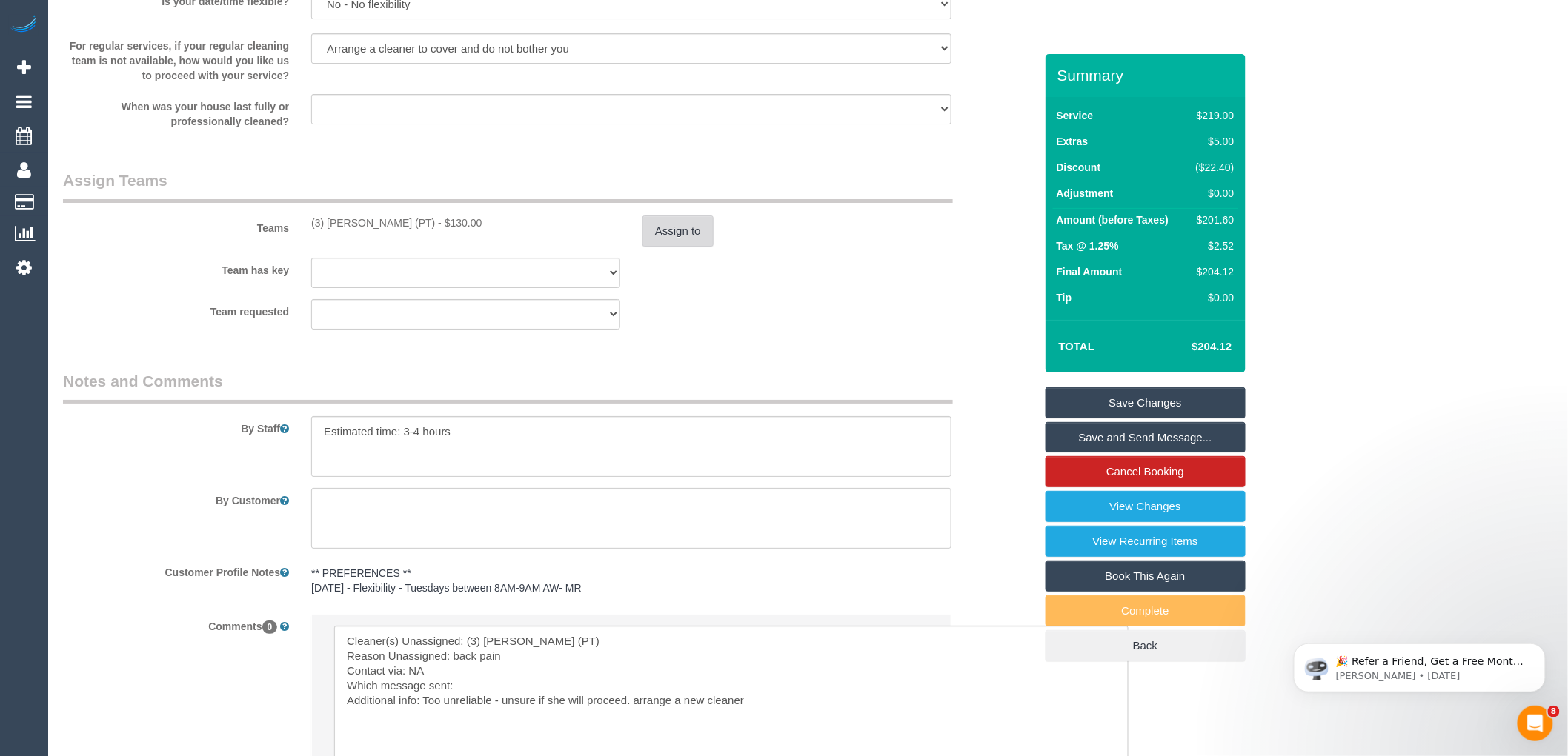
click at [656, 236] on button "Assign to" at bounding box center [677, 230] width 71 height 31
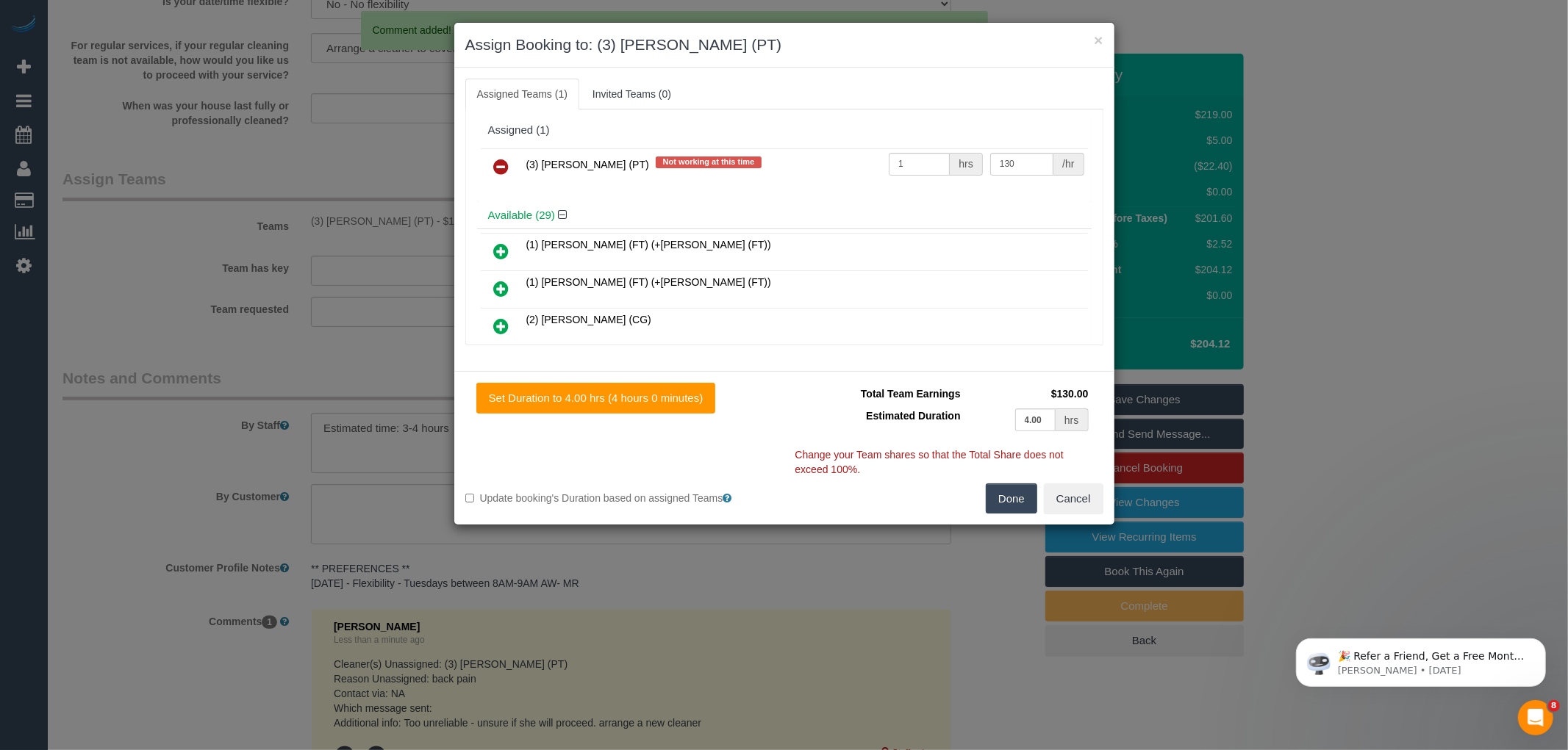
click at [501, 167] on icon at bounding box center [501, 167] width 15 height 18
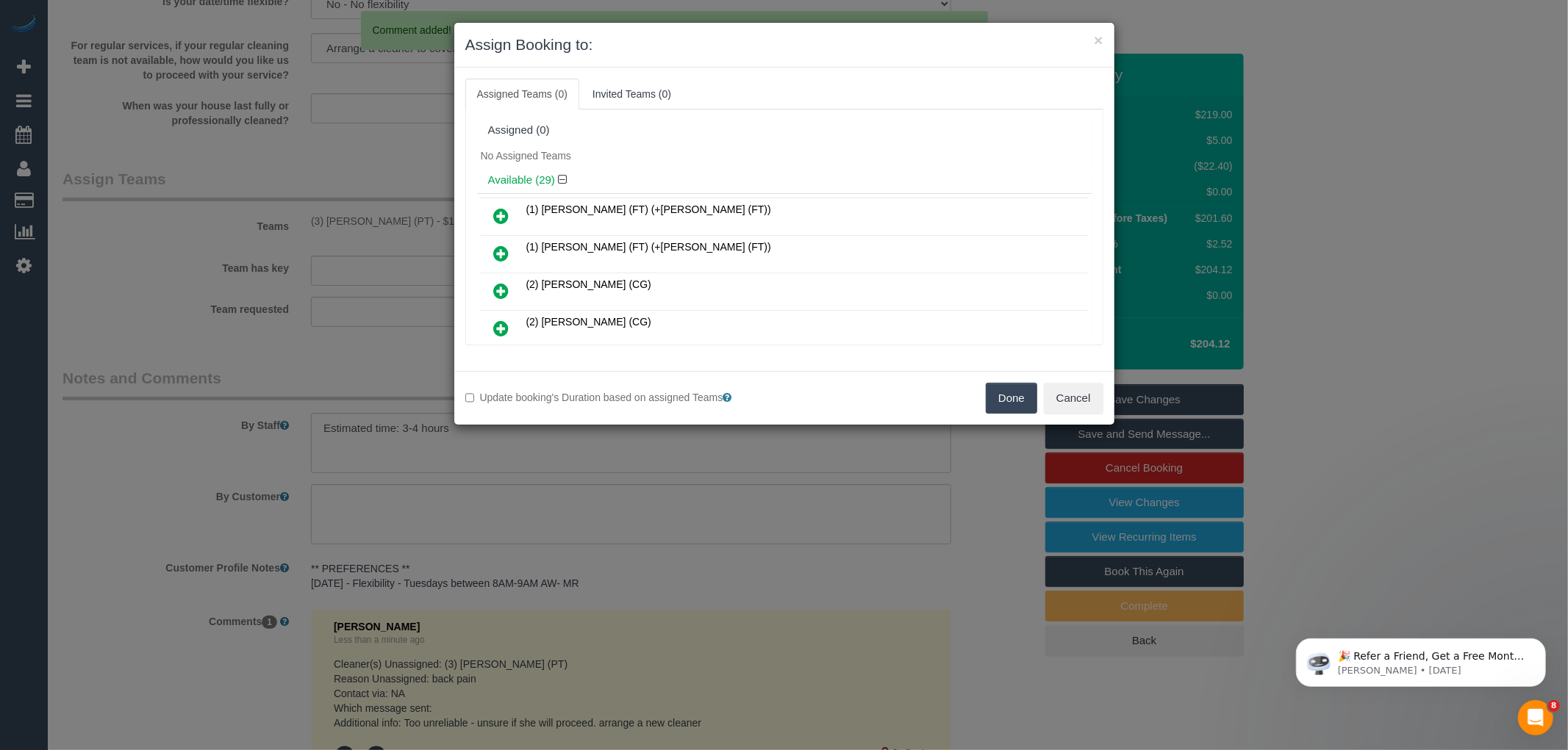
click at [996, 397] on button "Done" at bounding box center [1012, 398] width 52 height 31
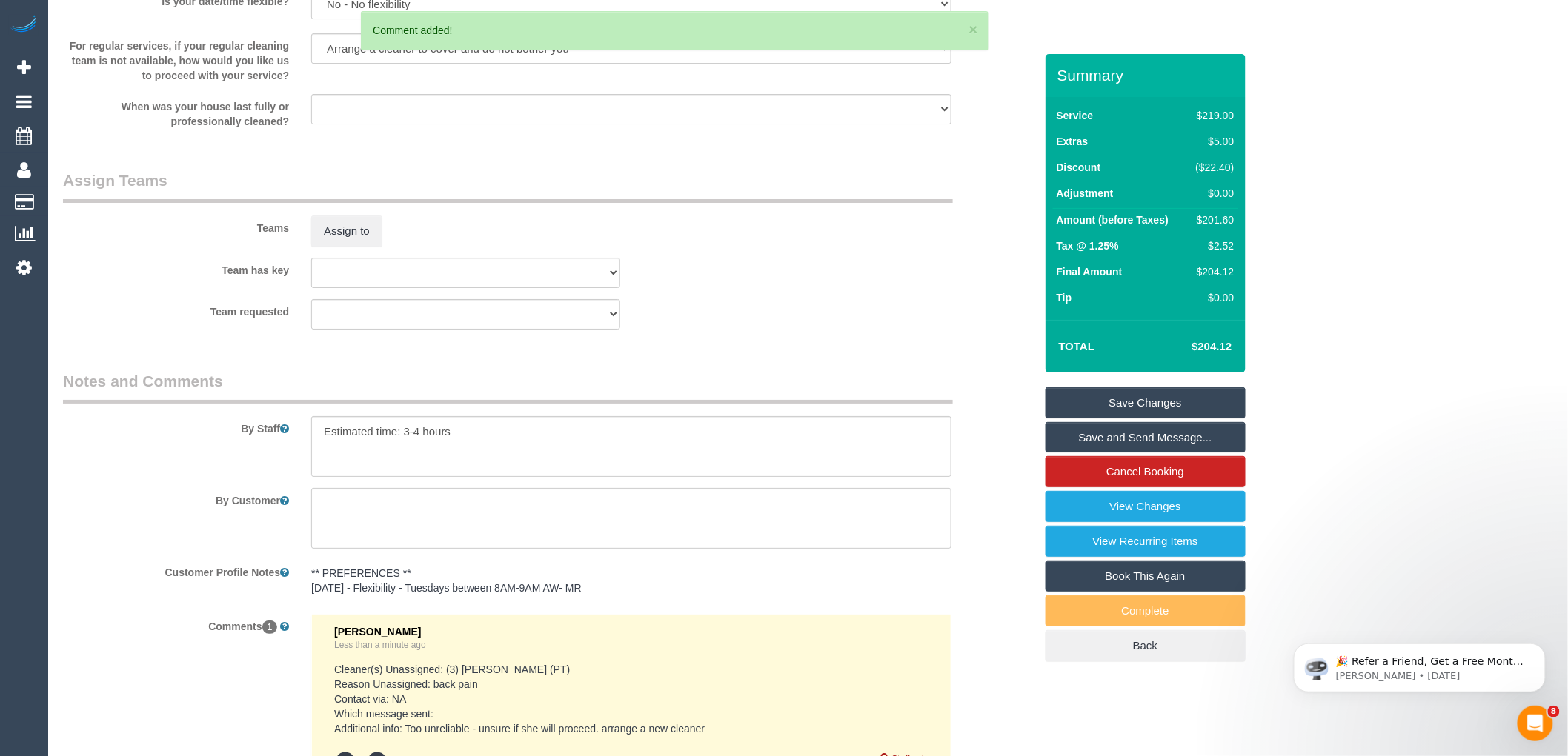
click at [1165, 404] on link "Save Changes" at bounding box center [1146, 403] width 200 height 31
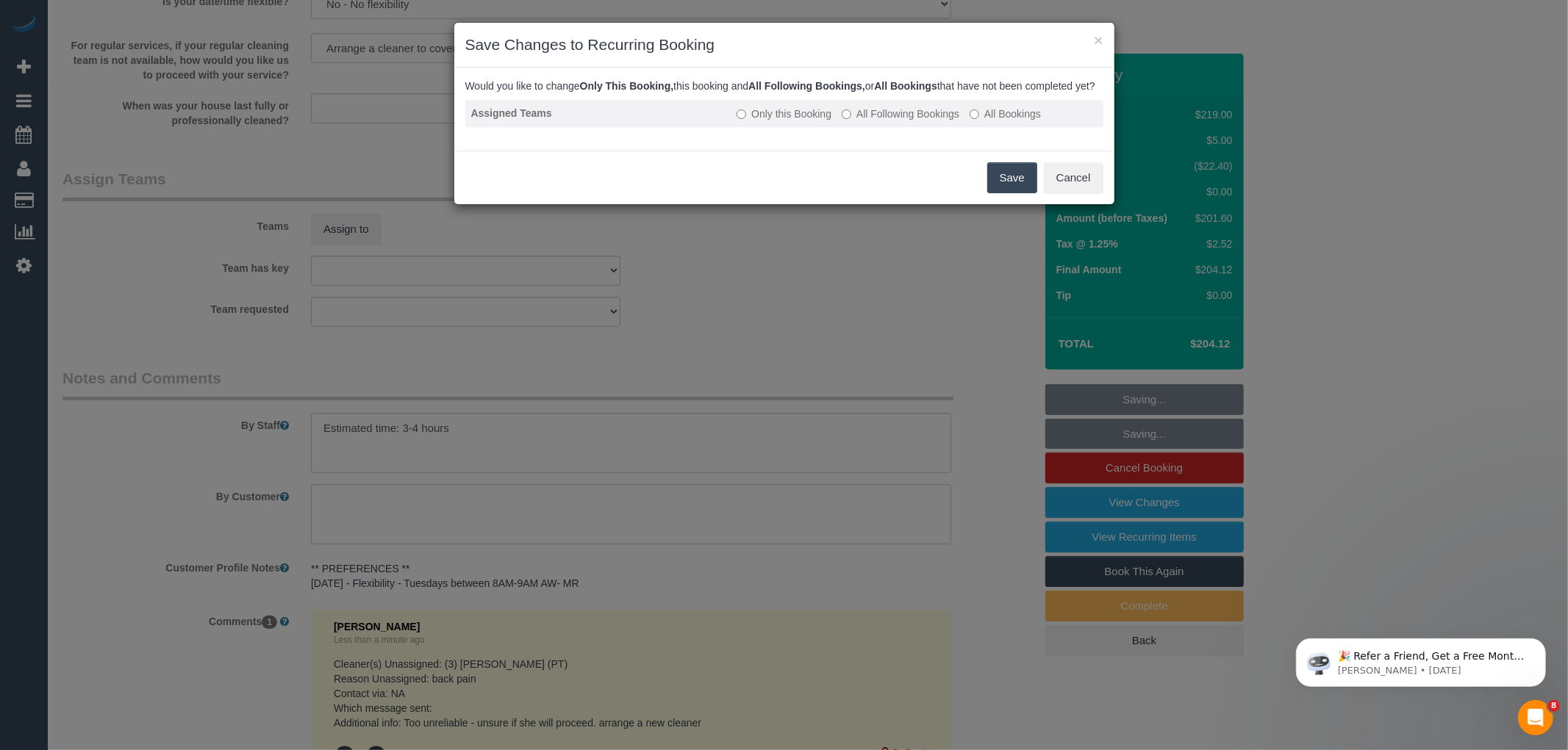
click at [930, 120] on label "All Following Bookings" at bounding box center [901, 114] width 117 height 15
click at [1031, 193] on button "Save" at bounding box center [1013, 178] width 50 height 31
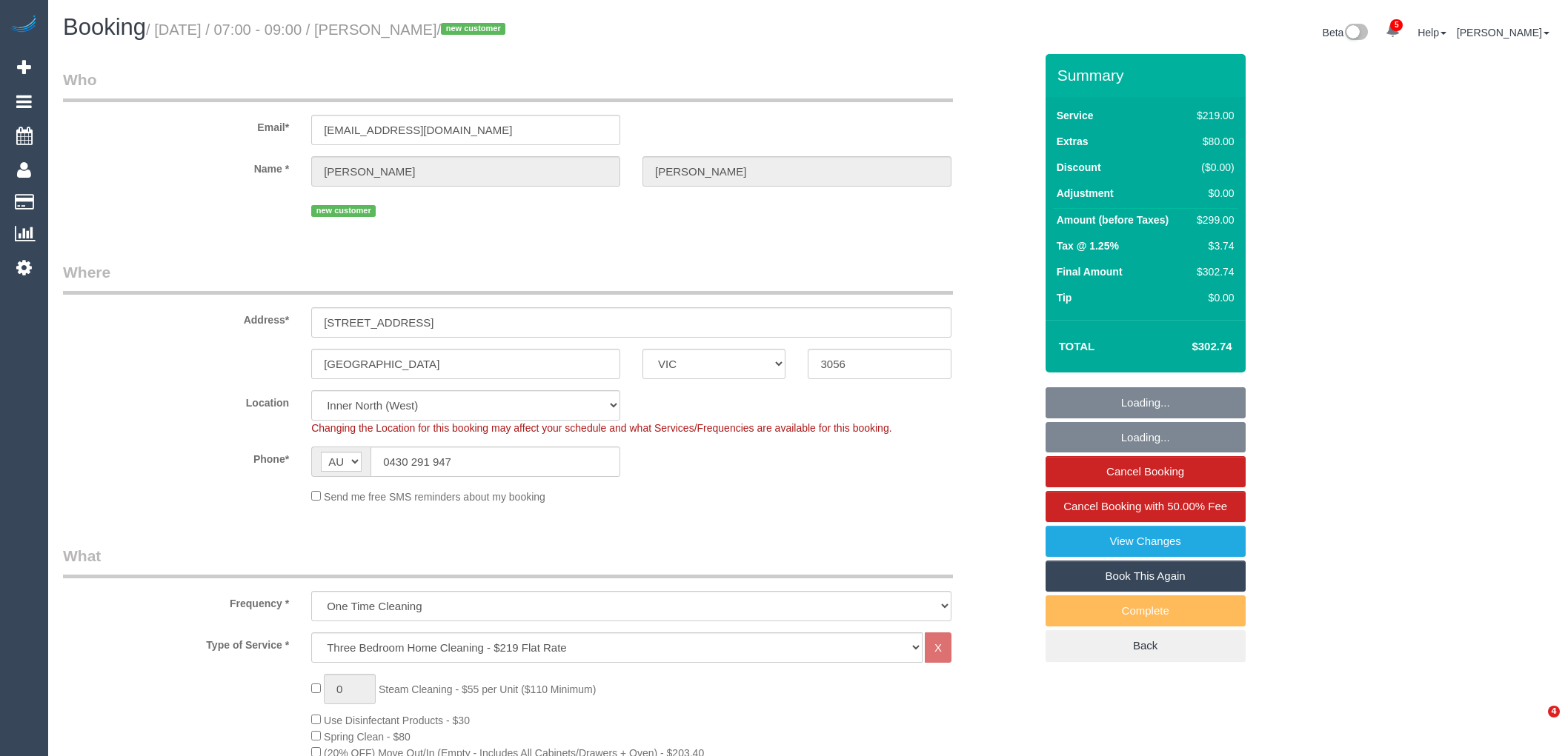
select select "VIC"
select select "number:28"
select select "number:15"
select select "number:19"
select select "number:22"
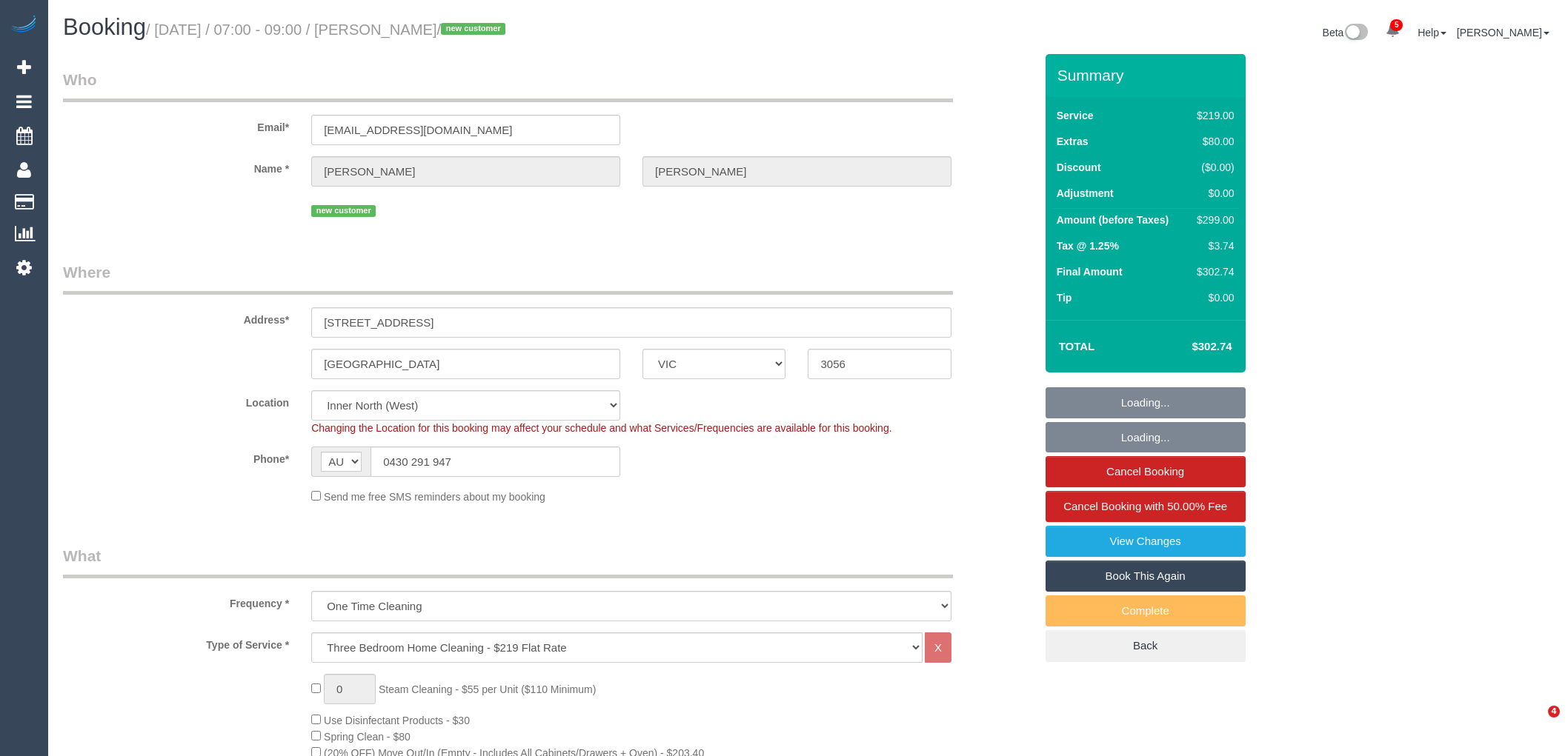
select select "number:26"
select select "object:1783"
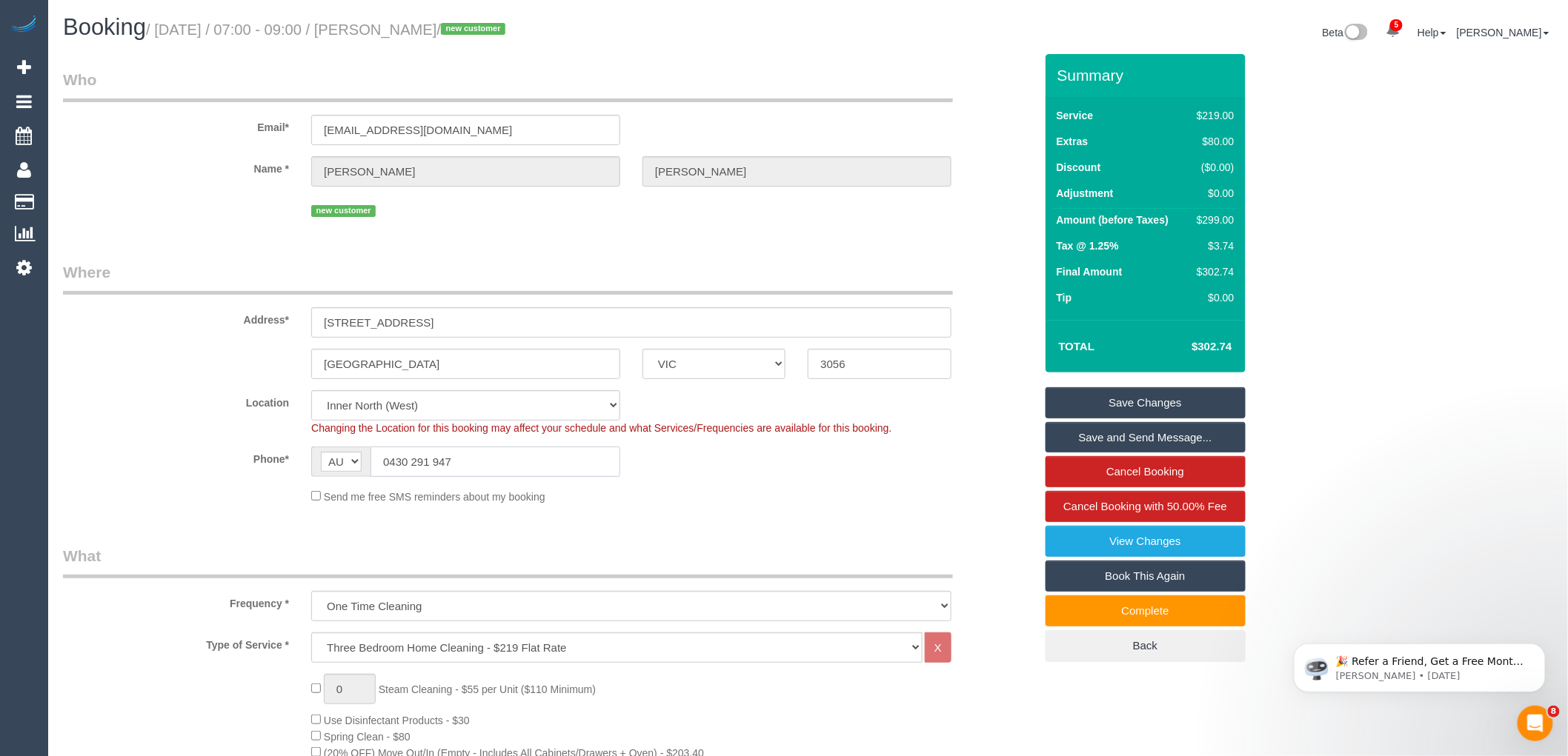
drag, startPoint x: 469, startPoint y: 469, endPoint x: 344, endPoint y: 470, distance: 125.0
click at [344, 470] on div "AF AL DZ AD AO AI AQ AG AR AM AW AU AT AZ BS BH BD BB BY BE BZ BJ BM BT BO BA B…" at bounding box center [466, 462] width 309 height 30
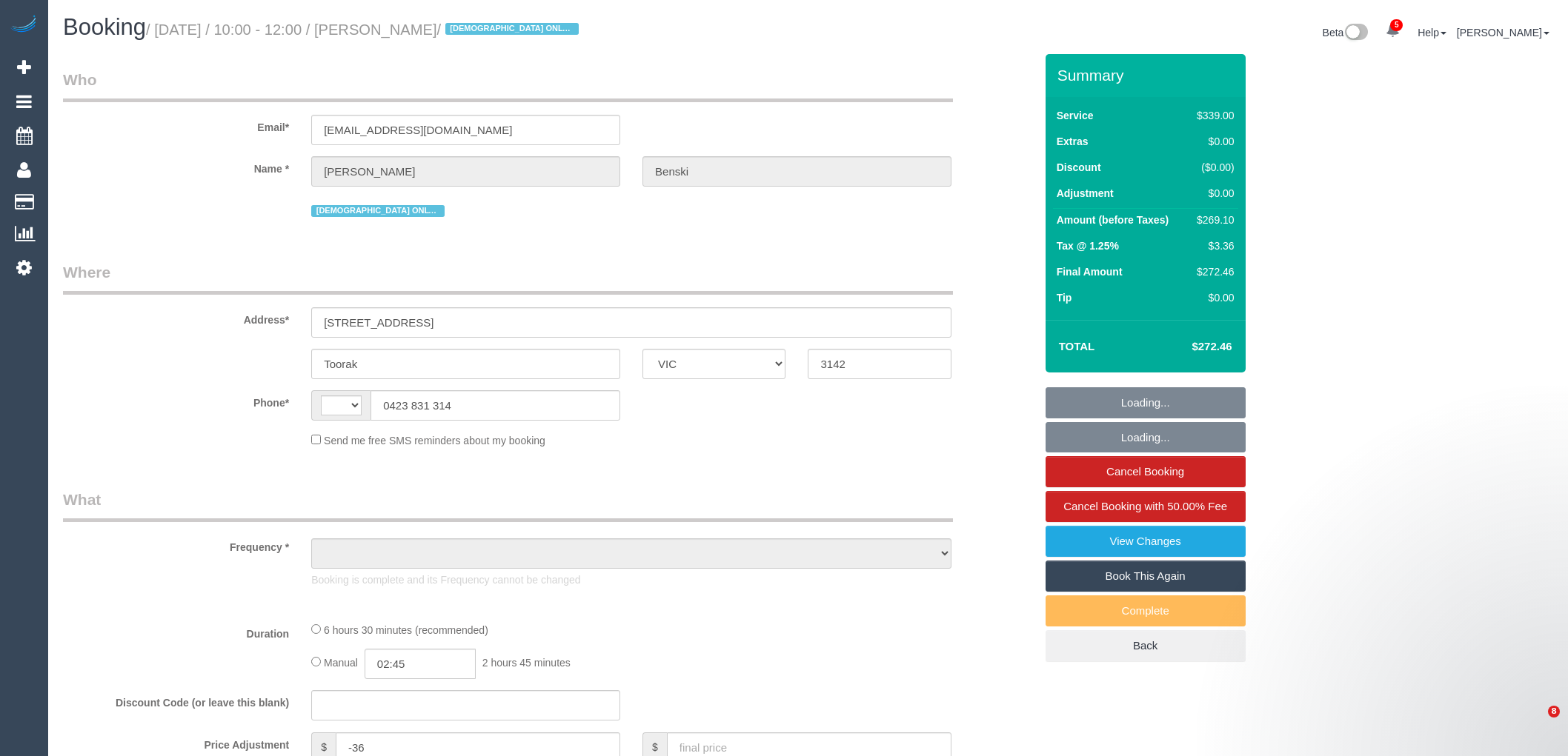
select select "VIC"
select select "number:28"
select select "number:14"
select select "number:19"
select select "number:23"
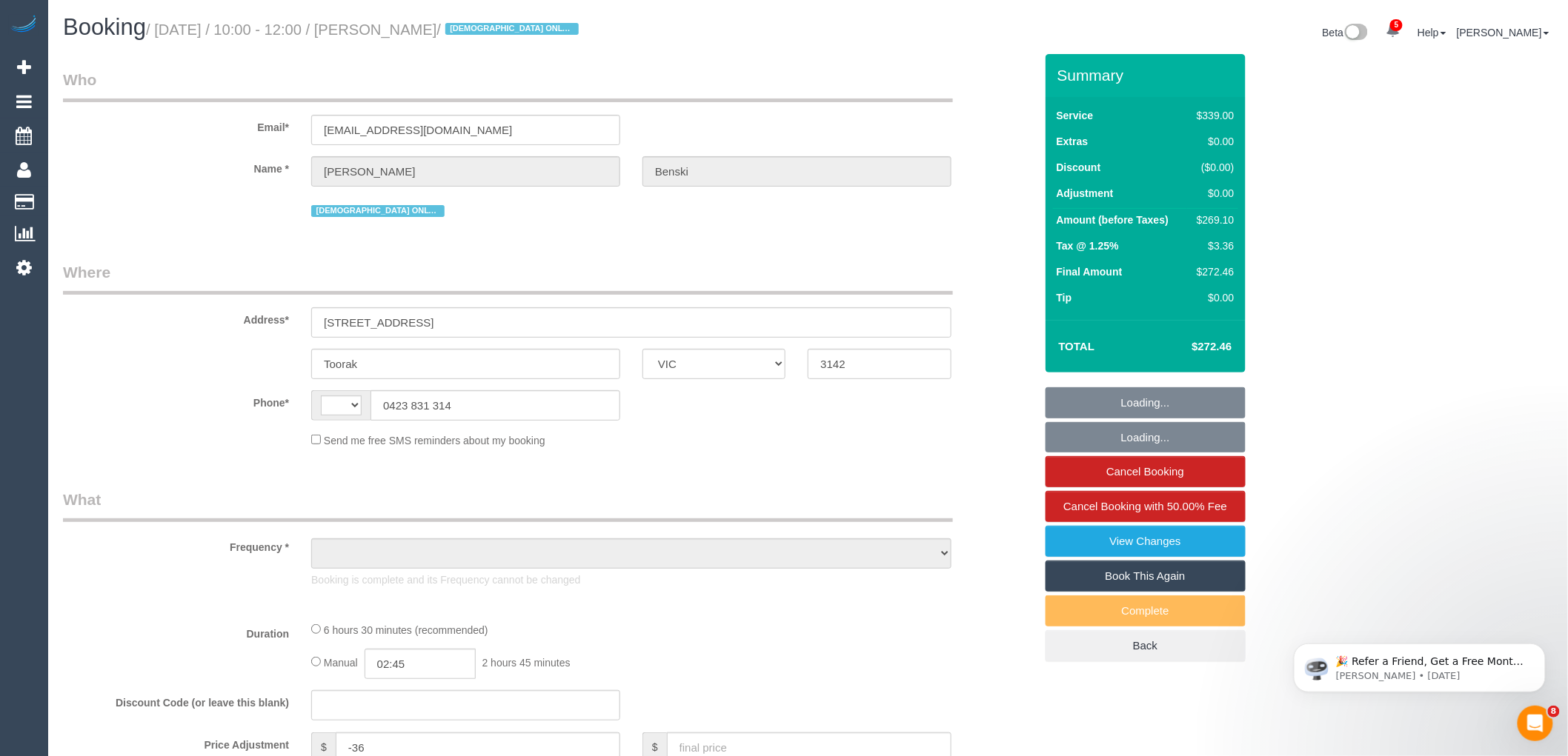
select select "number:35"
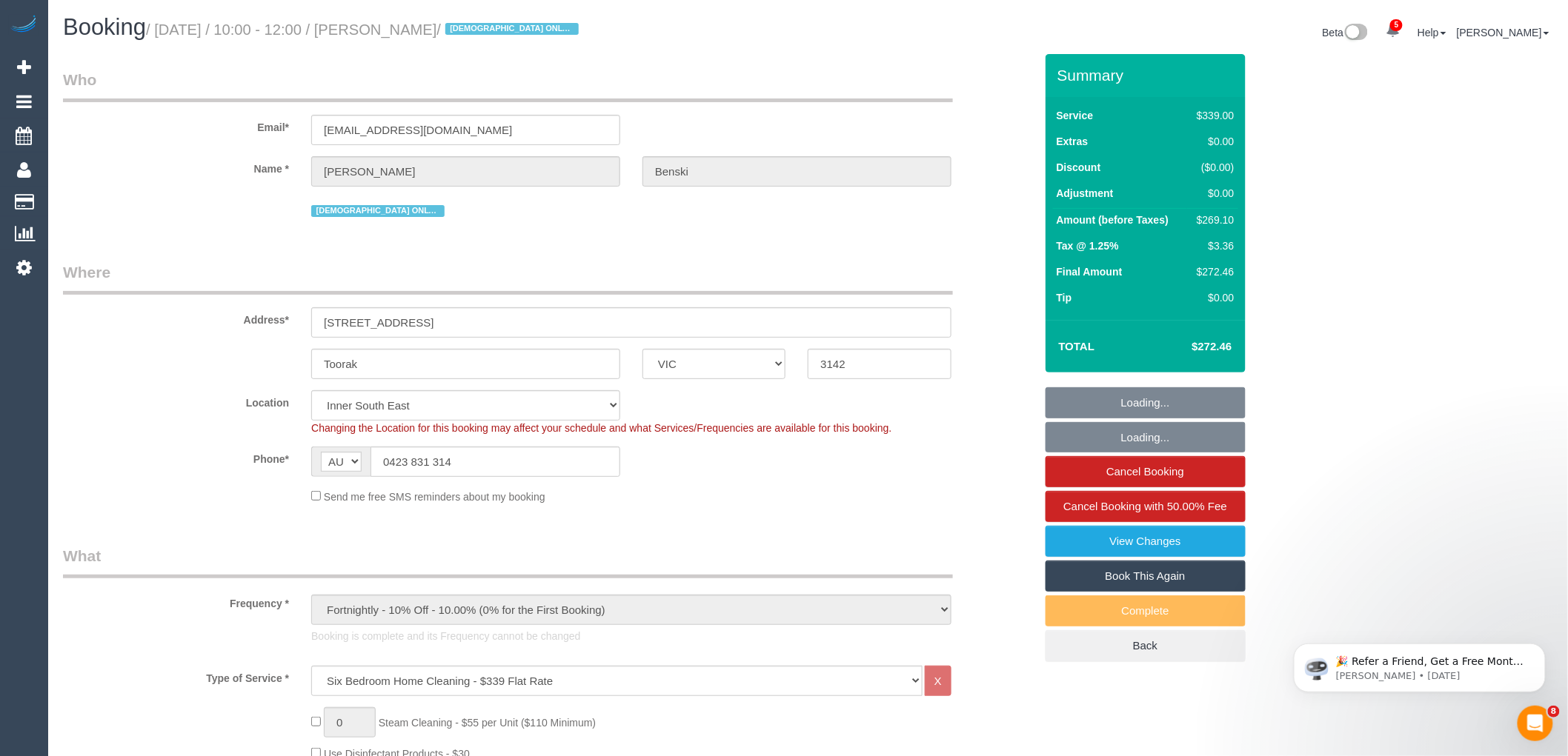
select select "string:AU"
select select "object:1460"
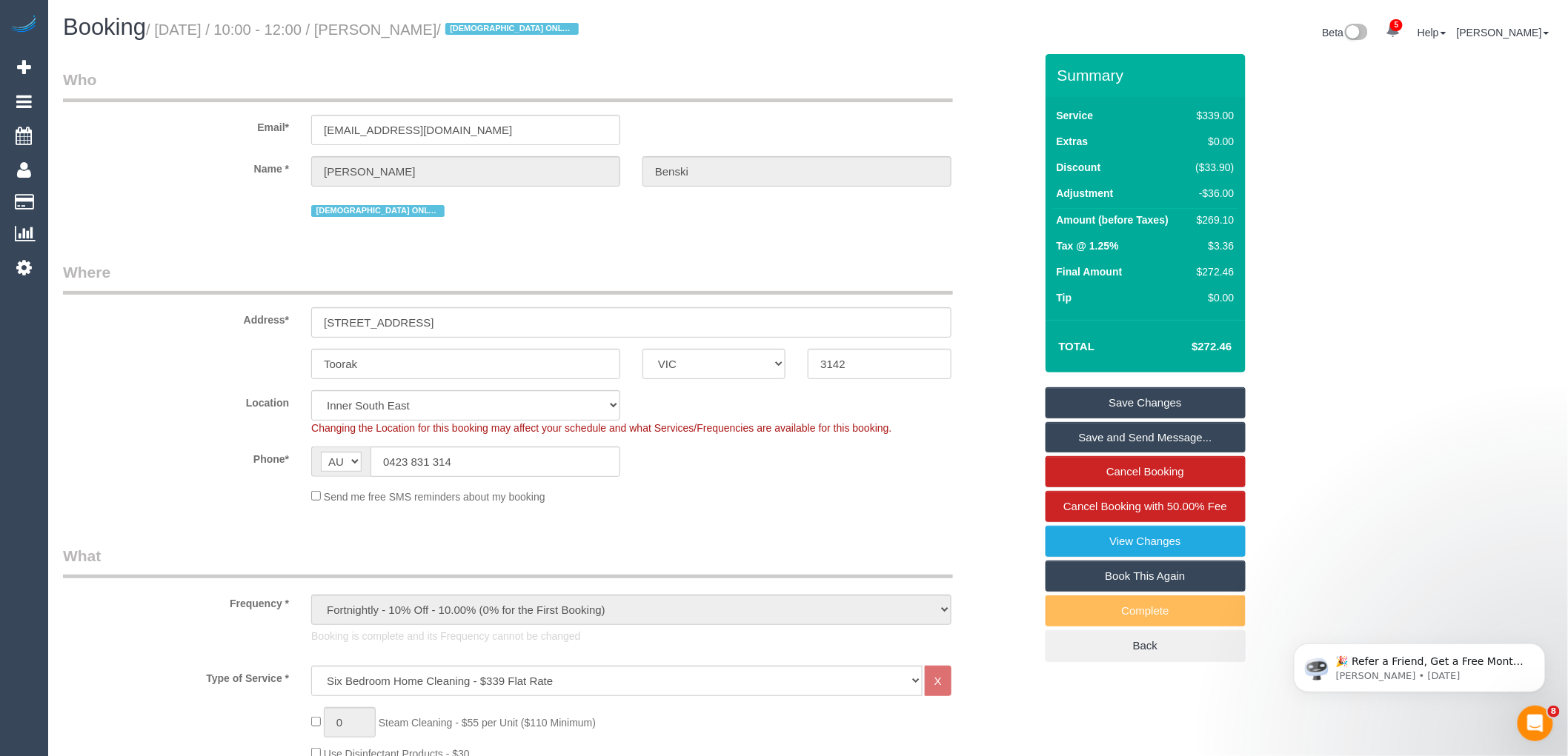
drag, startPoint x: 459, startPoint y: 26, endPoint x: 382, endPoint y: 28, distance: 77.0
click at [382, 28] on small "/ [DATE] / 10:00 - 12:00 / [PERSON_NAME] / [DEMOGRAPHIC_DATA] ONLY CLEANER" at bounding box center [364, 30] width 437 height 16
copy small "[PERSON_NAME]"
